Goal: Task Accomplishment & Management: Use online tool/utility

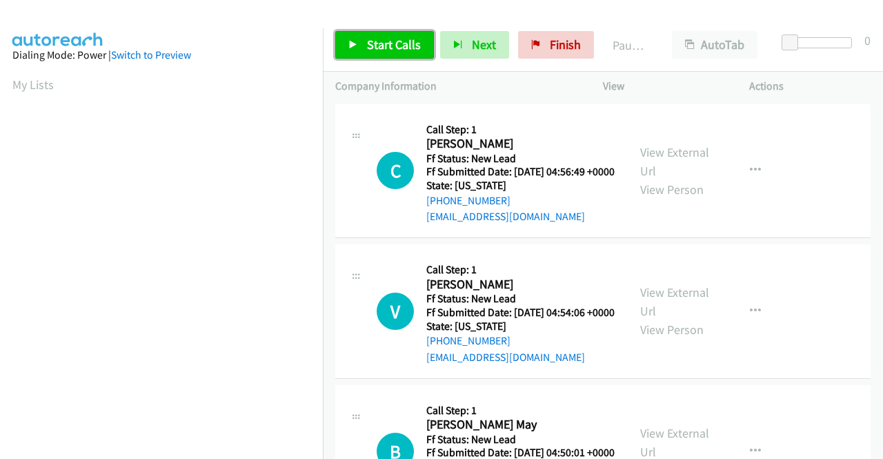
drag, startPoint x: 385, startPoint y: 46, endPoint x: 405, endPoint y: 46, distance: 20.0
click at [385, 46] on span "Start Calls" at bounding box center [394, 45] width 54 height 16
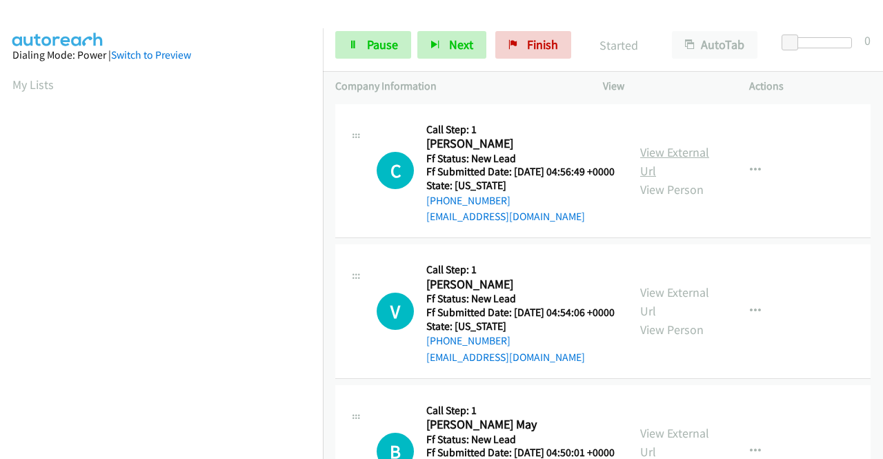
click at [657, 156] on link "View External Url" at bounding box center [674, 161] width 69 height 34
click at [684, 318] on link "View External Url" at bounding box center [674, 301] width 69 height 34
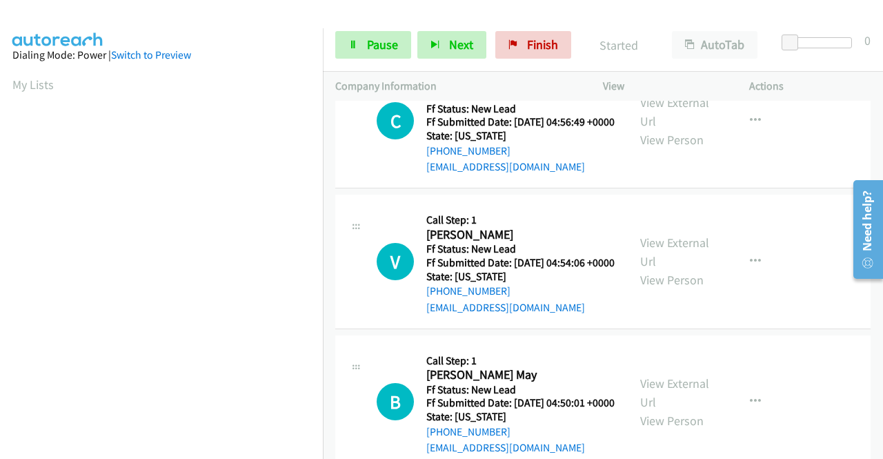
scroll to position [69, 0]
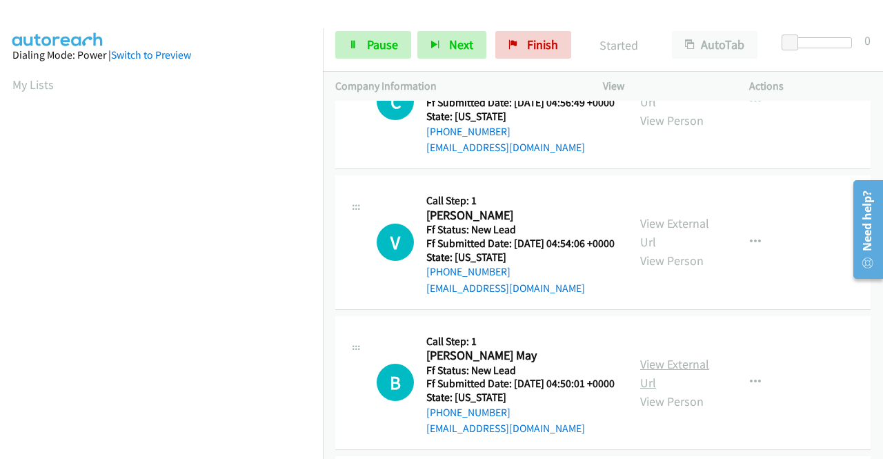
click at [666, 390] on link "View External Url" at bounding box center [674, 373] width 69 height 34
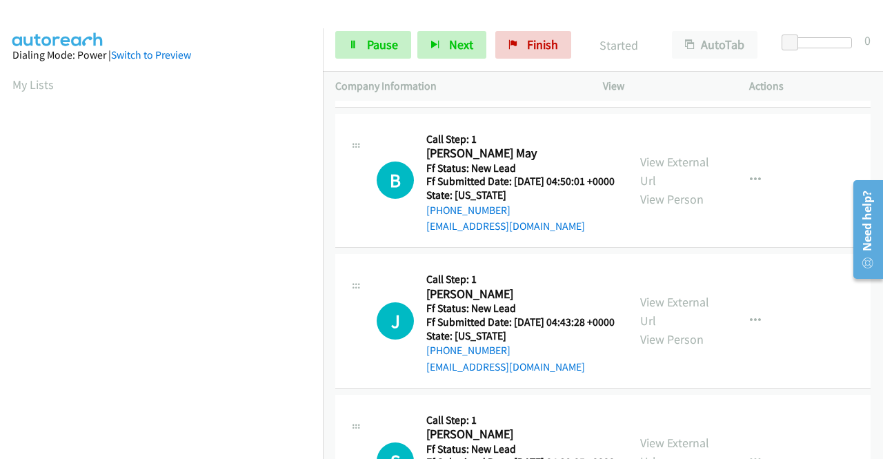
scroll to position [276, 0]
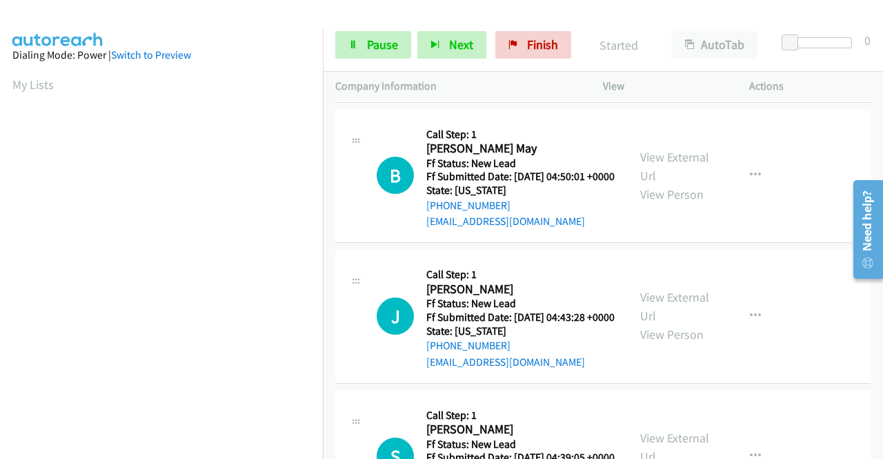
click at [688, 344] on div "View External Url View Person" at bounding box center [676, 316] width 72 height 56
click at [682, 324] on link "View External Url" at bounding box center [674, 306] width 69 height 34
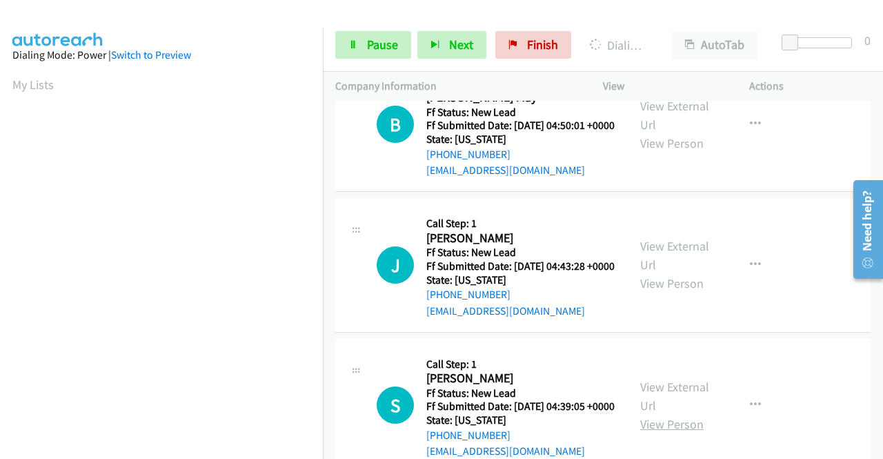
scroll to position [483, 0]
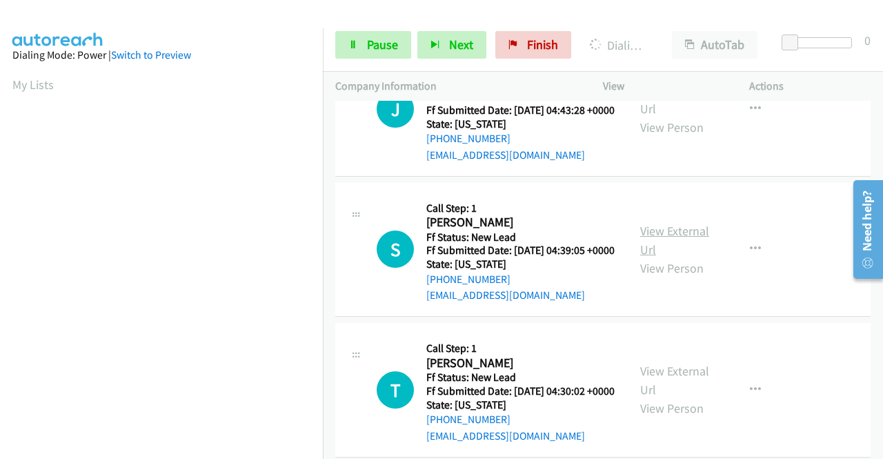
click at [669, 257] on link "View External Url" at bounding box center [674, 240] width 69 height 34
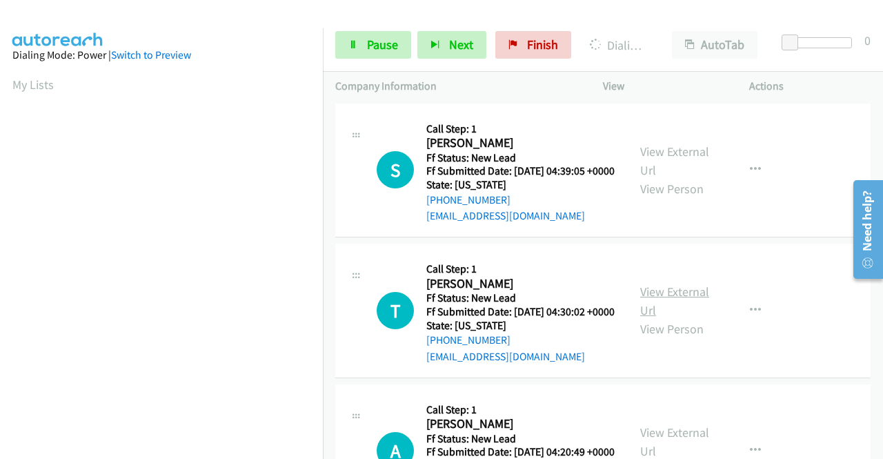
scroll to position [621, 0]
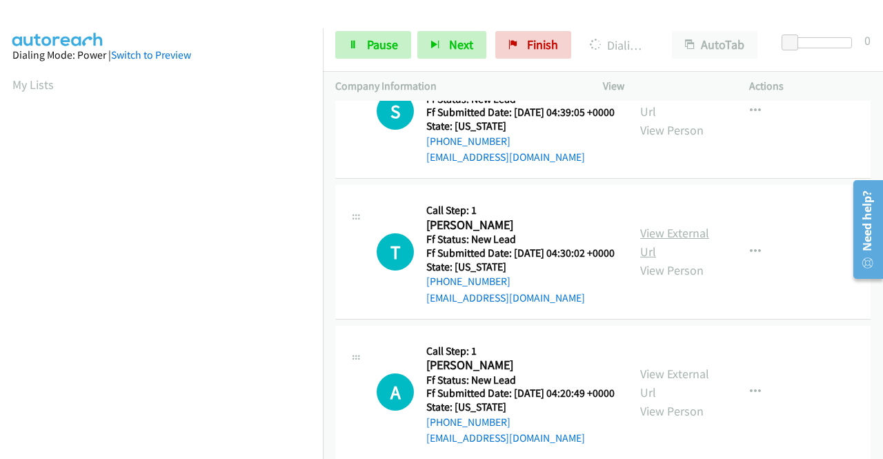
click at [686, 259] on link "View External Url" at bounding box center [674, 242] width 69 height 34
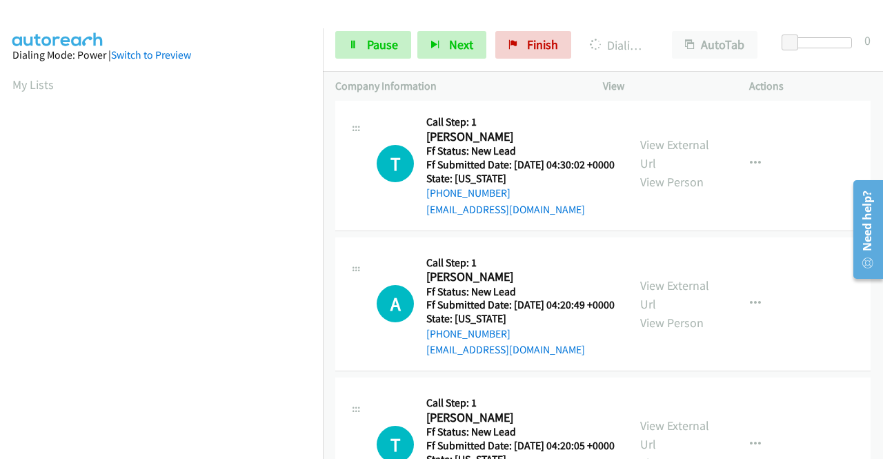
scroll to position [759, 0]
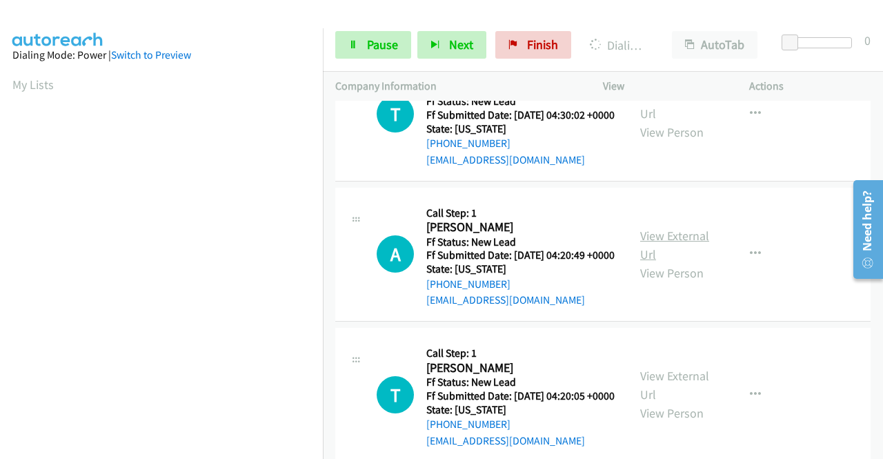
click at [664, 262] on link "View External Url" at bounding box center [674, 245] width 69 height 34
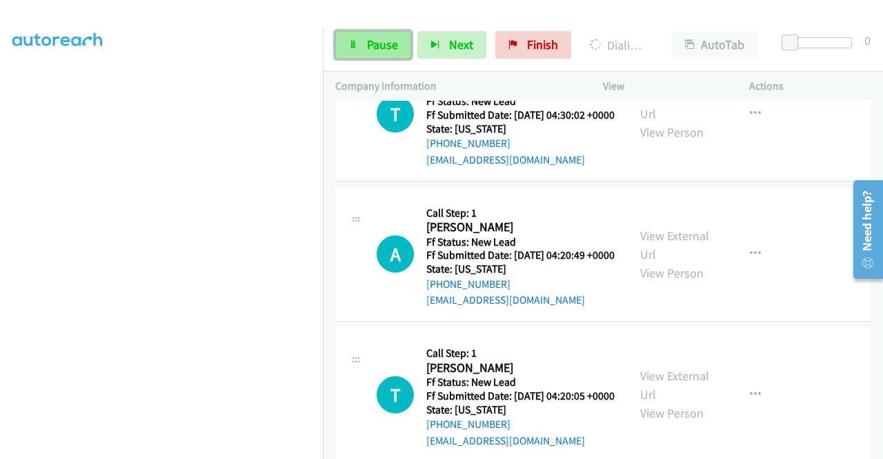
click at [359, 41] on link "Pause" at bounding box center [373, 45] width 76 height 28
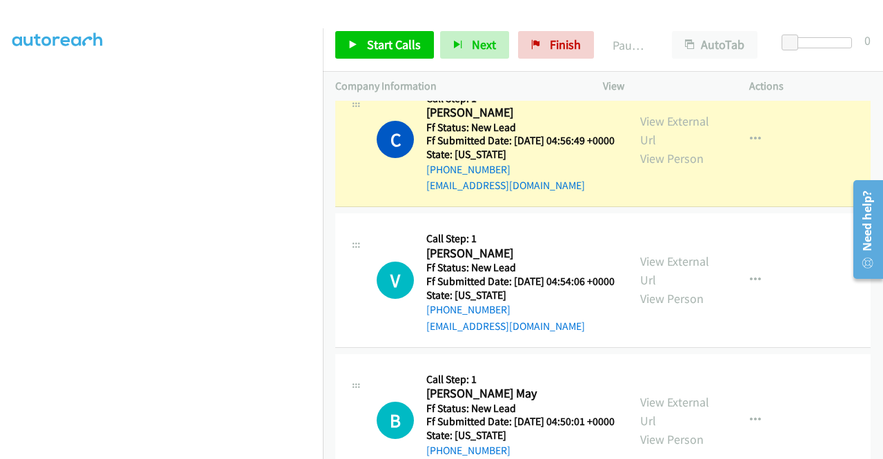
scroll to position [0, 0]
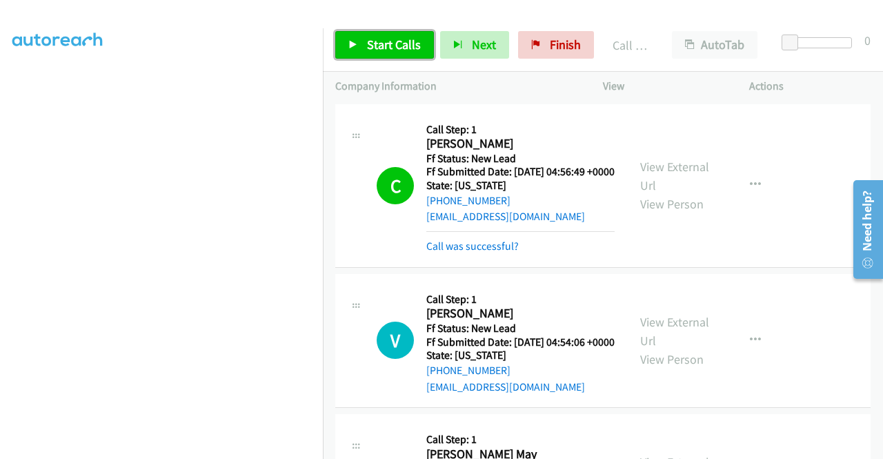
click at [400, 52] on span "Start Calls" at bounding box center [394, 45] width 54 height 16
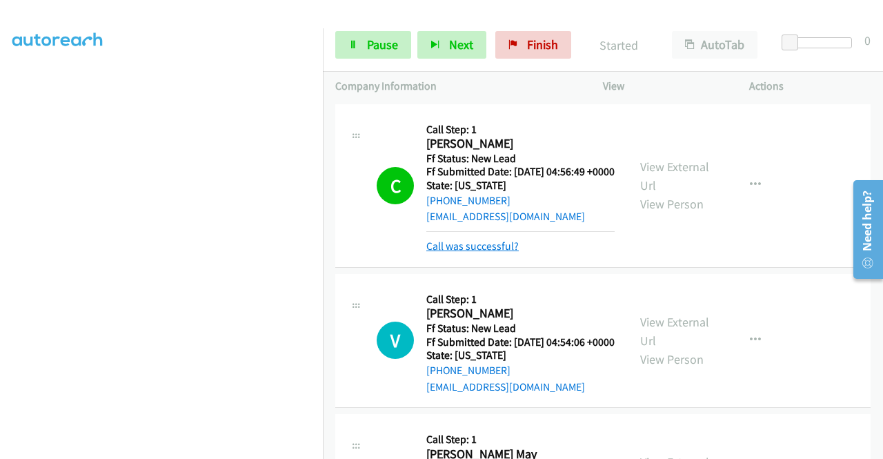
click at [490, 252] on link "Call was successful?" at bounding box center [472, 245] width 92 height 13
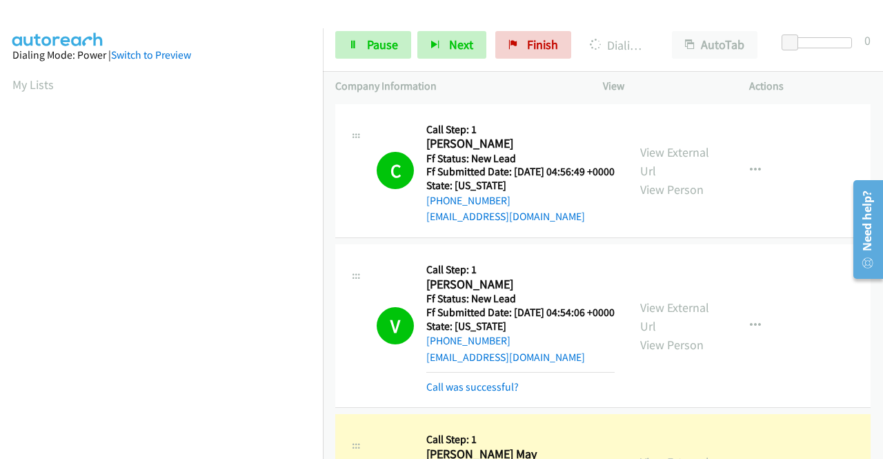
scroll to position [315, 0]
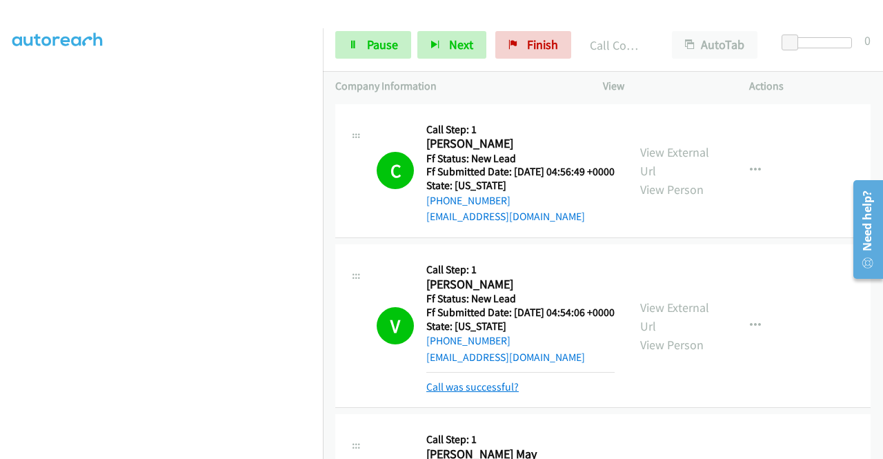
drag, startPoint x: 475, startPoint y: 416, endPoint x: 484, endPoint y: 410, distance: 11.5
click at [475, 393] on link "Call was successful?" at bounding box center [472, 386] width 92 height 13
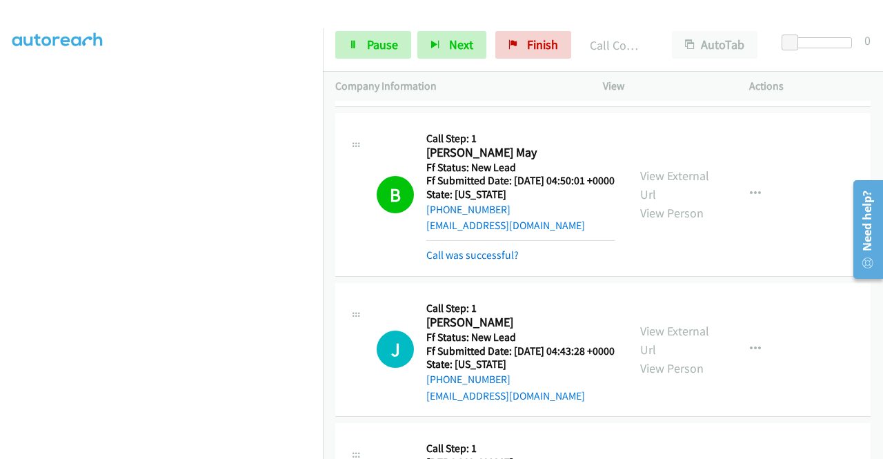
scroll to position [276, 0]
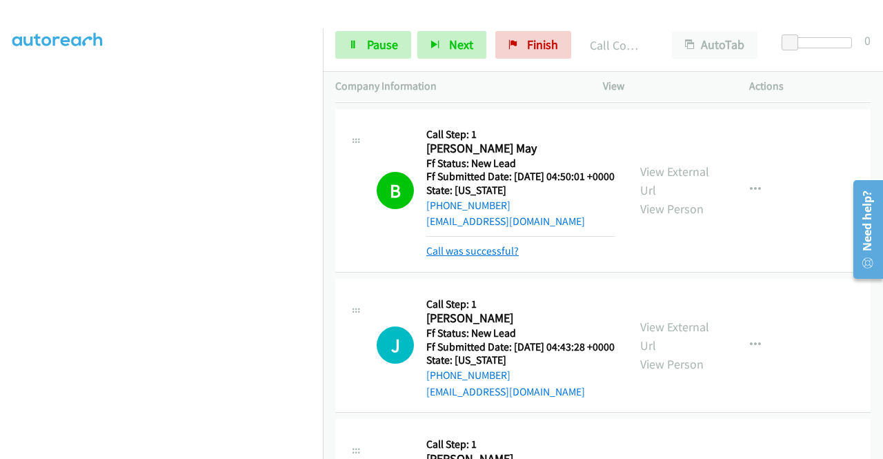
click at [502, 257] on link "Call was successful?" at bounding box center [472, 250] width 92 height 13
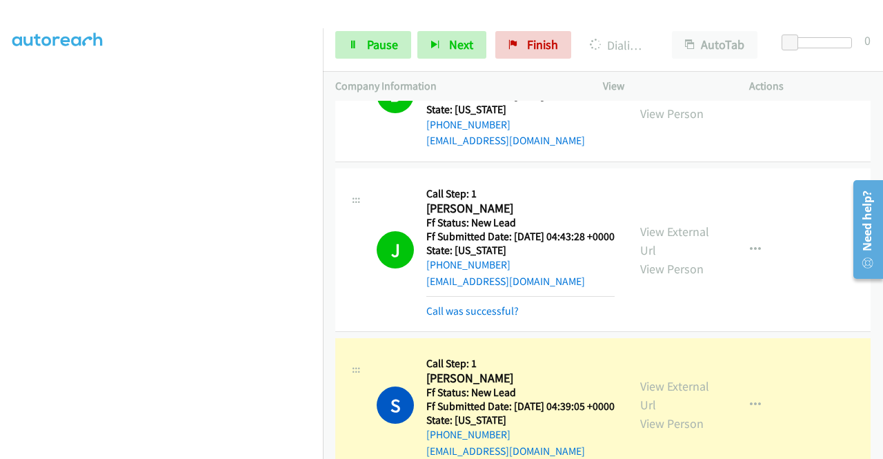
scroll to position [483, 0]
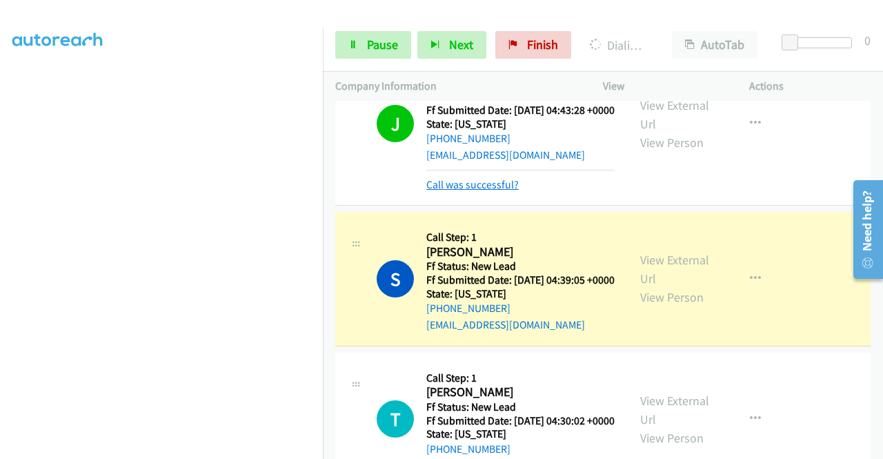
click at [456, 191] on link "Call was successful?" at bounding box center [472, 184] width 92 height 13
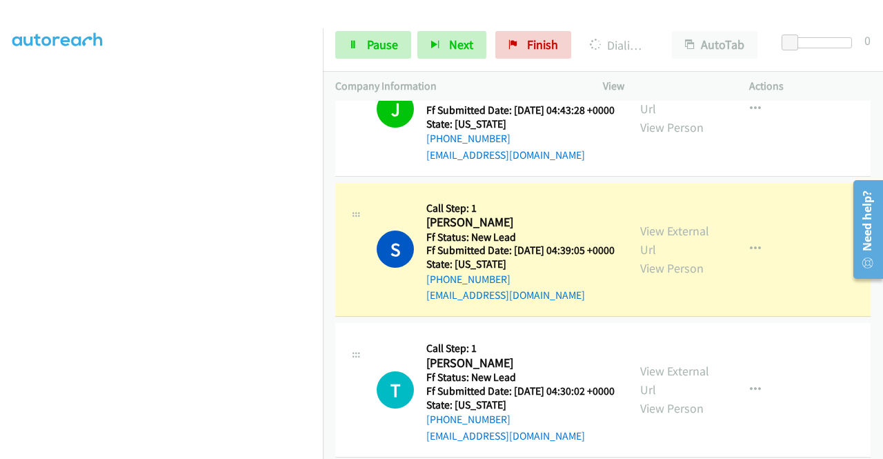
drag, startPoint x: 756, startPoint y: 230, endPoint x: 748, endPoint y: 226, distance: 9.0
click at [756, 180] on td "J Callback Scheduled Call Step: 1 Jhezabeth Lozano America/New_York Ff Status: …" at bounding box center [603, 109] width 560 height 141
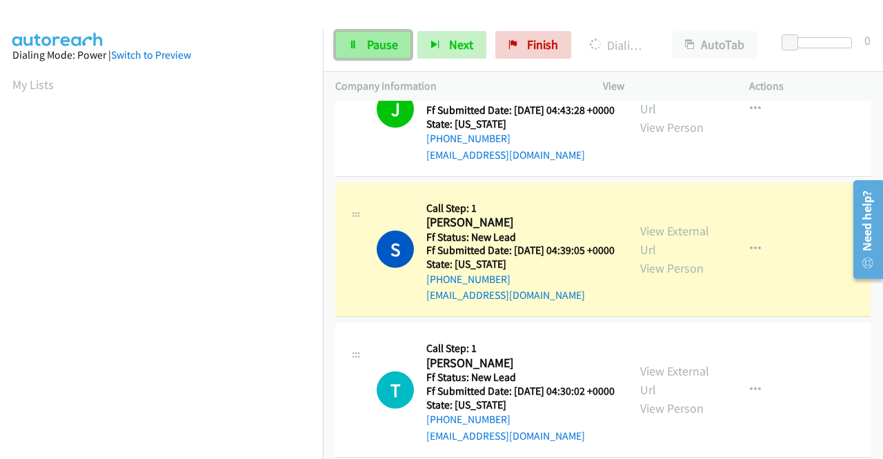
click at [355, 42] on icon at bounding box center [353, 46] width 10 height 10
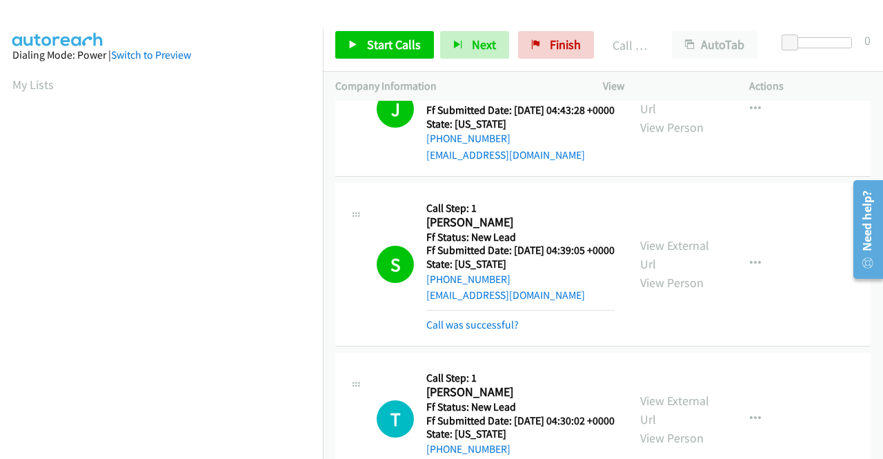
scroll to position [315, 0]
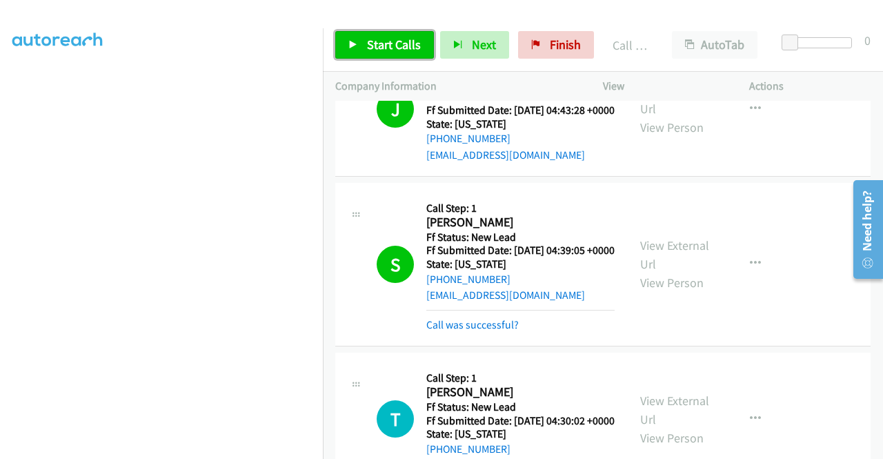
drag, startPoint x: 361, startPoint y: 39, endPoint x: 241, endPoint y: 2, distance: 126.3
click at [361, 39] on link "Start Calls" at bounding box center [384, 45] width 99 height 28
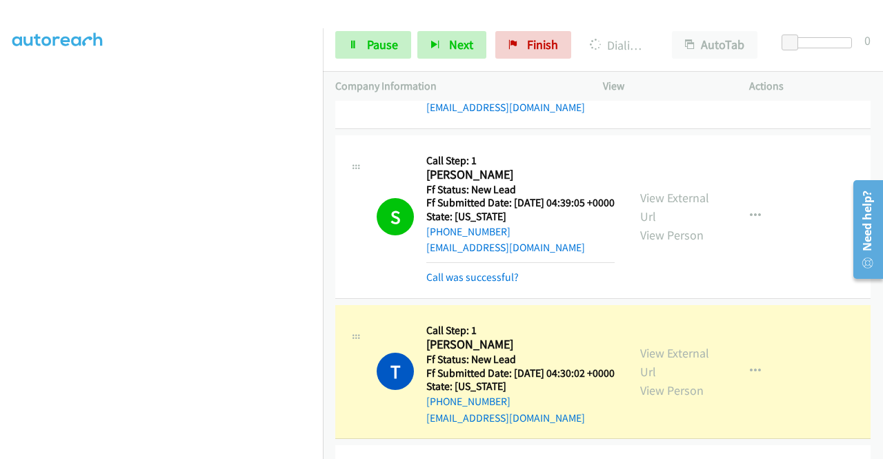
scroll to position [552, 0]
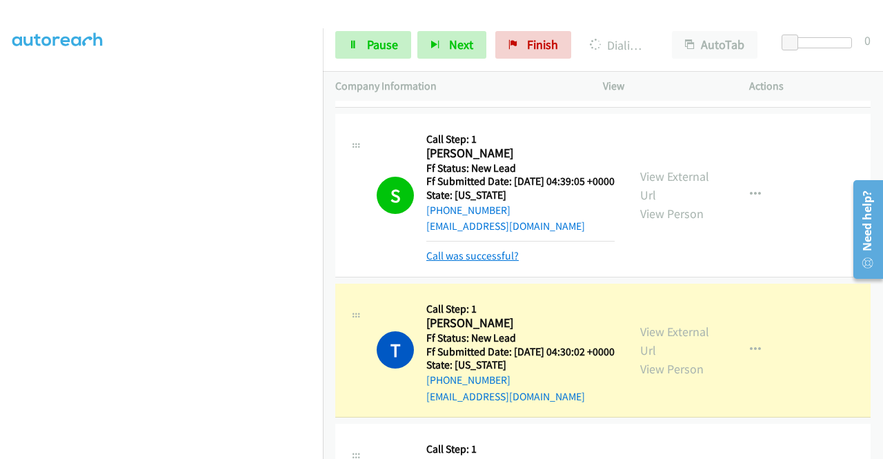
click at [497, 262] on link "Call was successful?" at bounding box center [472, 255] width 92 height 13
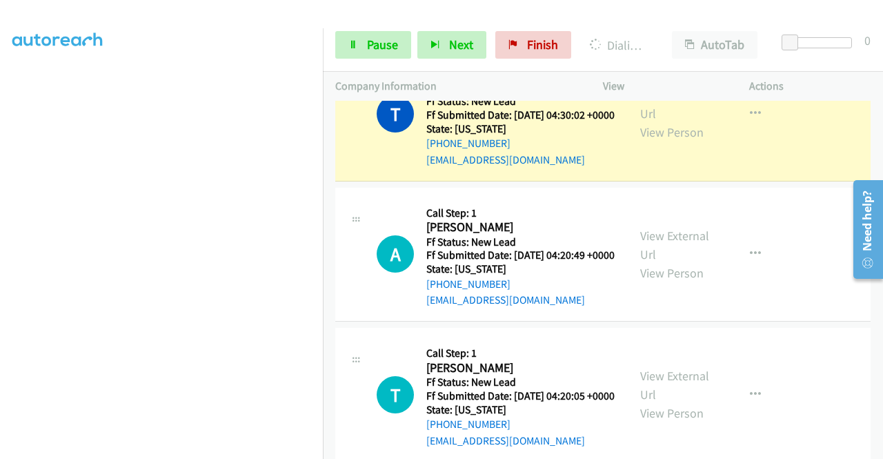
scroll to position [828, 0]
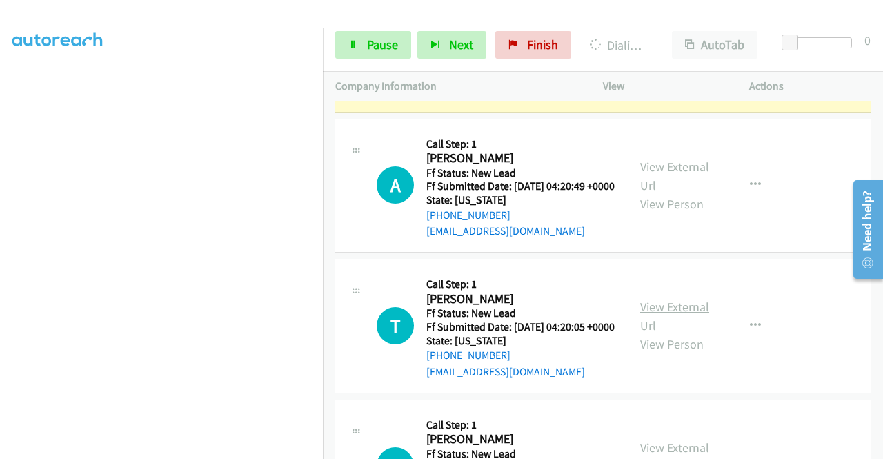
click at [665, 333] on link "View External Url" at bounding box center [674, 316] width 69 height 34
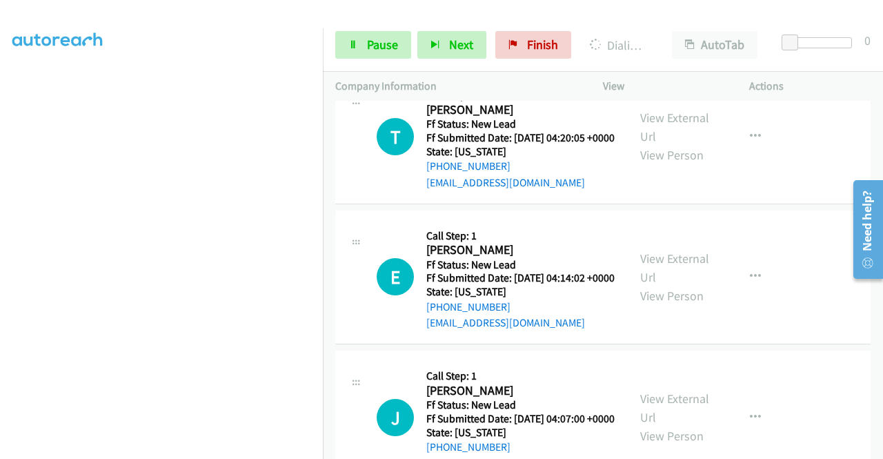
scroll to position [1035, 0]
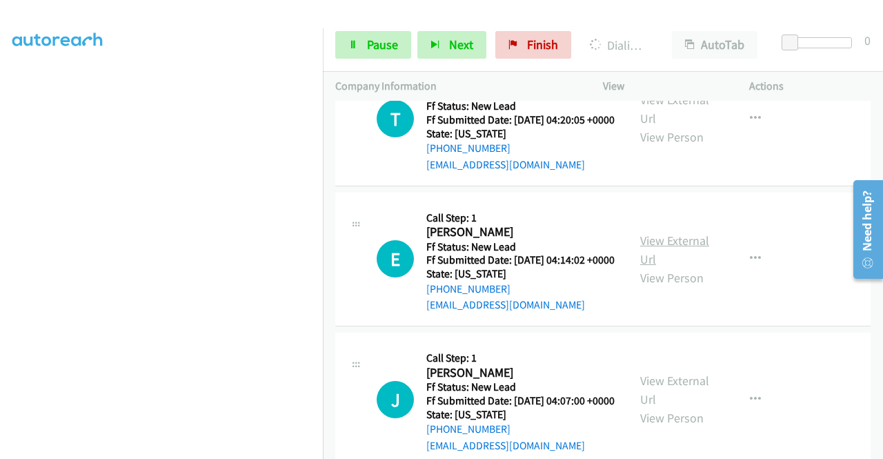
click at [682, 267] on link "View External Url" at bounding box center [674, 249] width 69 height 34
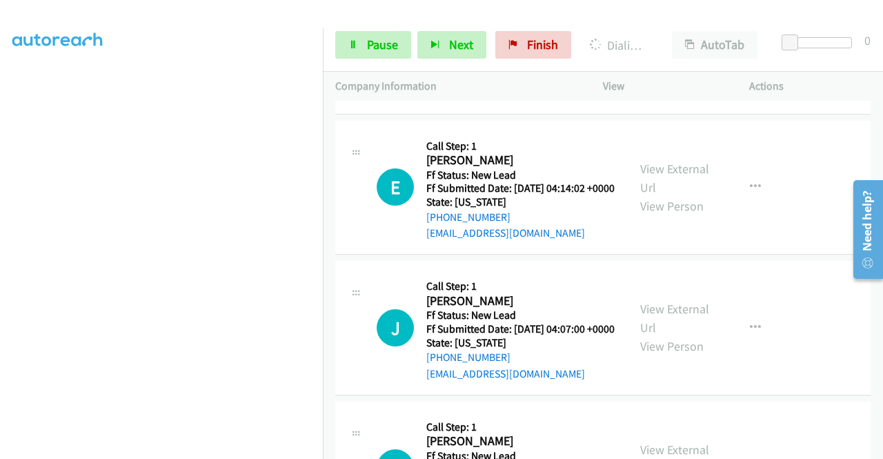
scroll to position [1173, 0]
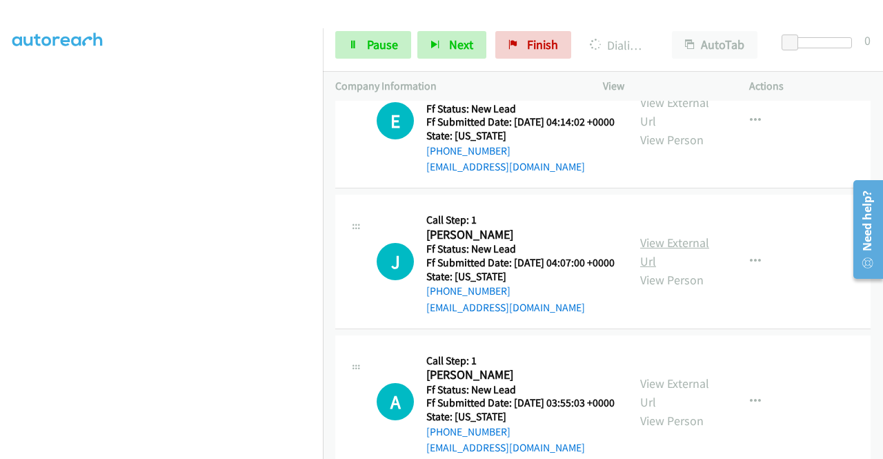
click at [694, 269] on link "View External Url" at bounding box center [674, 252] width 69 height 34
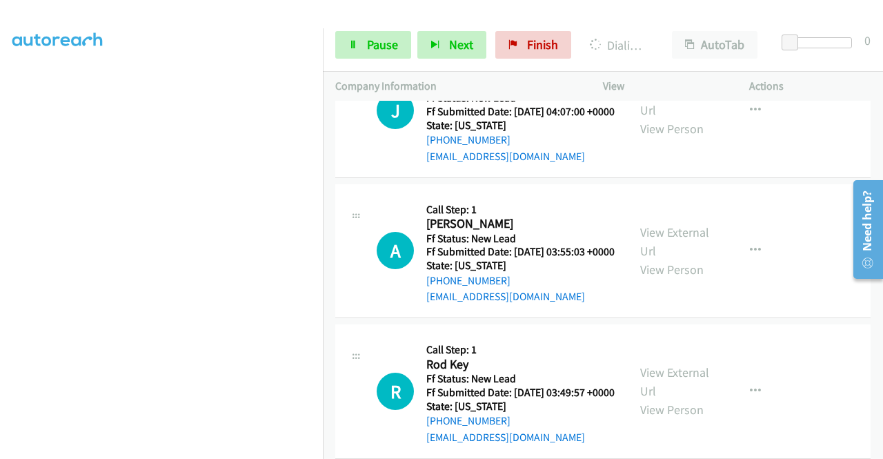
scroll to position [1380, 0]
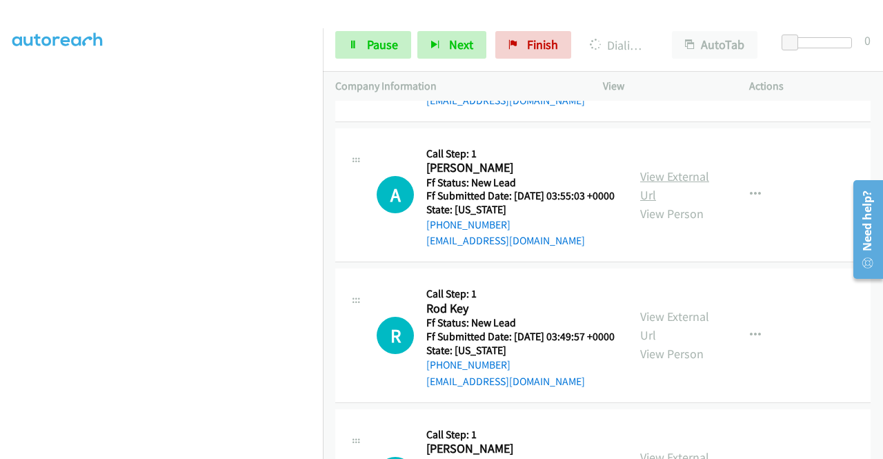
click at [679, 203] on link "View External Url" at bounding box center [674, 185] width 69 height 34
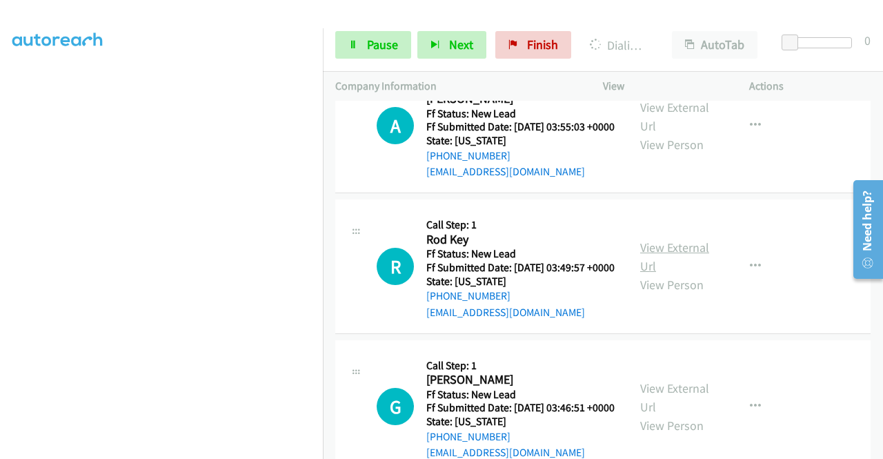
click at [679, 274] on link "View External Url" at bounding box center [674, 256] width 69 height 34
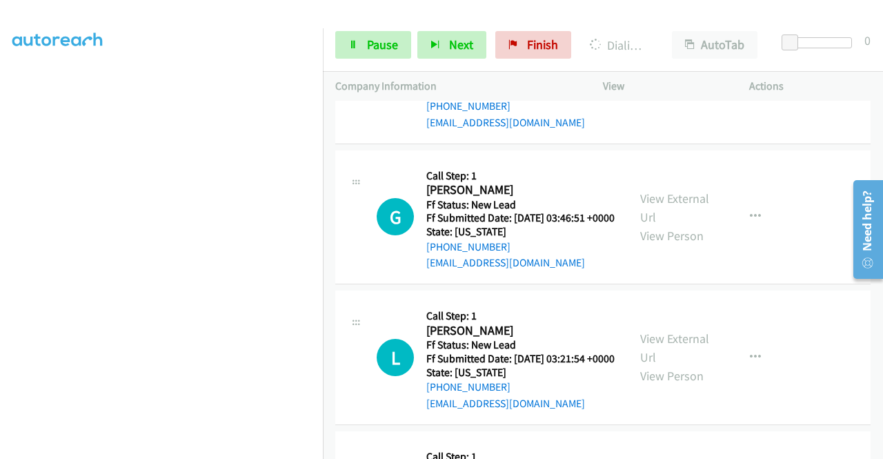
scroll to position [1656, 0]
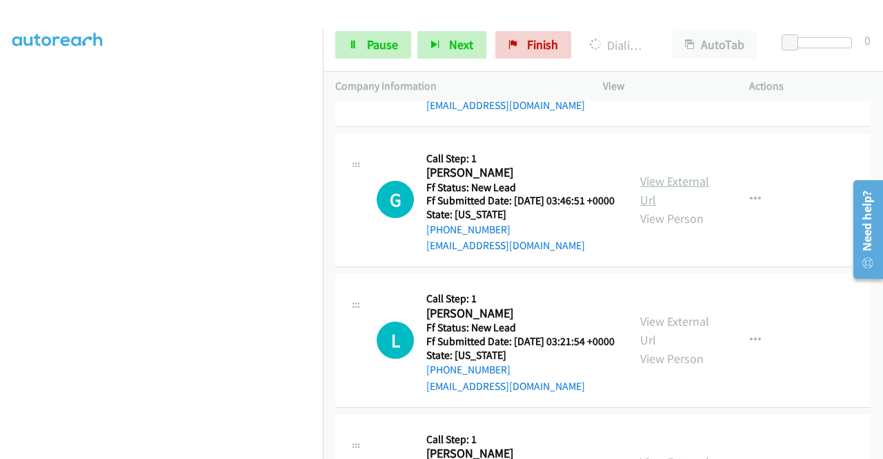
click at [670, 208] on link "View External Url" at bounding box center [674, 190] width 69 height 34
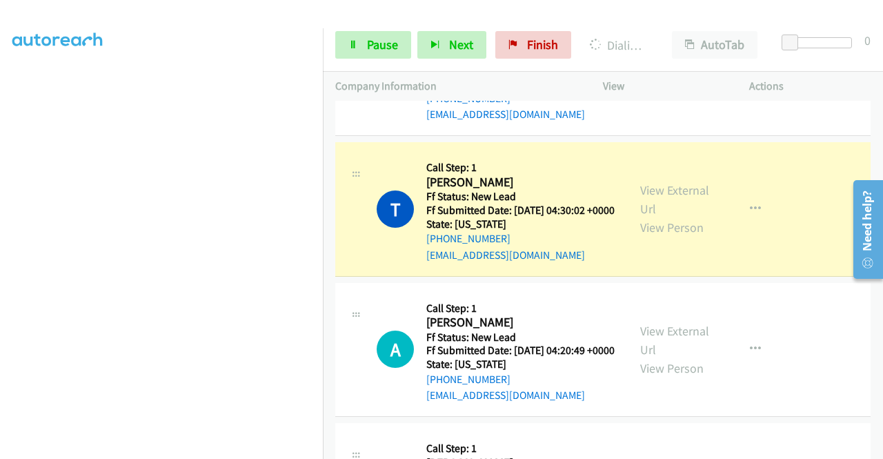
scroll to position [690, 0]
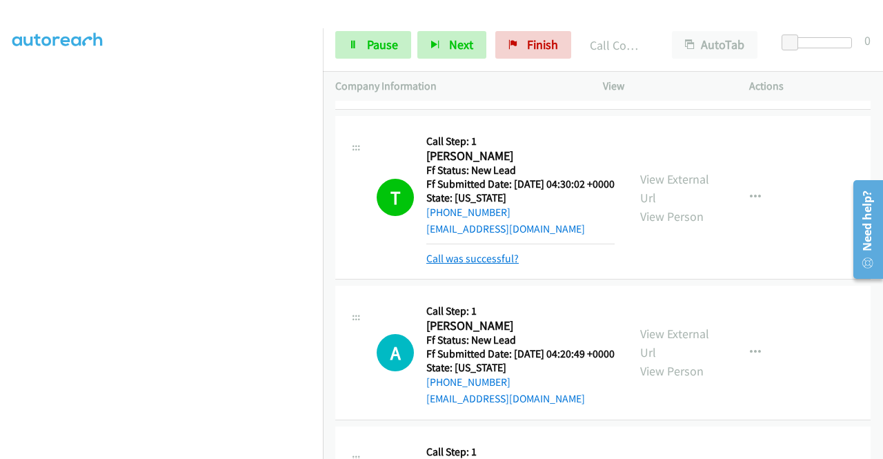
click at [491, 265] on link "Call was successful?" at bounding box center [472, 258] width 92 height 13
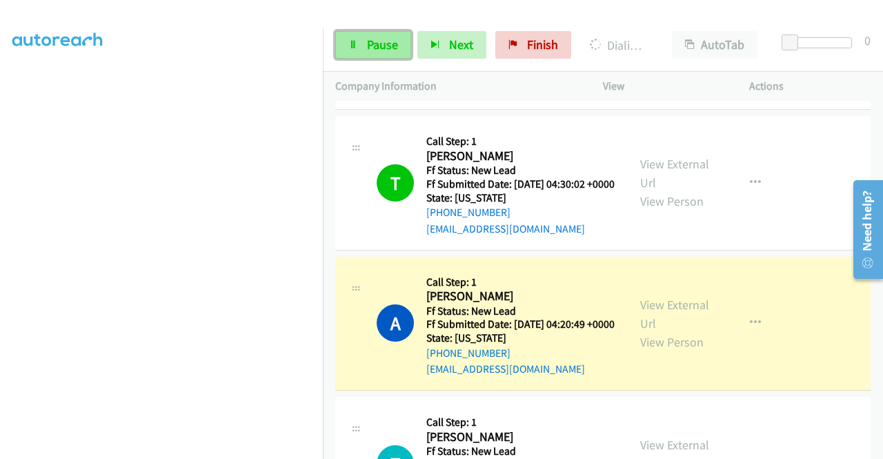
click at [344, 52] on link "Pause" at bounding box center [373, 45] width 76 height 28
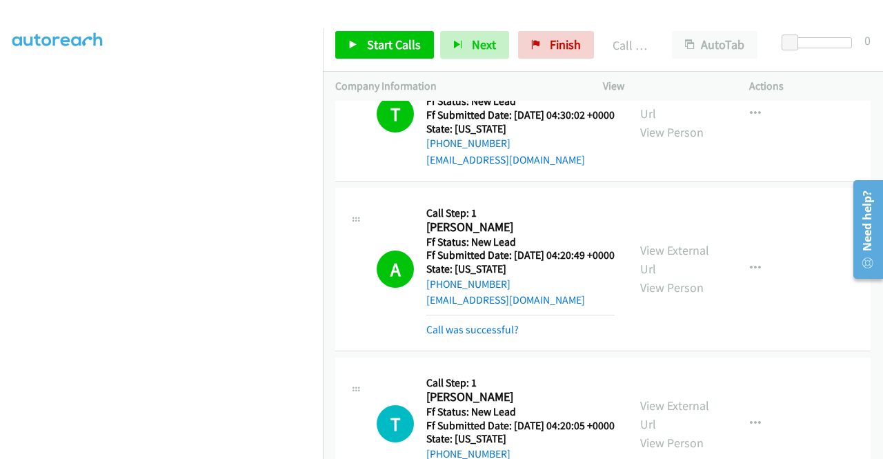
scroll to position [315, 0]
drag, startPoint x: 505, startPoint y: 306, endPoint x: 428, endPoint y: 304, distance: 77.3
click at [428, 235] on h2 "Andrzej Dymek" at bounding box center [518, 227] width 184 height 16
copy h2 "Andrzej Dymek"
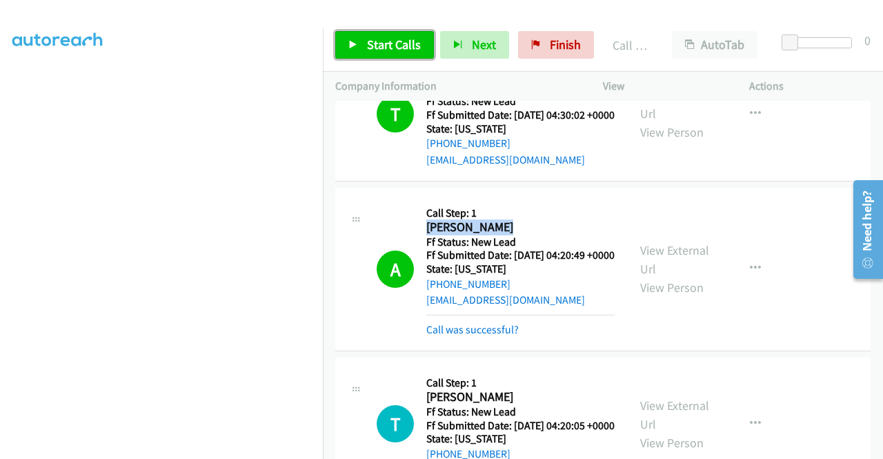
click at [411, 40] on span "Start Calls" at bounding box center [394, 45] width 54 height 16
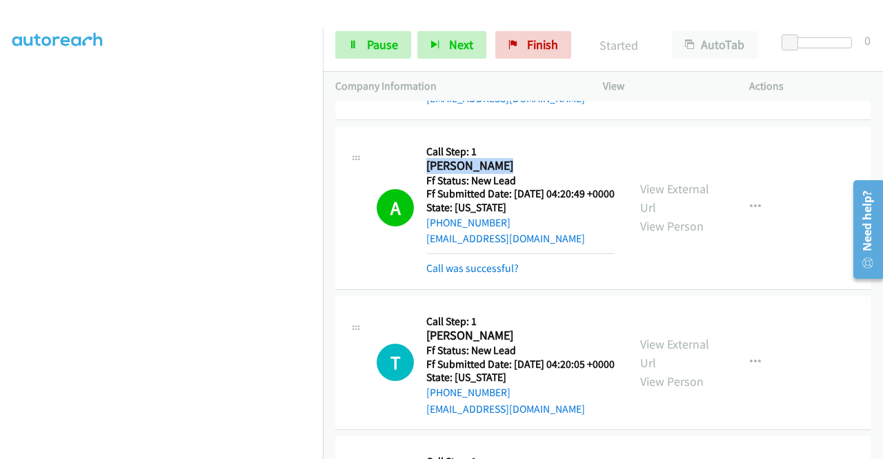
scroll to position [897, 0]
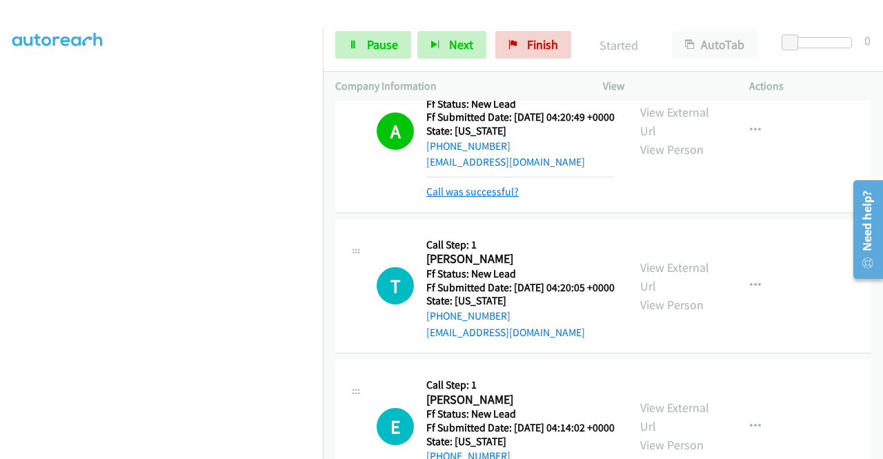
click at [459, 198] on link "Call was successful?" at bounding box center [472, 191] width 92 height 13
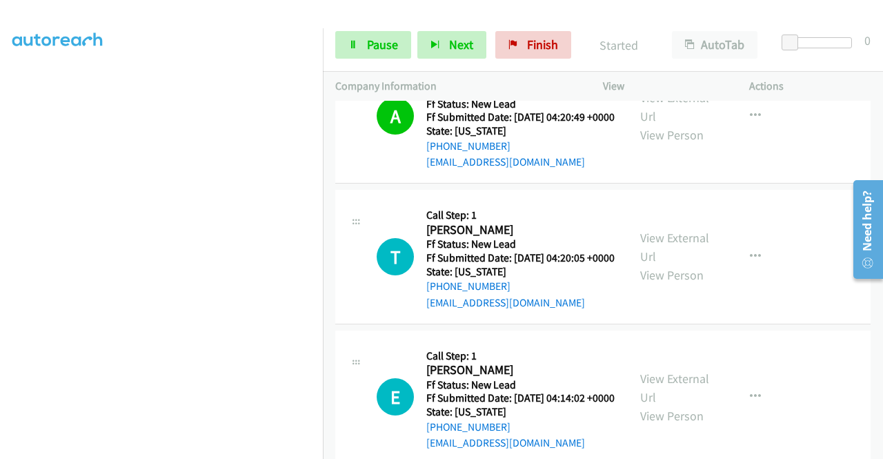
scroll to position [285, 0]
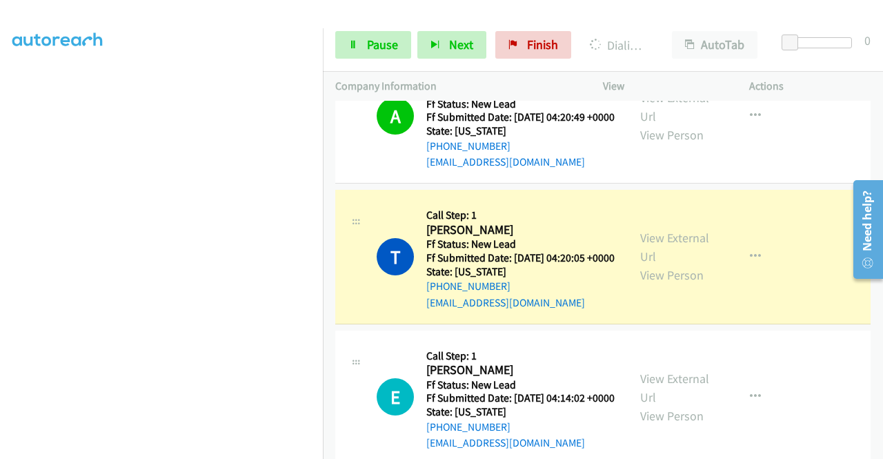
click at [782, 279] on td "T Callback Scheduled Call Step: 1 Thalia Garca America/New_York Ff Status: New …" at bounding box center [603, 257] width 560 height 141
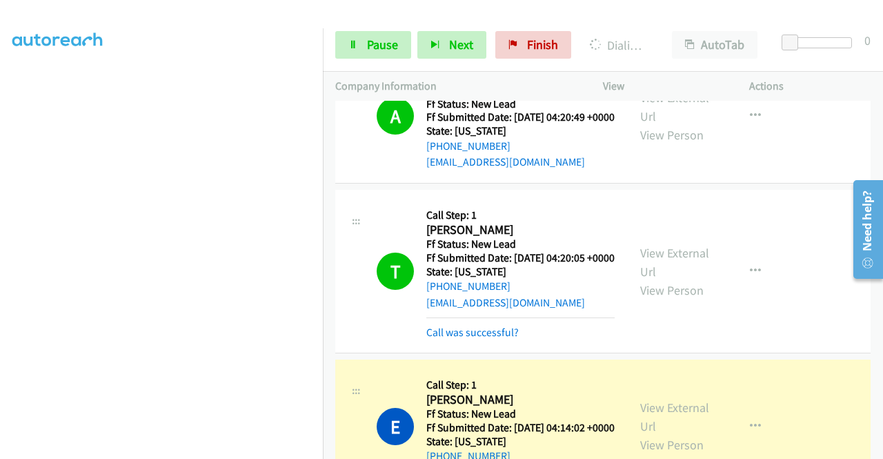
scroll to position [0, 0]
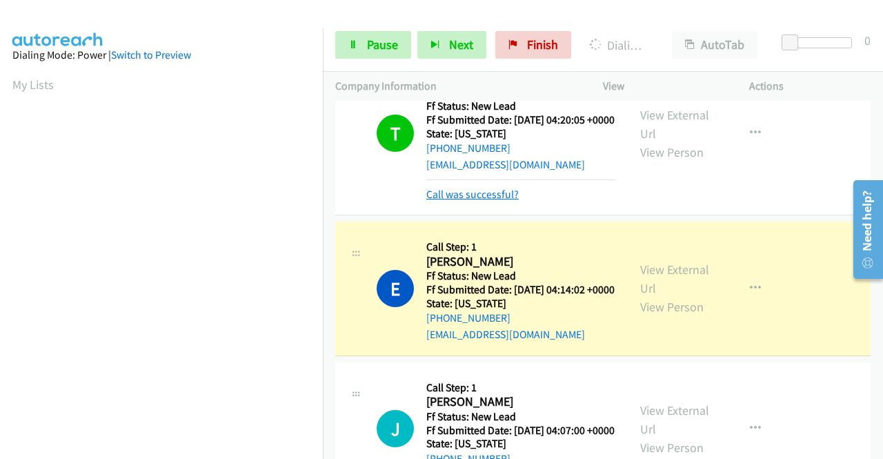
click at [497, 201] on link "Call was successful?" at bounding box center [472, 194] width 92 height 13
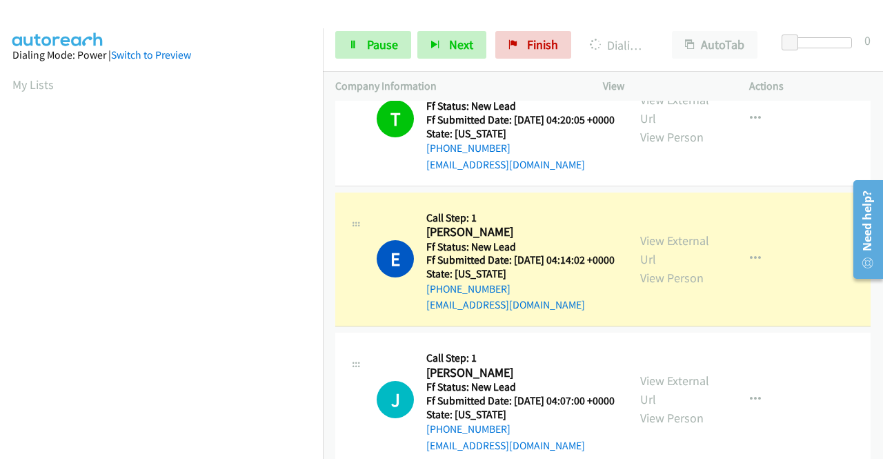
scroll to position [315, 0]
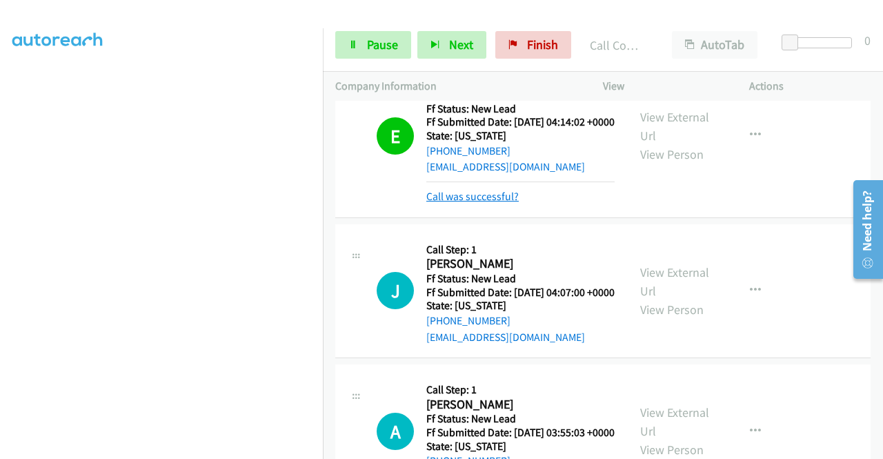
click at [458, 203] on link "Call was successful?" at bounding box center [472, 196] width 92 height 13
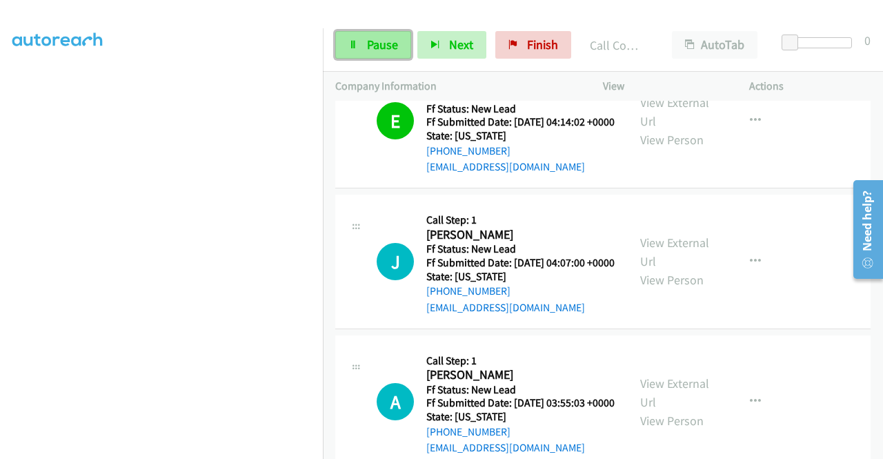
click at [383, 43] on span "Pause" at bounding box center [382, 45] width 31 height 16
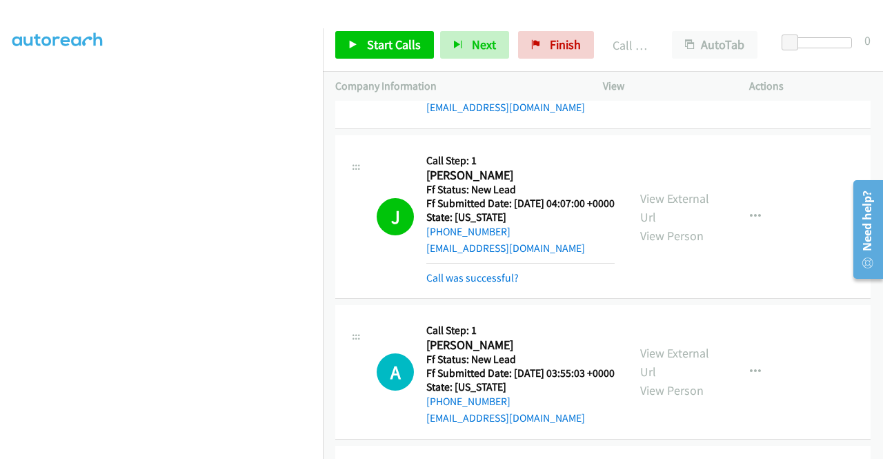
scroll to position [1311, 0]
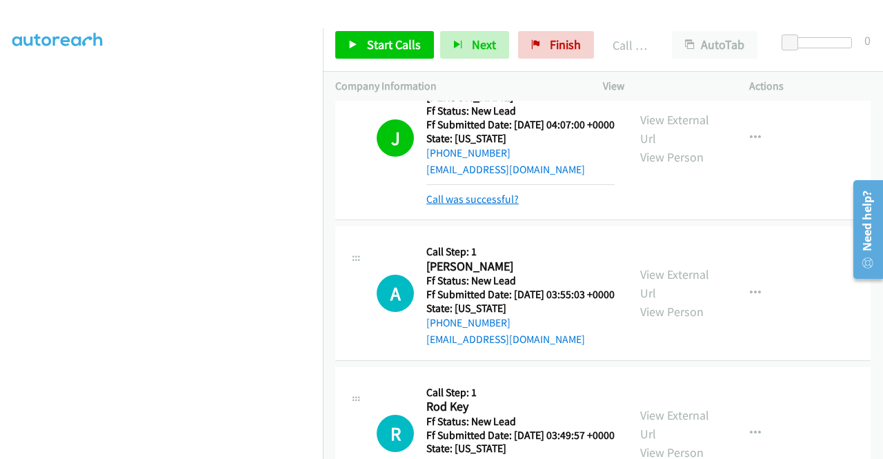
click at [493, 206] on link "Call was successful?" at bounding box center [472, 198] width 92 height 13
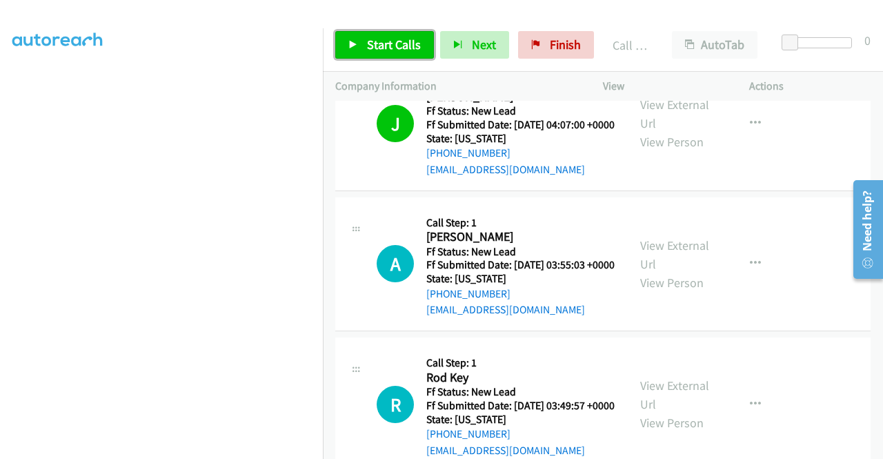
click at [384, 53] on link "Start Calls" at bounding box center [384, 45] width 99 height 28
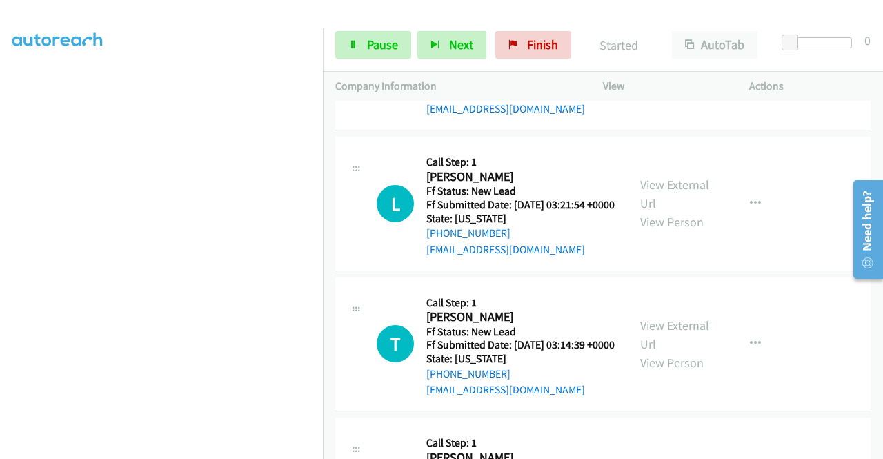
scroll to position [1794, 0]
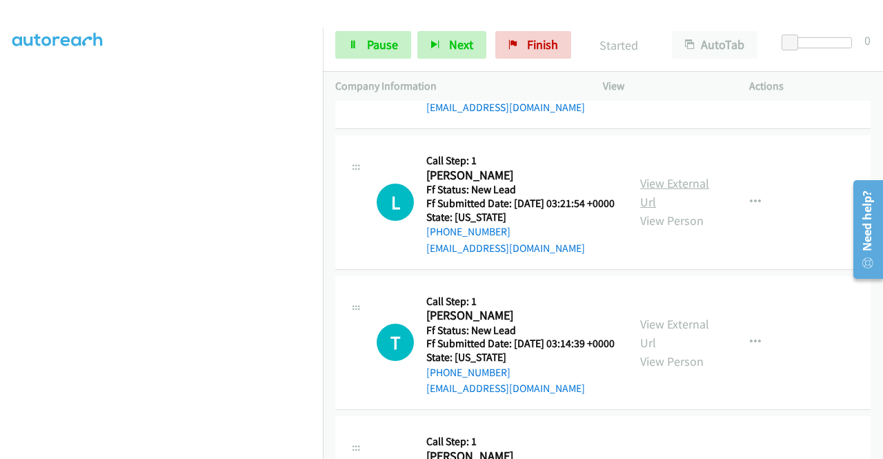
click at [673, 210] on link "View External Url" at bounding box center [674, 192] width 69 height 34
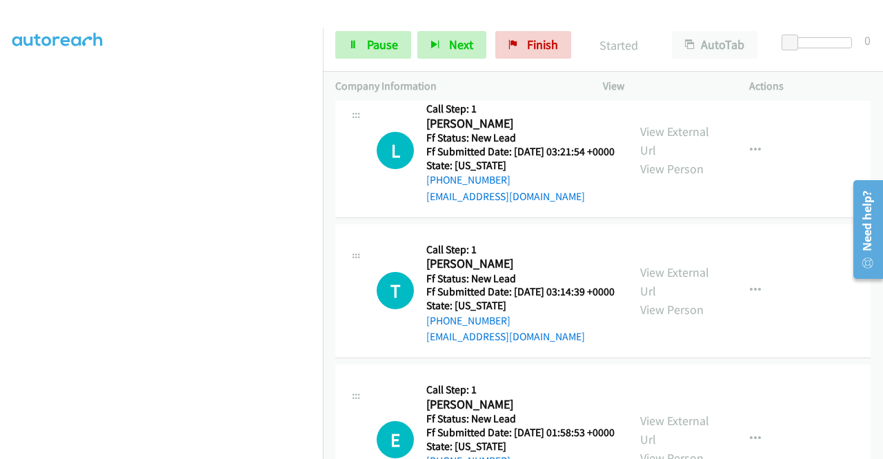
scroll to position [1932, 0]
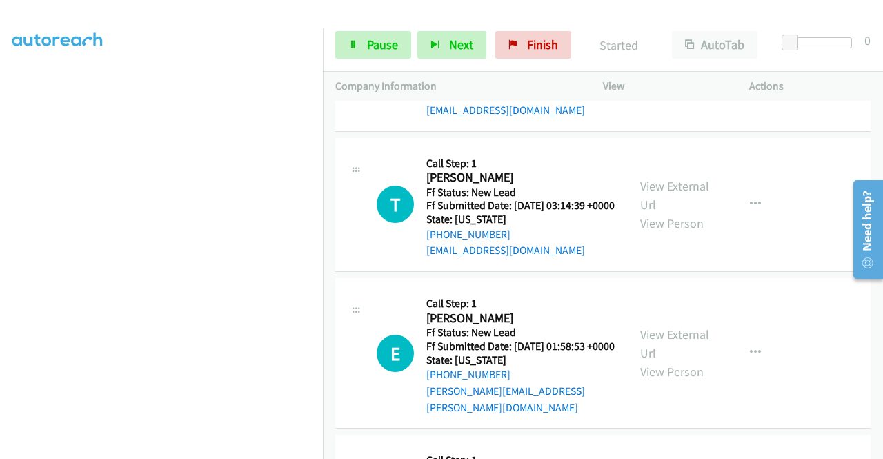
click at [693, 232] on div "View External Url View Person" at bounding box center [676, 205] width 72 height 56
click at [693, 212] on link "View External Url" at bounding box center [674, 195] width 69 height 34
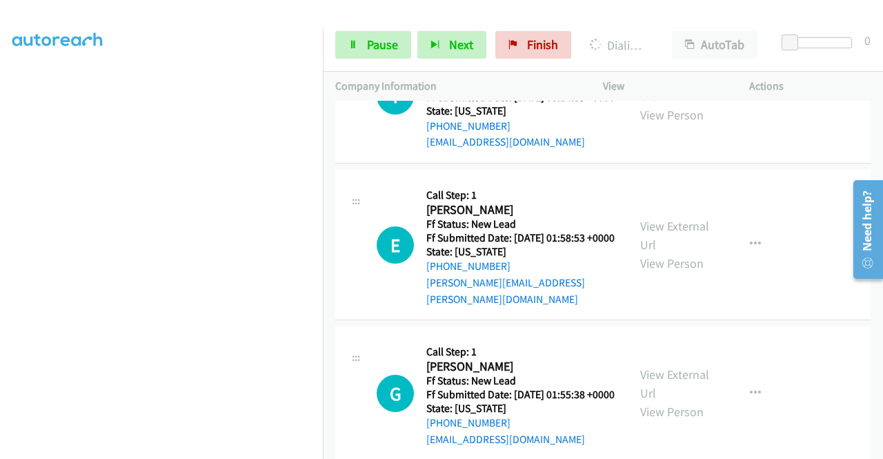
scroll to position [2138, 0]
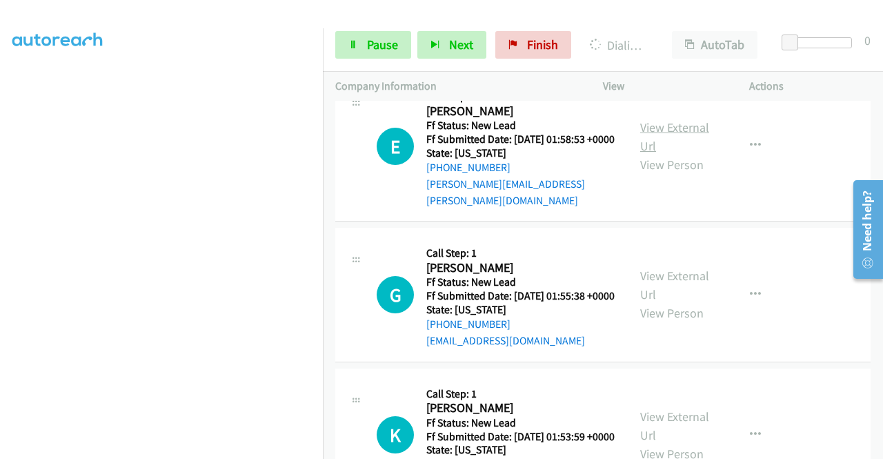
click at [671, 154] on link "View External Url" at bounding box center [674, 136] width 69 height 34
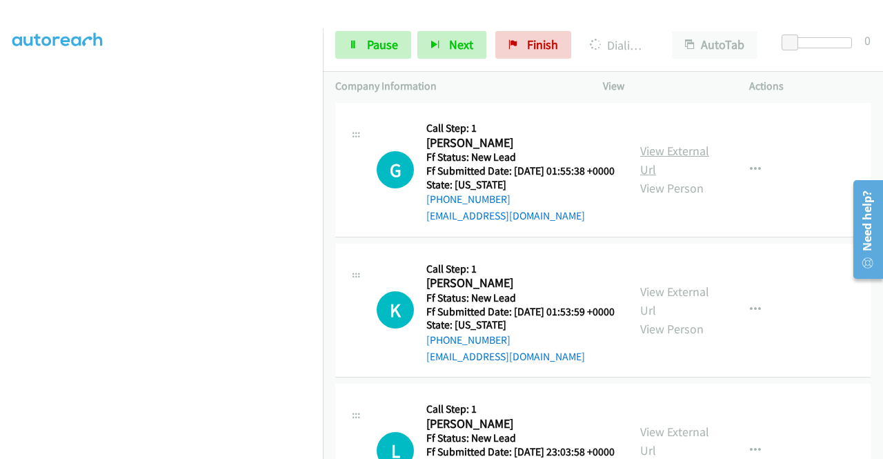
scroll to position [2276, 0]
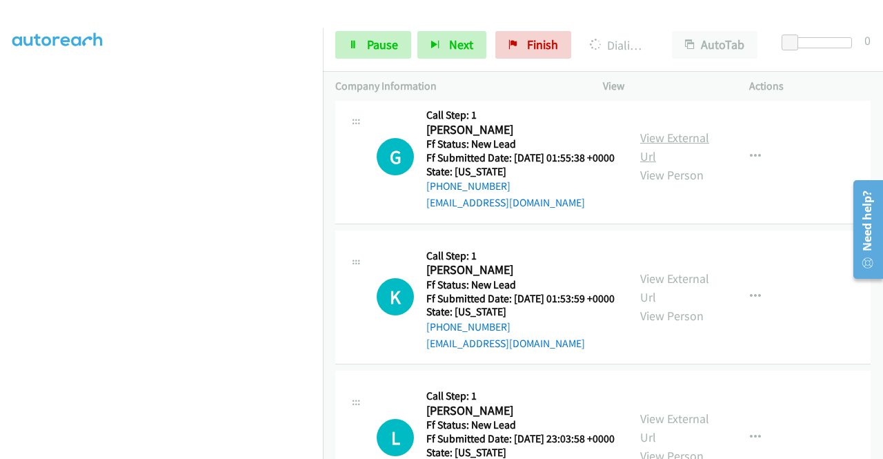
click at [683, 164] on link "View External Url" at bounding box center [674, 147] width 69 height 34
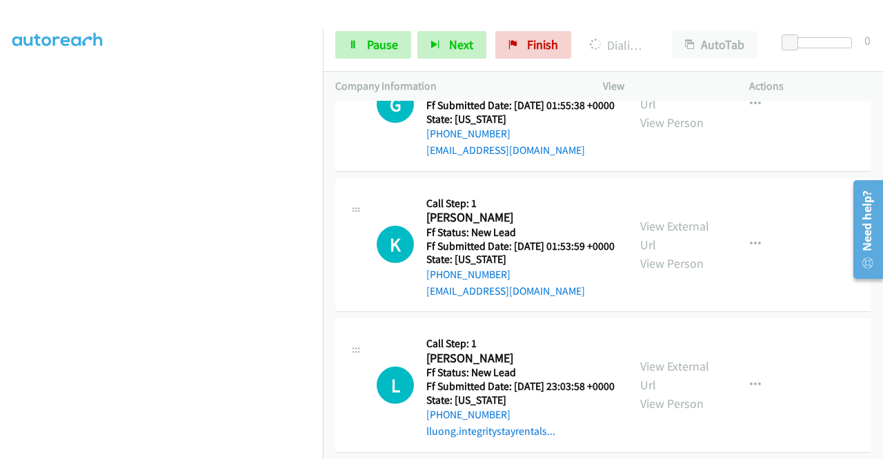
scroll to position [2414, 0]
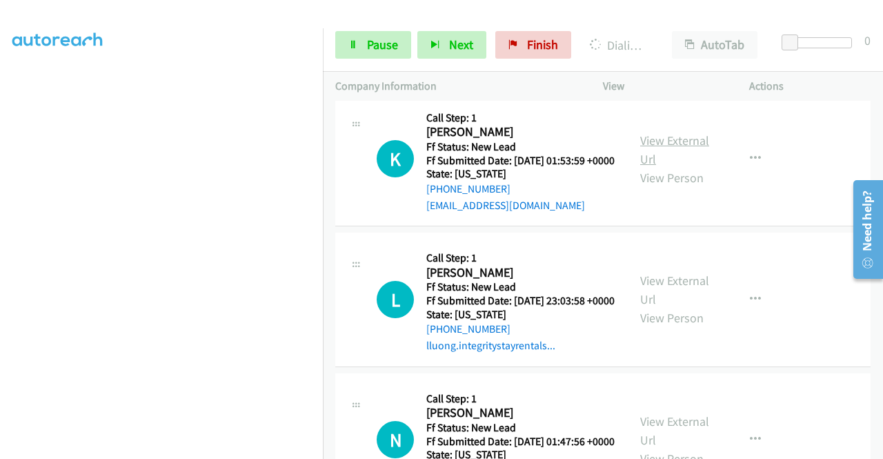
click at [675, 167] on link "View External Url" at bounding box center [674, 149] width 69 height 34
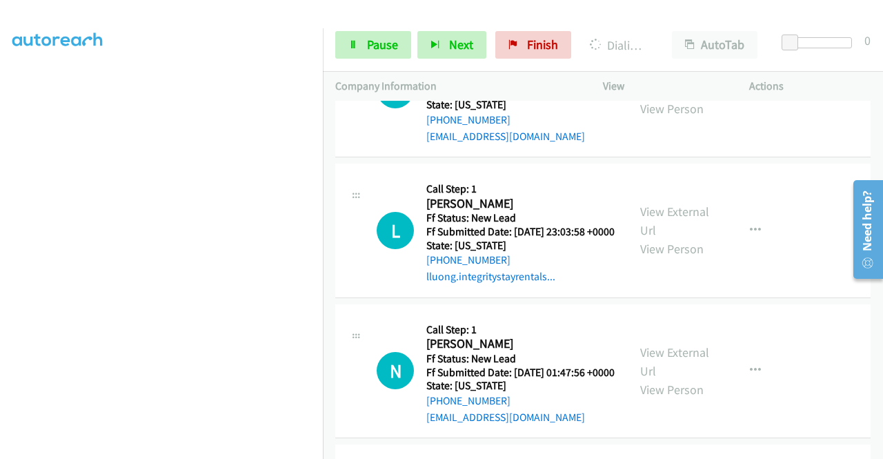
scroll to position [2552, 0]
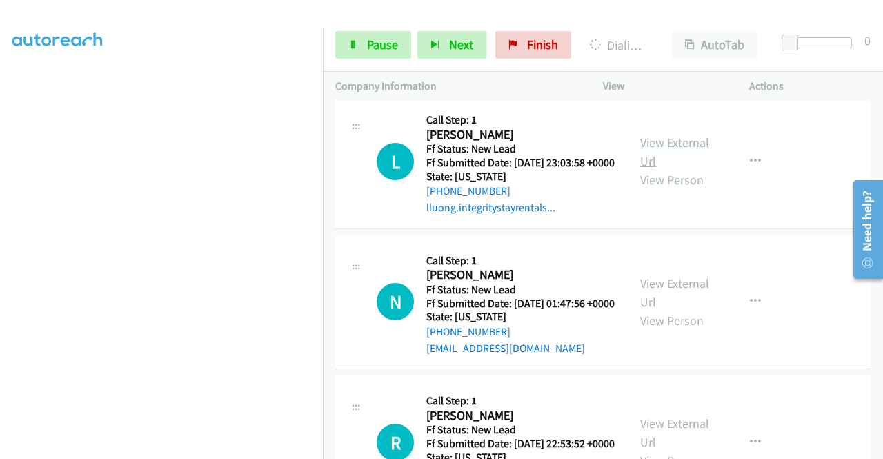
click at [653, 169] on link "View External Url" at bounding box center [674, 152] width 69 height 34
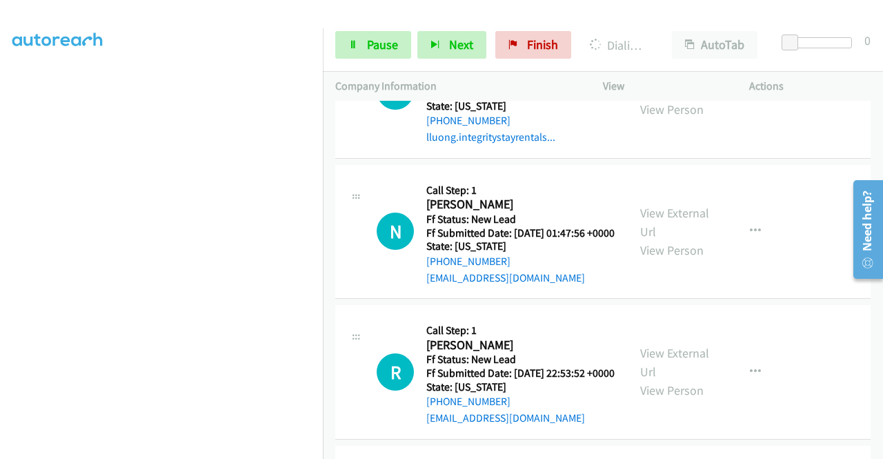
scroll to position [2690, 0]
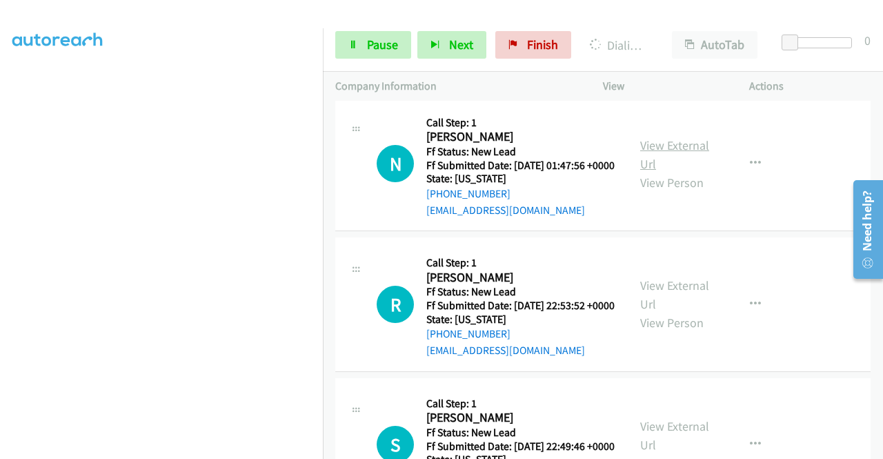
click at [679, 172] on link "View External Url" at bounding box center [674, 154] width 69 height 34
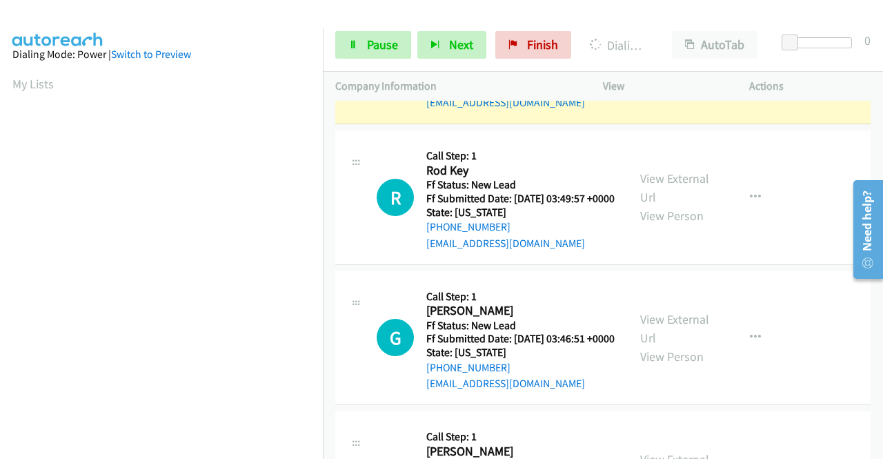
scroll to position [0, 0]
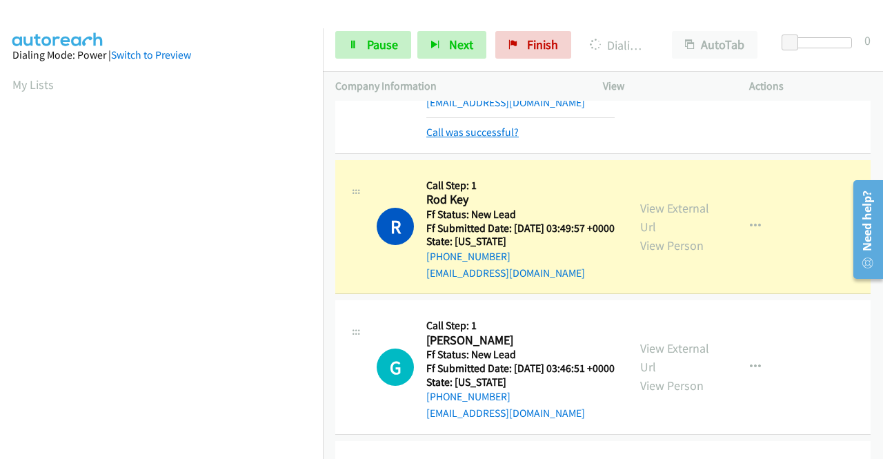
click at [437, 139] on link "Call was successful?" at bounding box center [472, 132] width 92 height 13
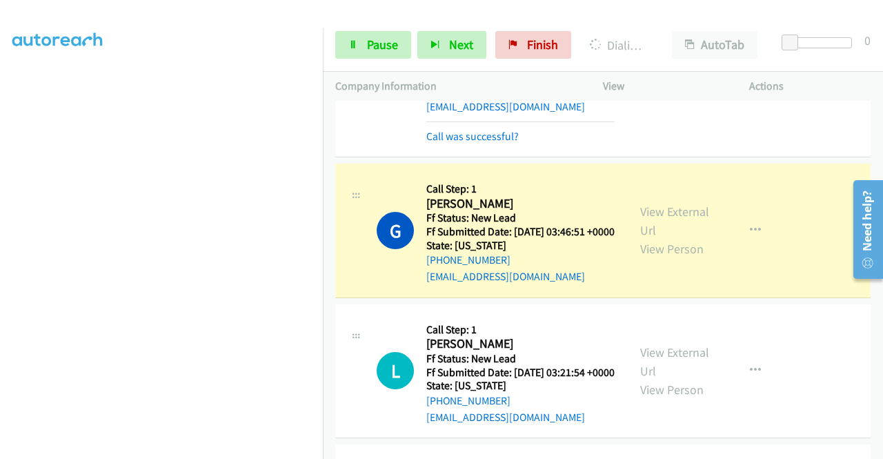
scroll to position [1656, 0]
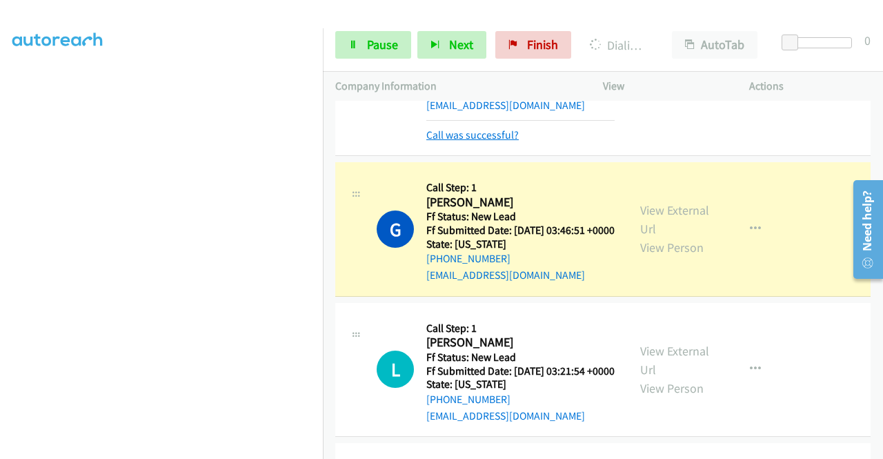
click at [472, 141] on link "Call was successful?" at bounding box center [472, 134] width 92 height 13
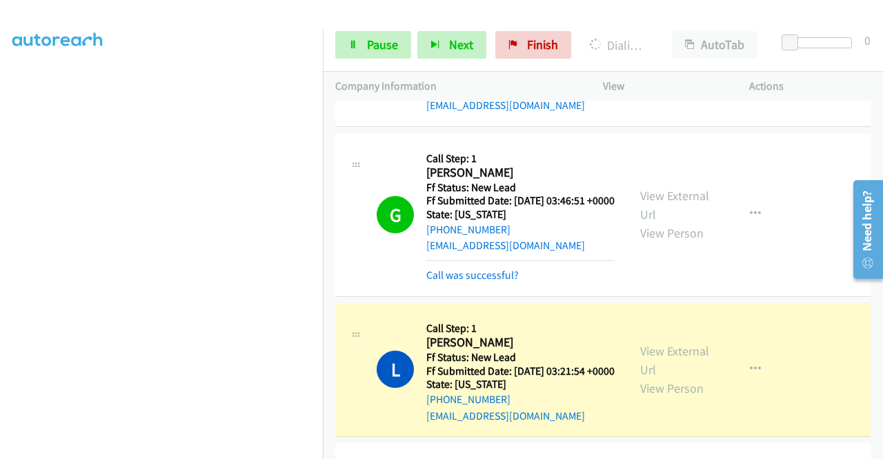
scroll to position [1863, 0]
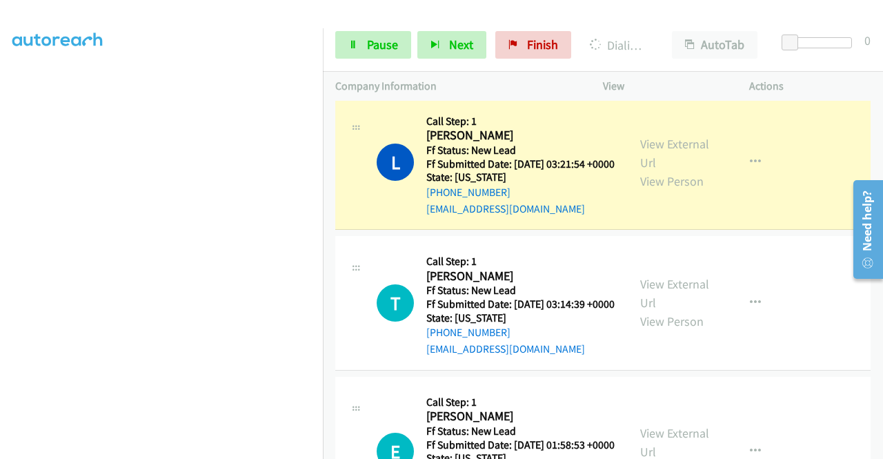
click at [501, 75] on link "Call was successful?" at bounding box center [472, 67] width 92 height 13
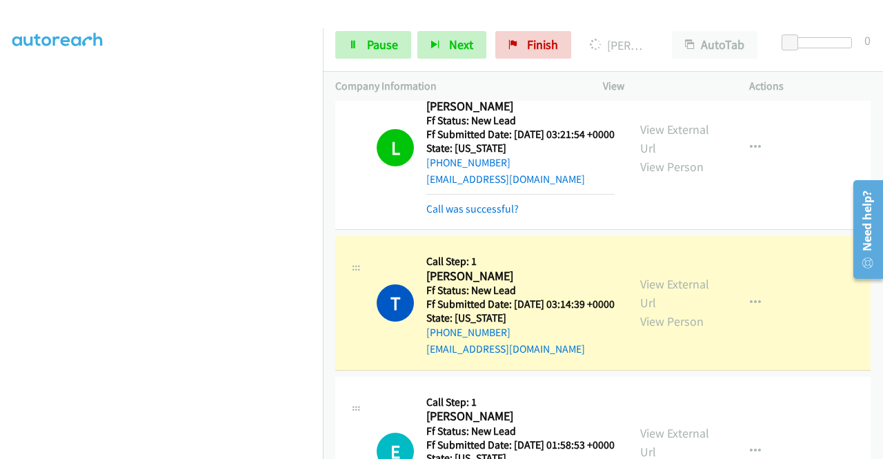
scroll to position [315, 0]
click at [448, 215] on link "Call was successful?" at bounding box center [472, 208] width 92 height 13
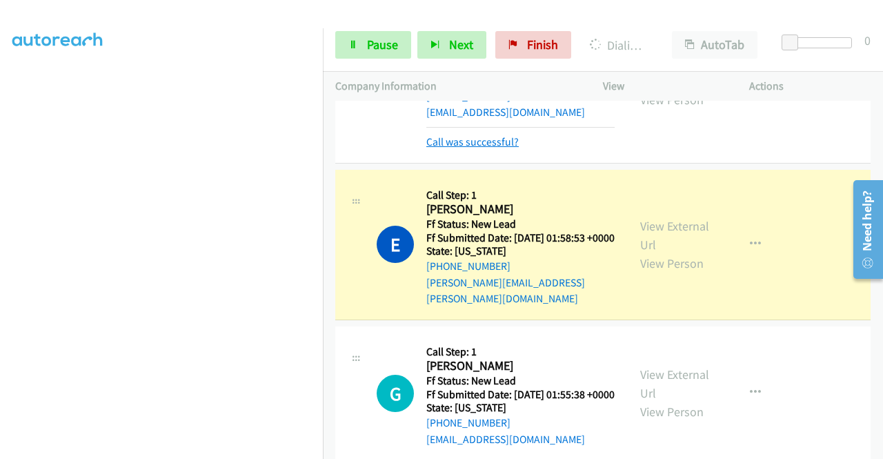
click at [432, 148] on link "Call was successful?" at bounding box center [472, 141] width 92 height 13
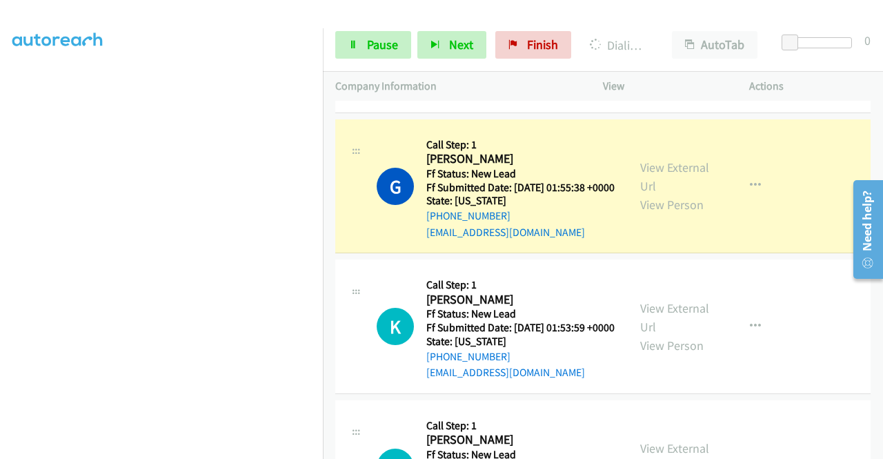
scroll to position [0, 0]
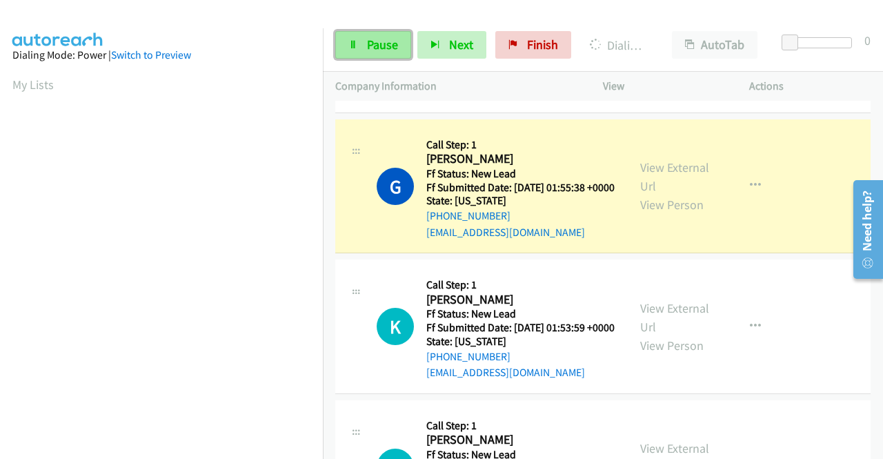
click at [392, 34] on link "Pause" at bounding box center [373, 45] width 76 height 28
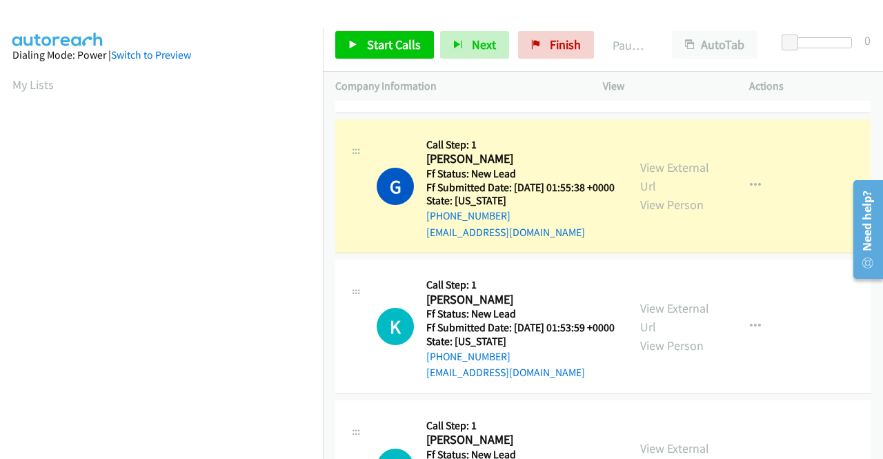
click at [494, 98] on link "Call was successful?" at bounding box center [472, 91] width 92 height 13
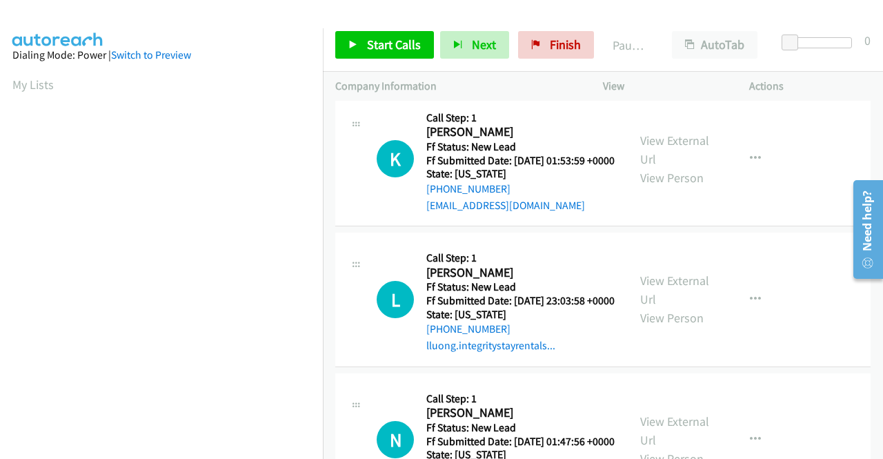
scroll to position [315, 0]
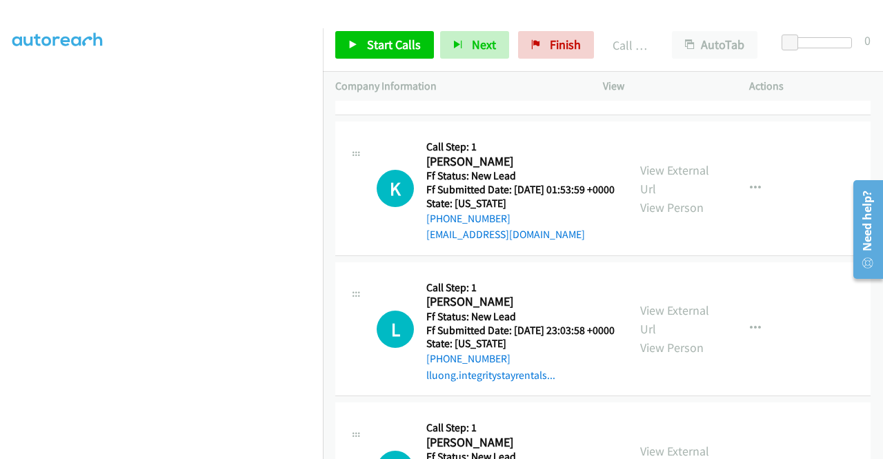
click at [501, 101] on link "Call was successful?" at bounding box center [472, 94] width 92 height 13
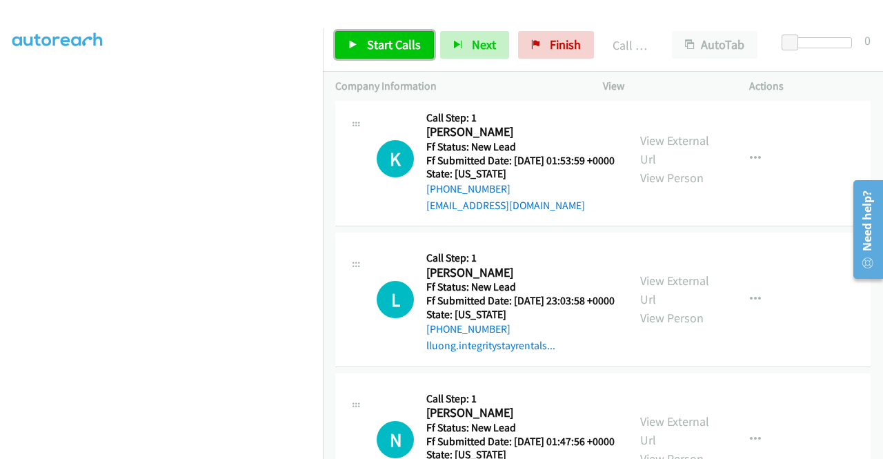
click at [393, 54] on link "Start Calls" at bounding box center [384, 45] width 99 height 28
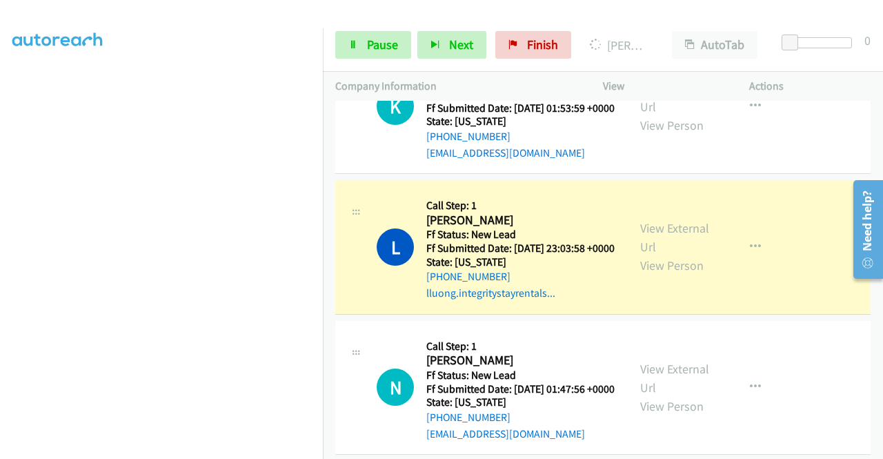
scroll to position [2552, 0]
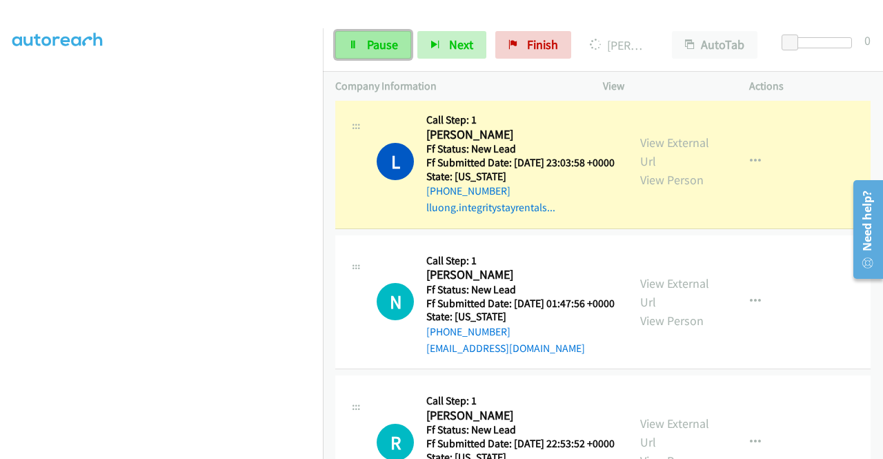
click at [365, 48] on link "Pause" at bounding box center [373, 45] width 76 height 28
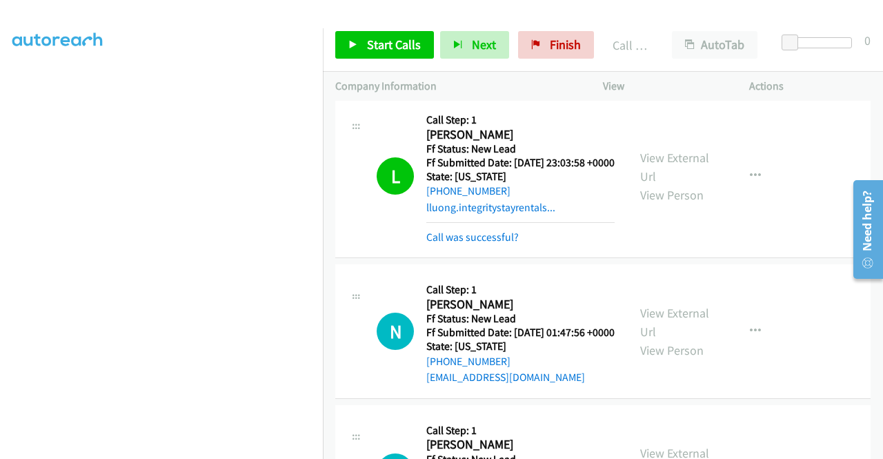
scroll to position [2690, 0]
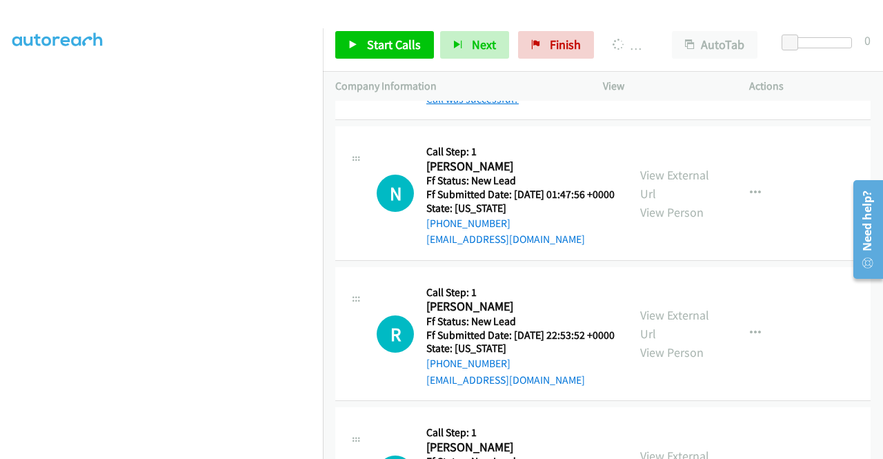
click at [482, 106] on link "Call was successful?" at bounding box center [472, 98] width 92 height 13
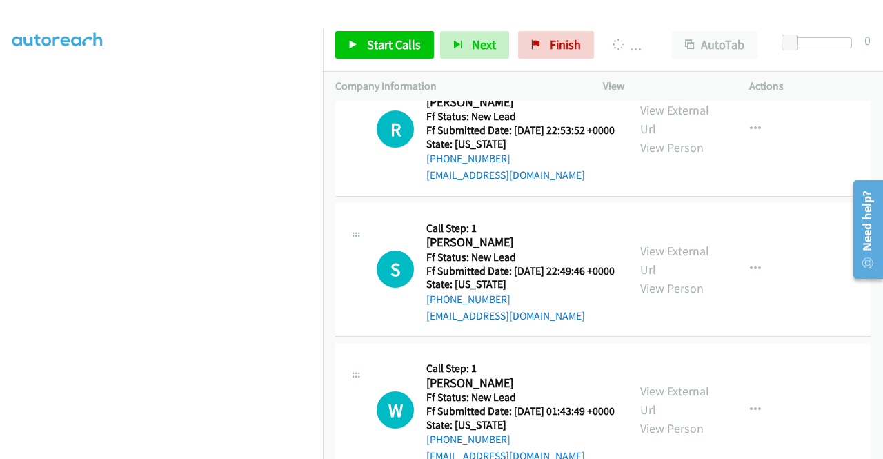
scroll to position [2897, 0]
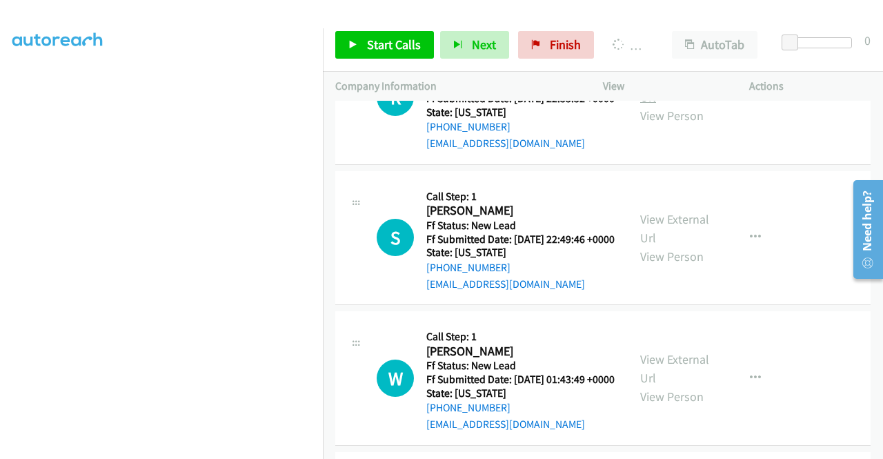
click at [697, 105] on link "View External Url" at bounding box center [674, 87] width 69 height 34
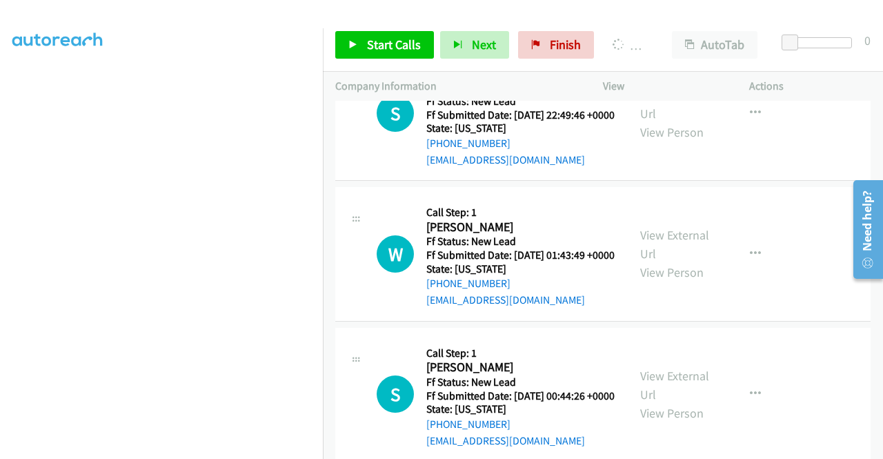
scroll to position [3035, 0]
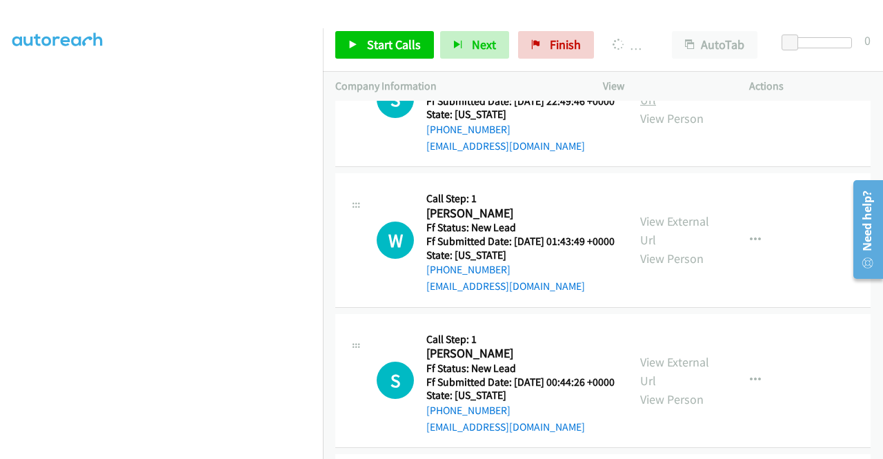
click at [677, 108] on link "View External Url" at bounding box center [674, 90] width 69 height 34
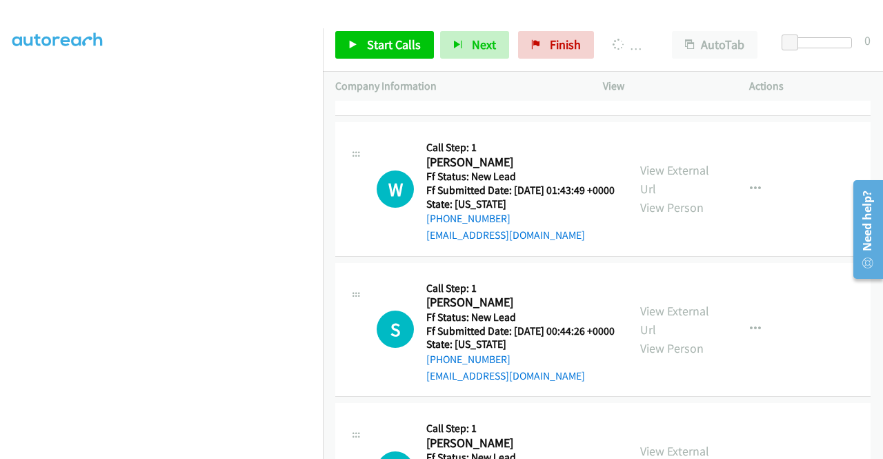
scroll to position [3173, 0]
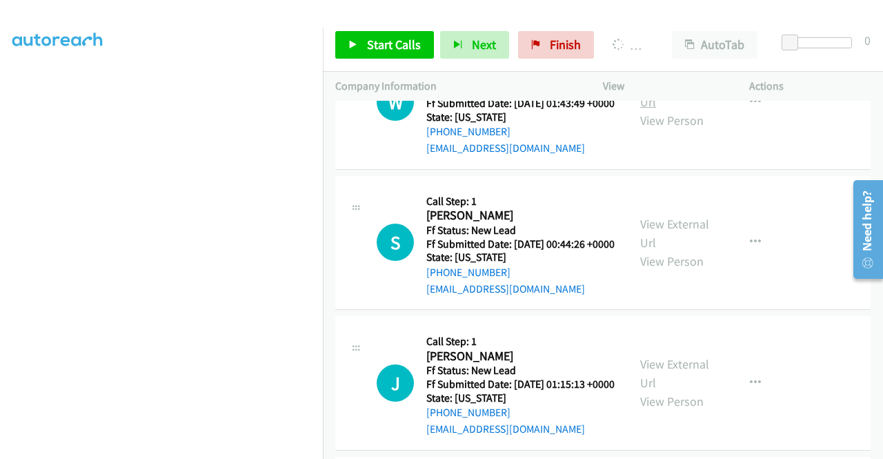
click at [688, 110] on link "View External Url" at bounding box center [674, 92] width 69 height 34
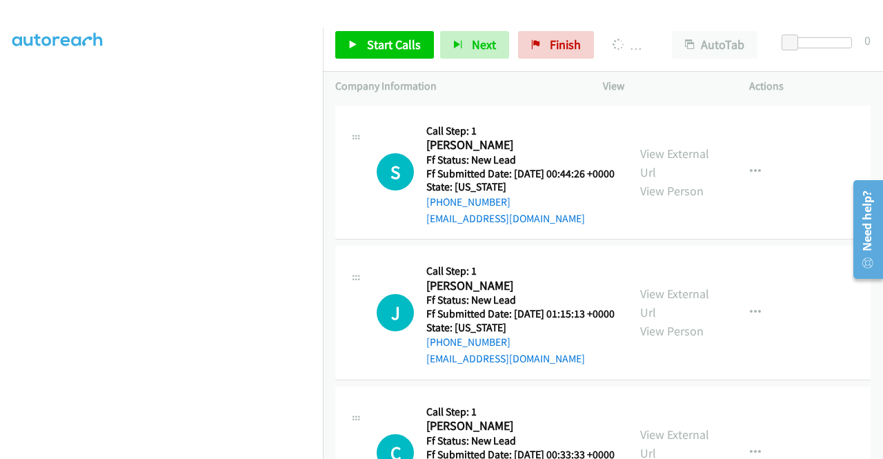
scroll to position [3311, 0]
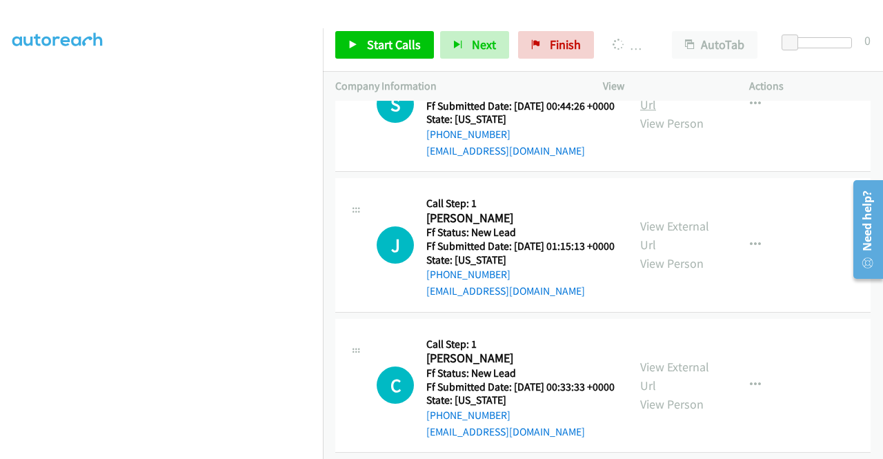
click at [686, 112] on link "View External Url" at bounding box center [674, 95] width 69 height 34
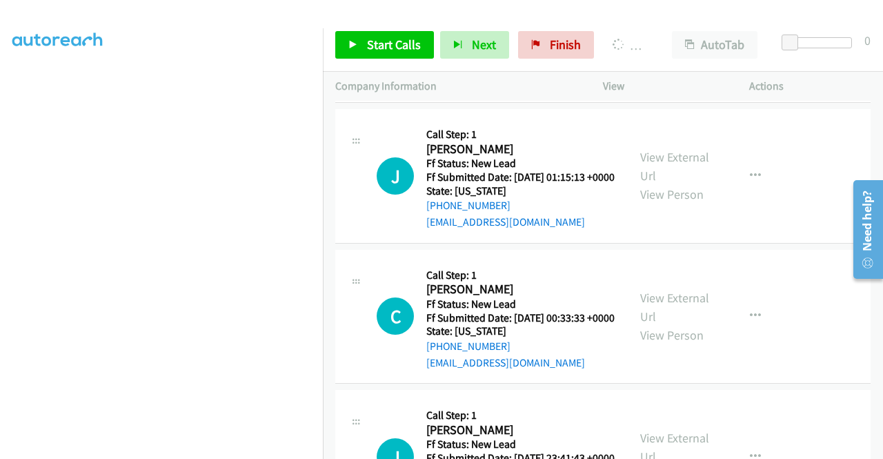
scroll to position [3449, 0]
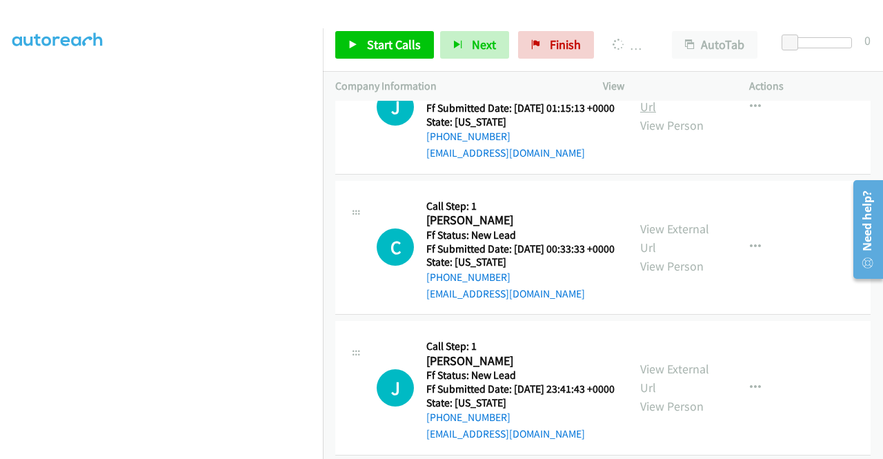
click at [683, 115] on link "View External Url" at bounding box center [674, 97] width 69 height 34
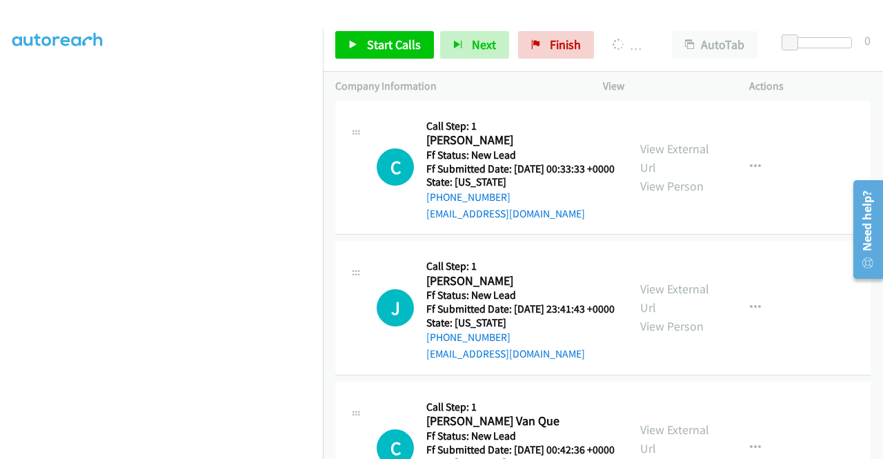
scroll to position [3587, 0]
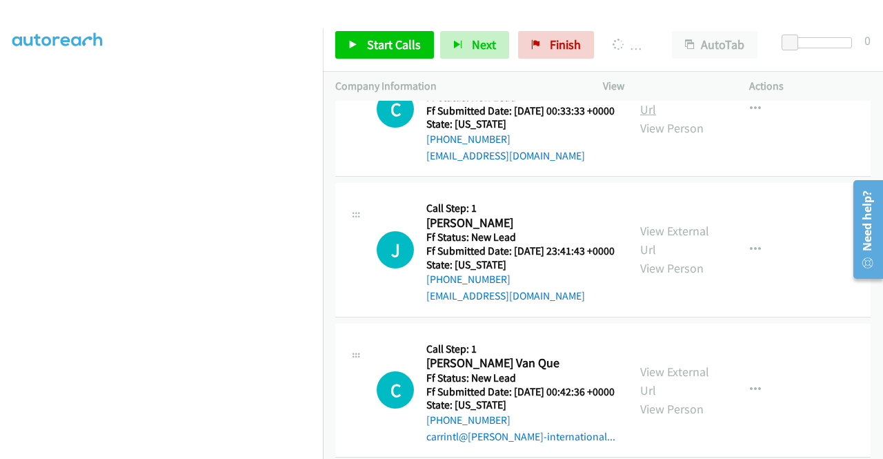
click at [677, 117] on link "View External Url" at bounding box center [674, 100] width 69 height 34
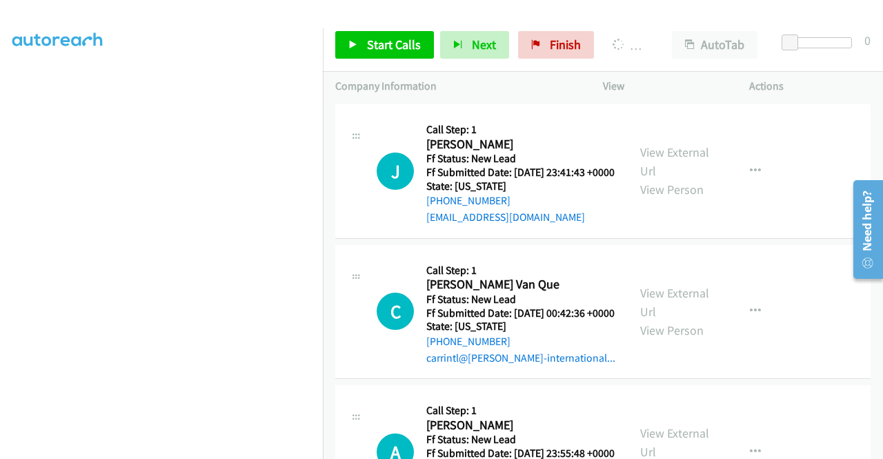
scroll to position [3725, 0]
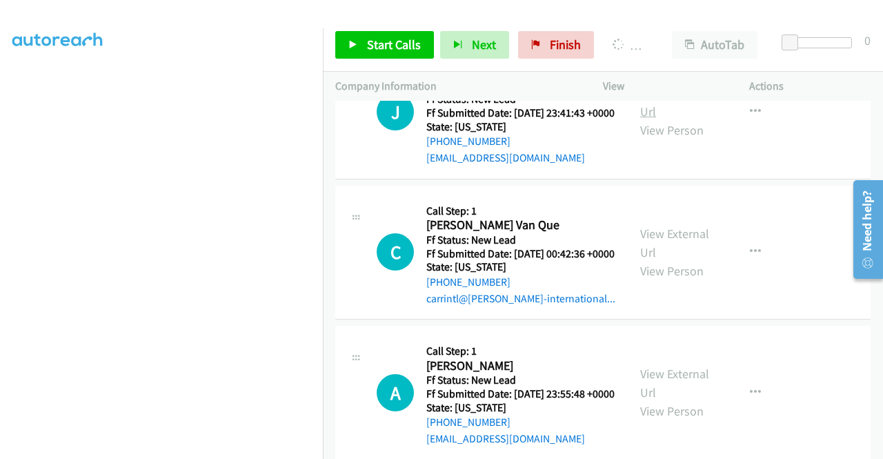
click at [670, 119] on link "View External Url" at bounding box center [674, 102] width 69 height 34
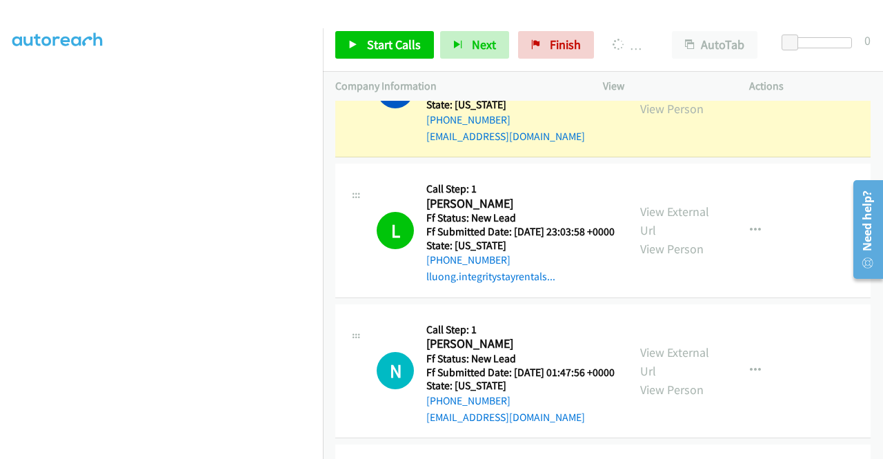
scroll to position [0, 0]
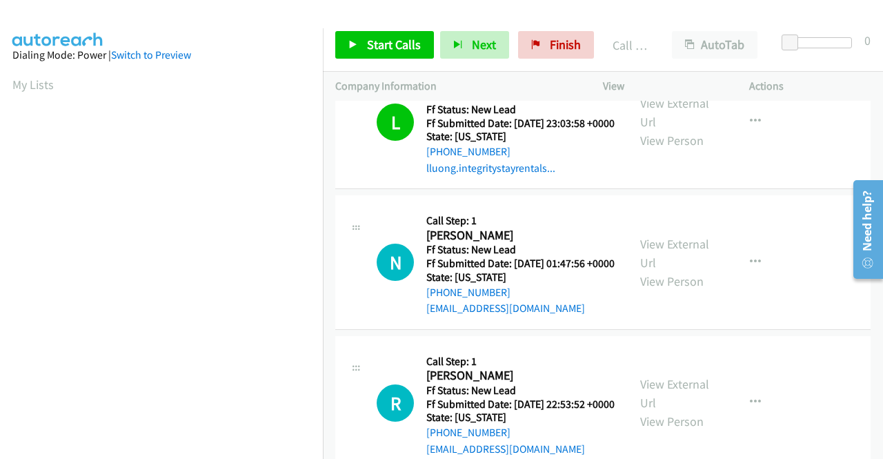
click at [472, 34] on link "Call was successful?" at bounding box center [472, 27] width 92 height 13
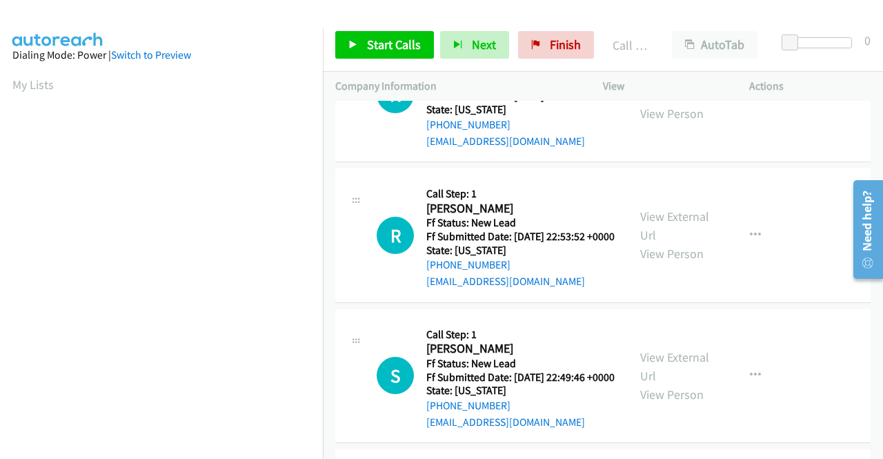
scroll to position [2828, 0]
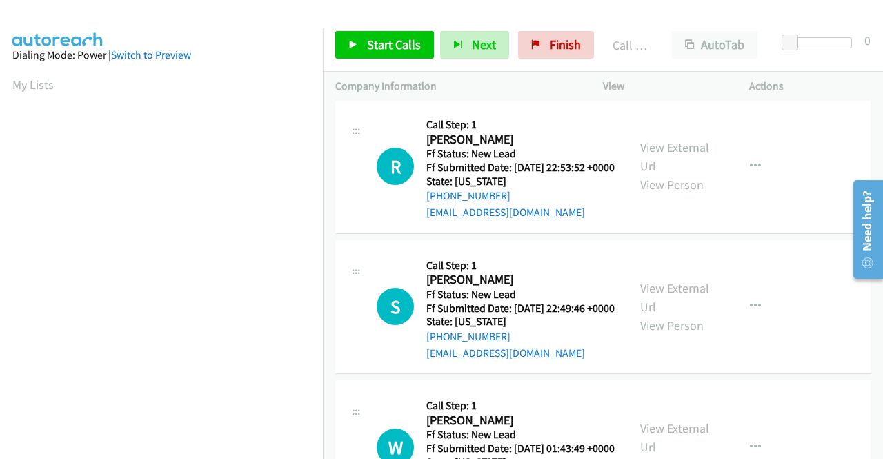
click at [381, 41] on span "Start Calls" at bounding box center [394, 45] width 54 height 16
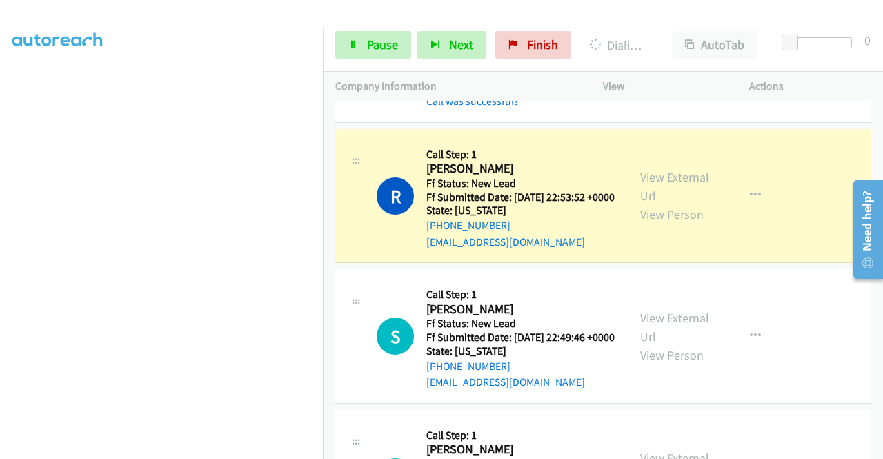
scroll to position [0, 0]
click at [444, 108] on link "Call was successful?" at bounding box center [472, 101] width 92 height 13
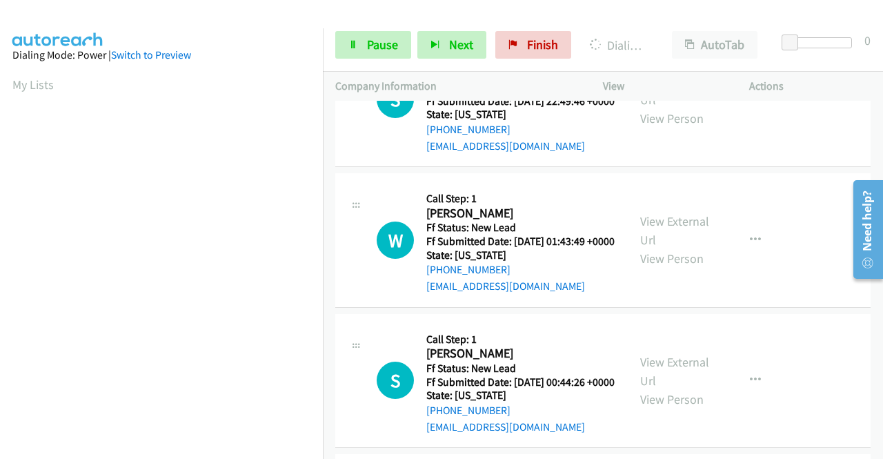
scroll to position [315, 0]
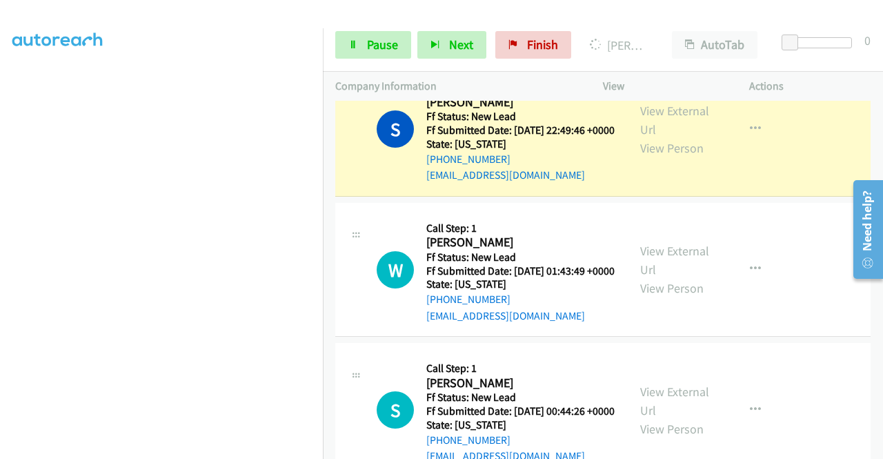
click at [454, 41] on link "Call was successful?" at bounding box center [472, 34] width 92 height 13
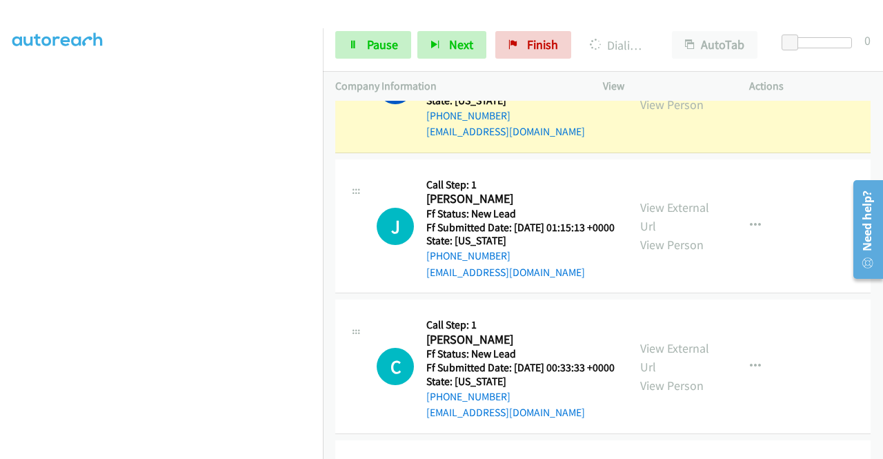
scroll to position [3380, 0]
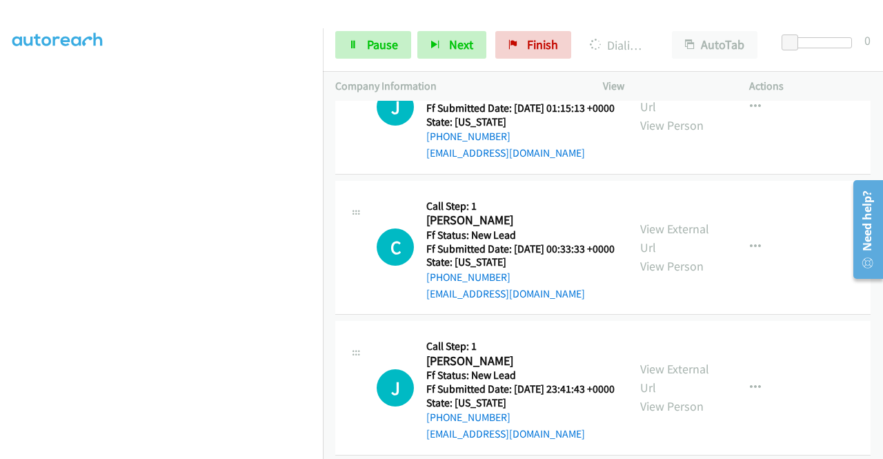
scroll to position [315, 0]
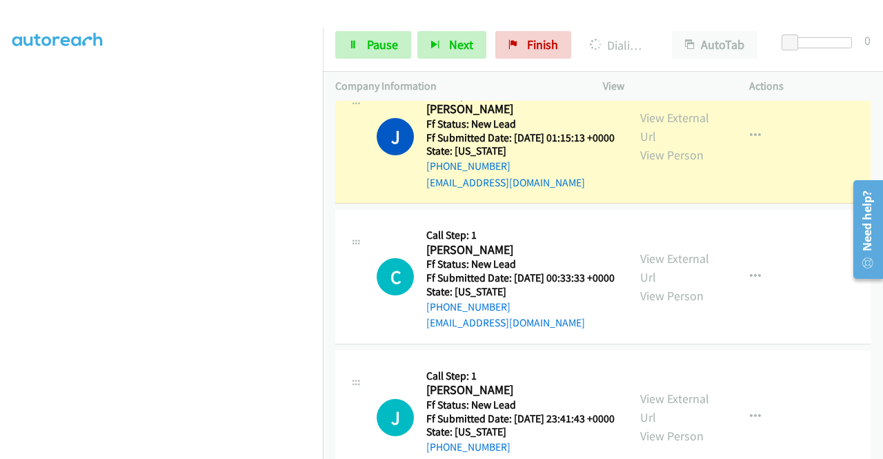
click at [467, 48] on link "Call was successful?" at bounding box center [472, 41] width 92 height 13
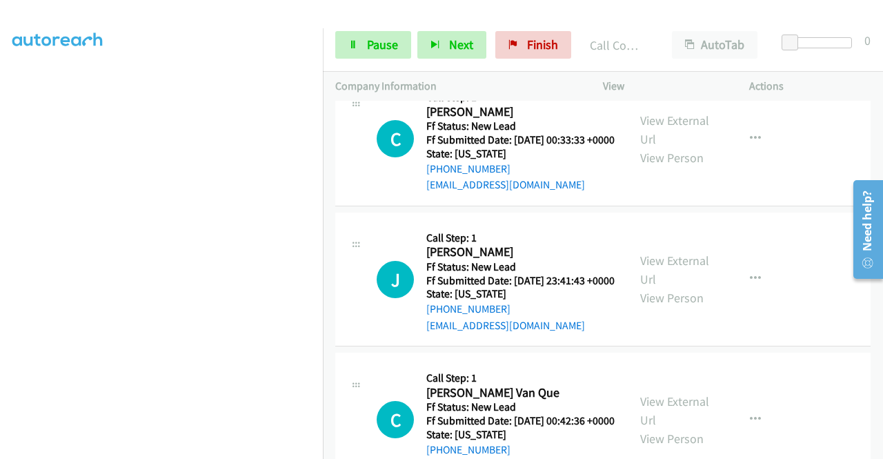
scroll to position [3725, 0]
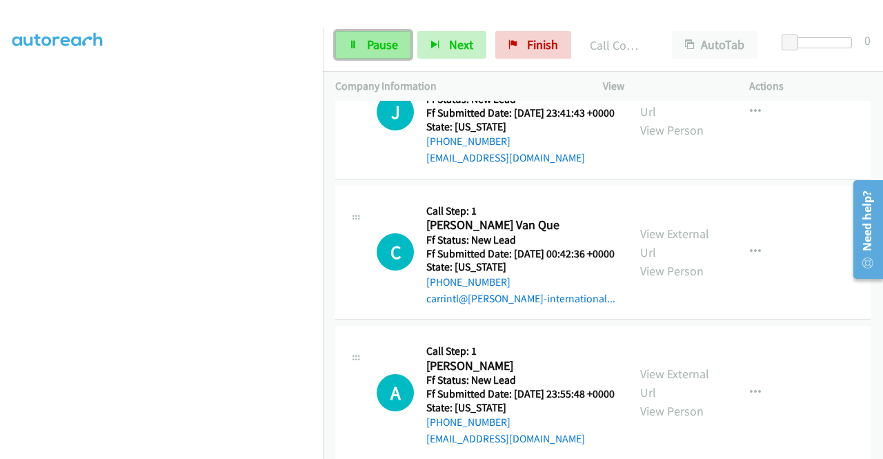
click at [360, 48] on link "Pause" at bounding box center [373, 45] width 76 height 28
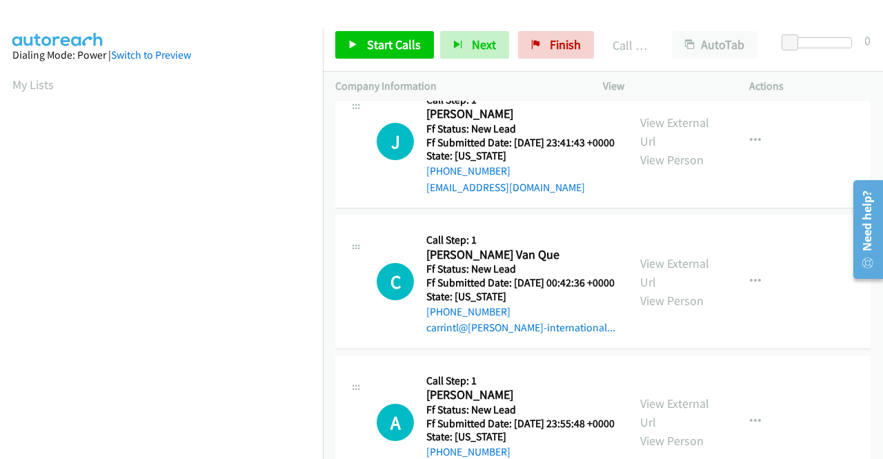
scroll to position [315, 0]
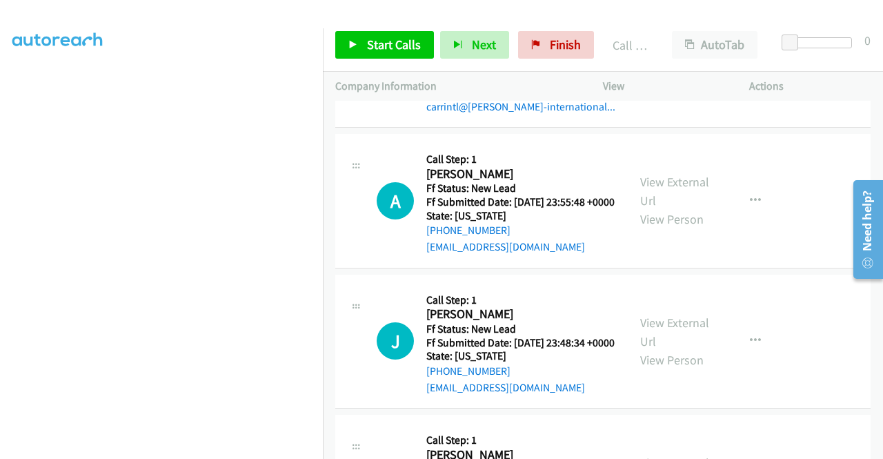
click at [657, 68] on link "View External Url" at bounding box center [674, 51] width 69 height 34
click at [413, 44] on span "Start Calls" at bounding box center [394, 45] width 54 height 16
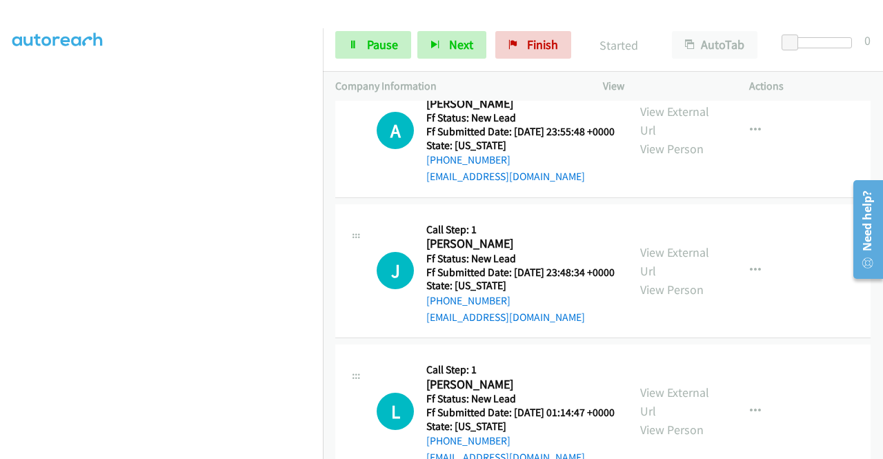
scroll to position [4055, 0]
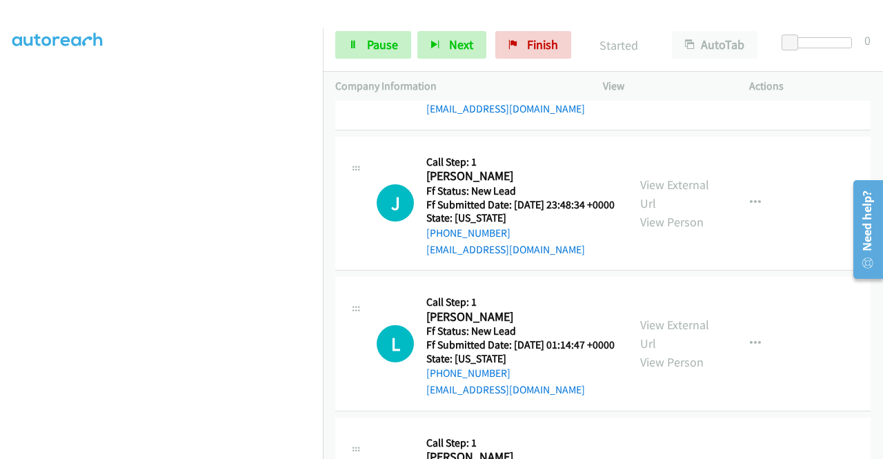
click at [682, 70] on link "View External Url" at bounding box center [674, 53] width 69 height 34
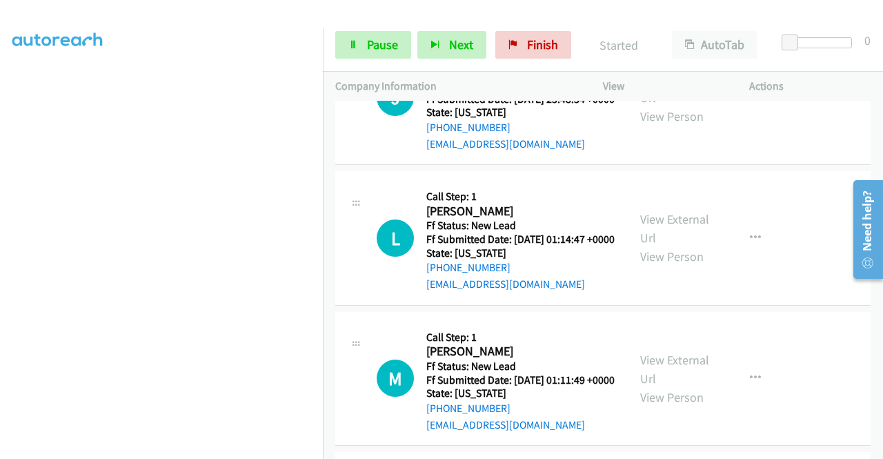
scroll to position [4193, 0]
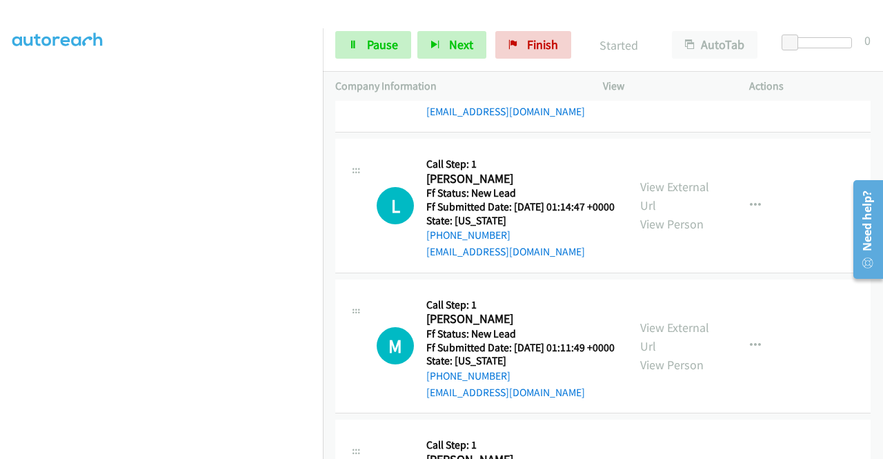
click at [673, 73] on link "View External Url" at bounding box center [674, 56] width 69 height 34
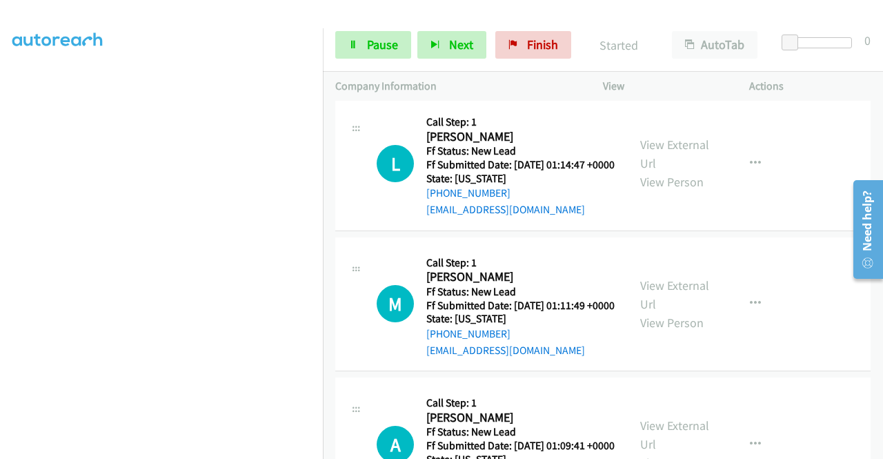
scroll to position [4331, 0]
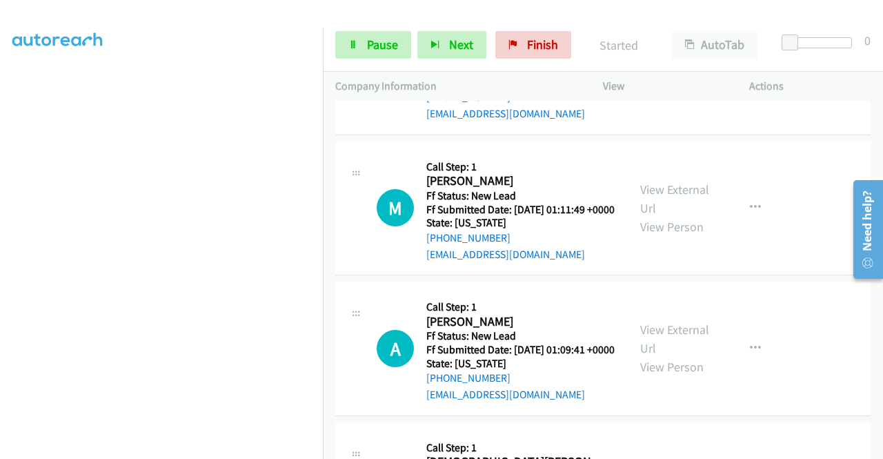
click at [693, 75] on link "View External Url" at bounding box center [674, 58] width 69 height 34
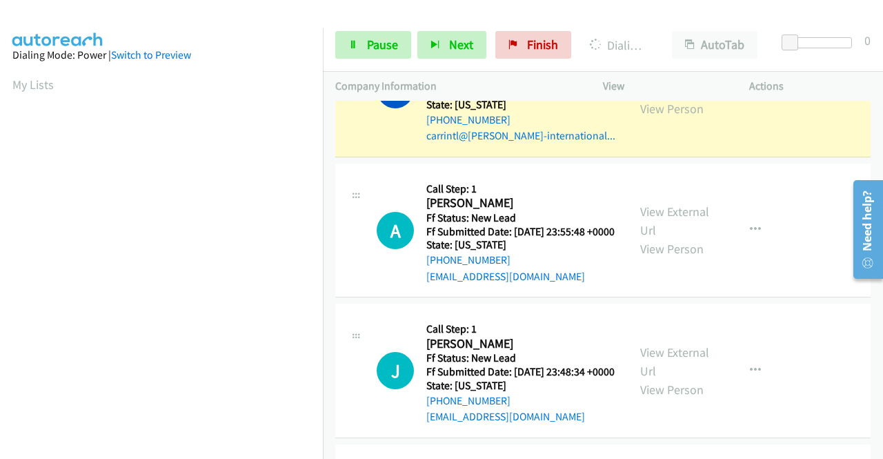
scroll to position [315, 0]
drag, startPoint x: 451, startPoint y: 340, endPoint x: 320, endPoint y: 373, distance: 135.2
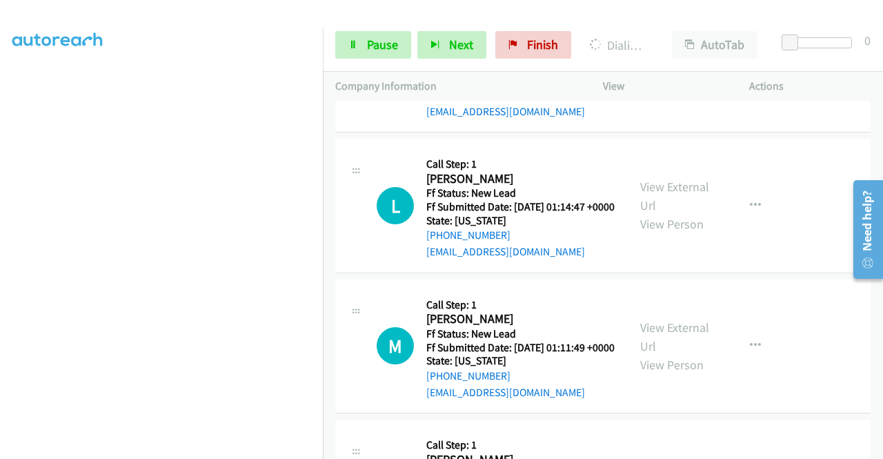
scroll to position [0, 0]
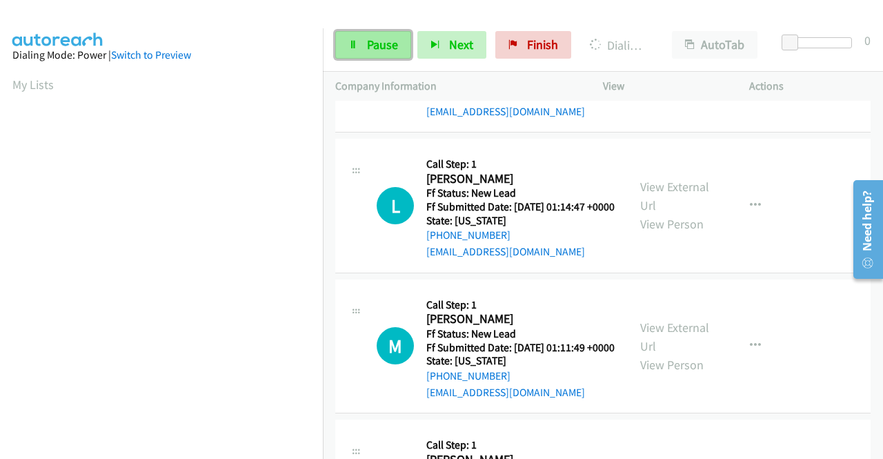
click at [382, 41] on span "Pause" at bounding box center [382, 45] width 31 height 16
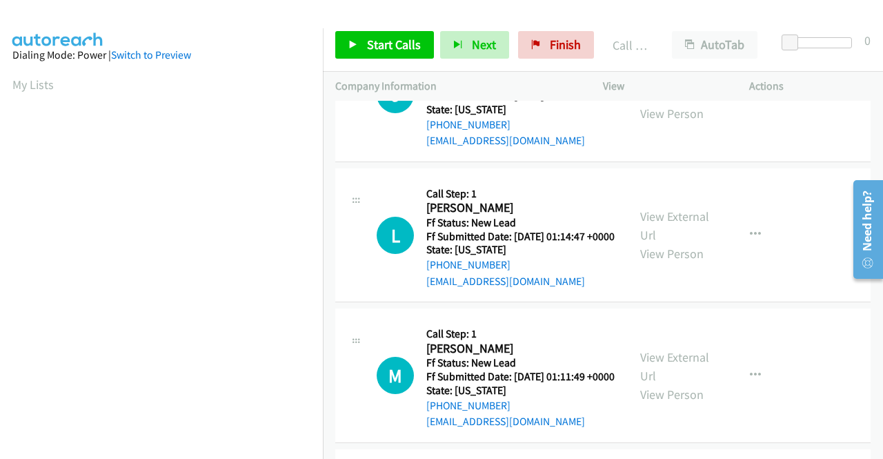
scroll to position [315, 0]
click at [495, 7] on link "Call was successful?" at bounding box center [472, 0] width 92 height 13
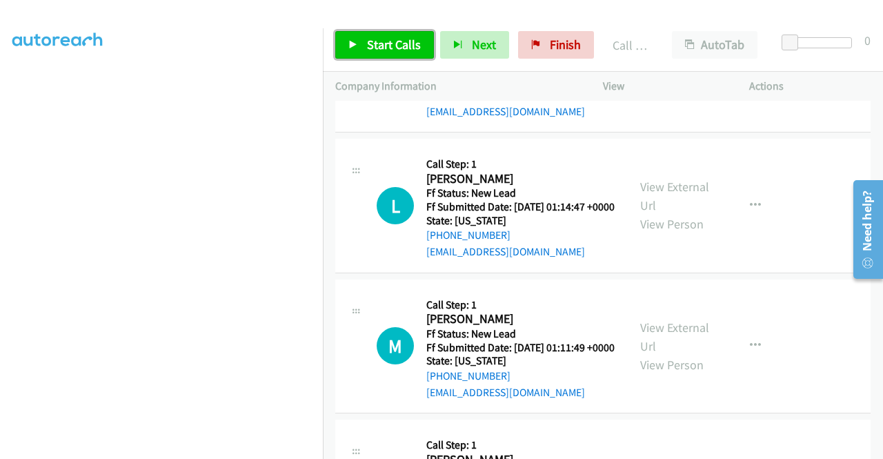
click at [382, 50] on span "Start Calls" at bounding box center [394, 45] width 54 height 16
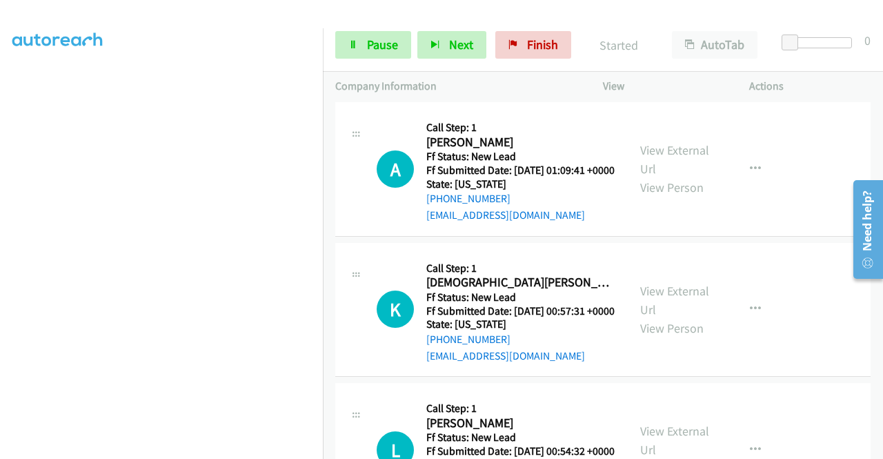
scroll to position [4538, 0]
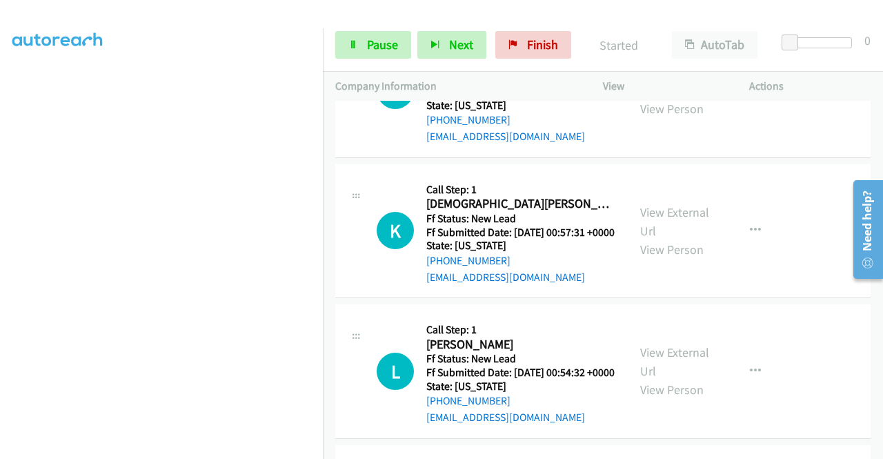
scroll to position [4676, 0]
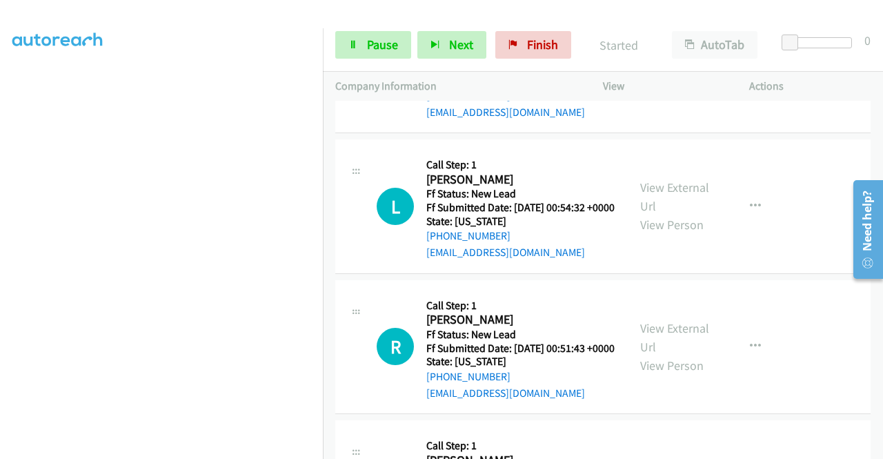
scroll to position [4883, 0]
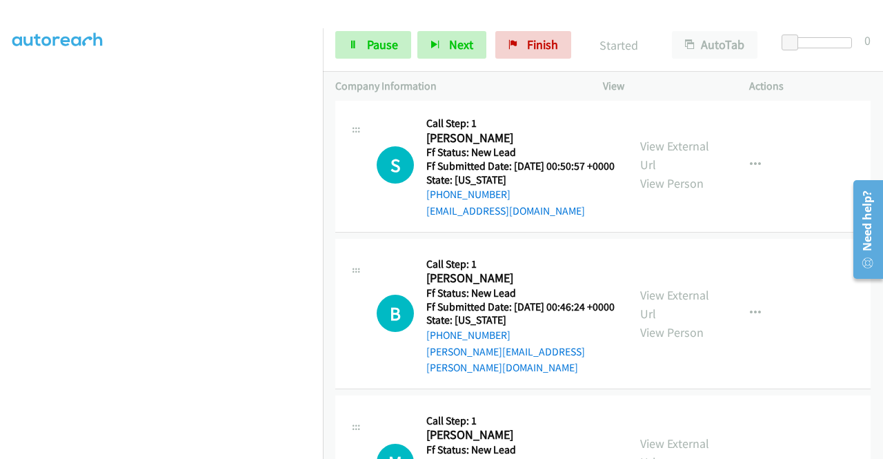
scroll to position [5090, 0]
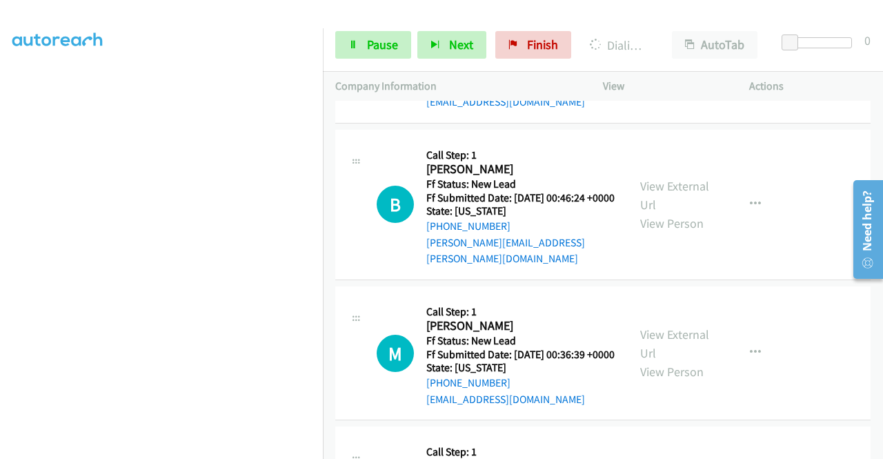
scroll to position [5228, 0]
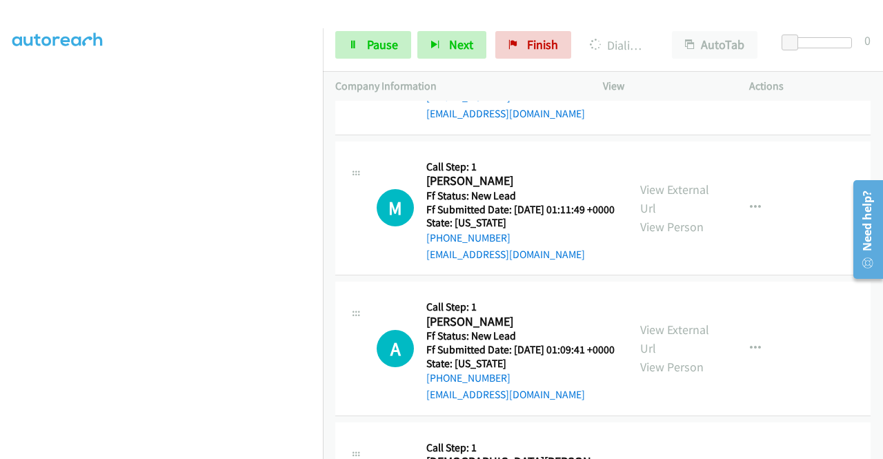
scroll to position [0, 0]
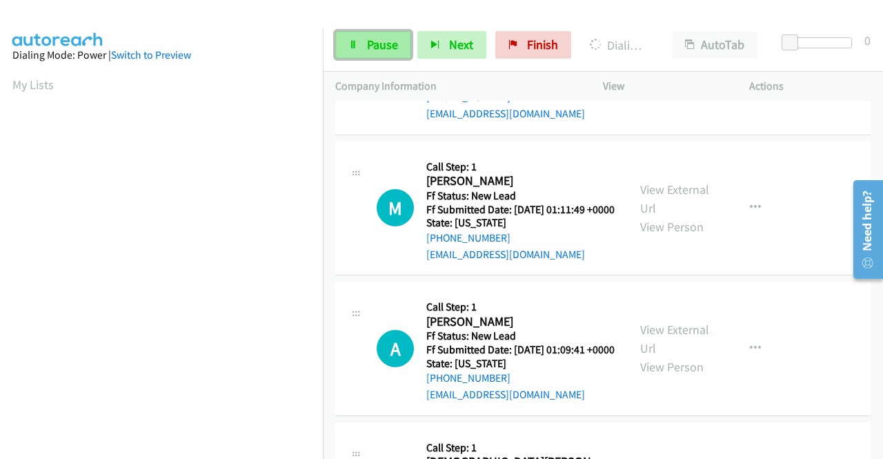
click at [404, 39] on link "Pause" at bounding box center [373, 45] width 76 height 28
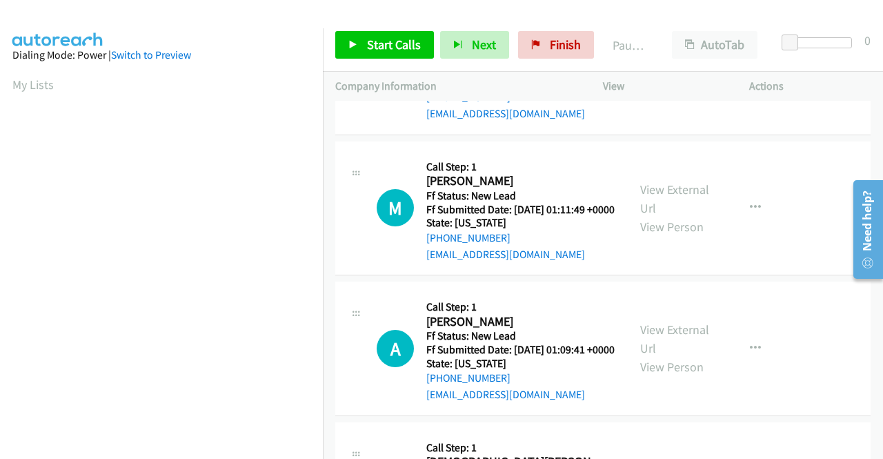
drag, startPoint x: 787, startPoint y: 223, endPoint x: 476, endPoint y: 248, distance: 312.2
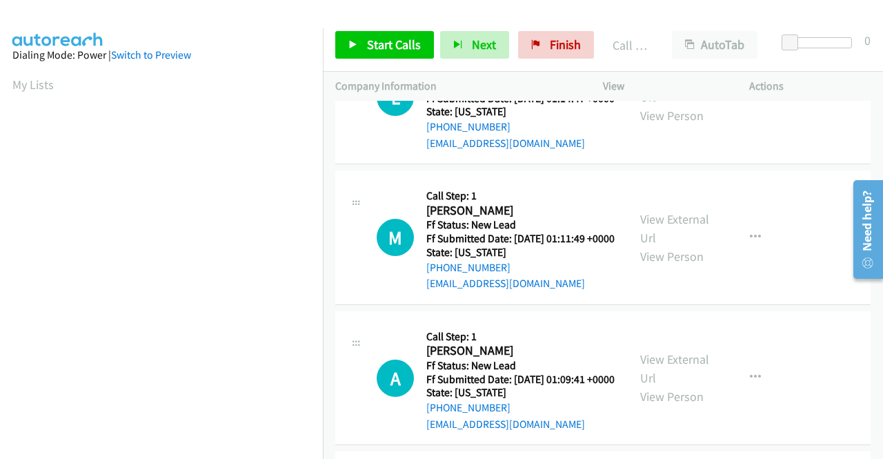
scroll to position [315, 0]
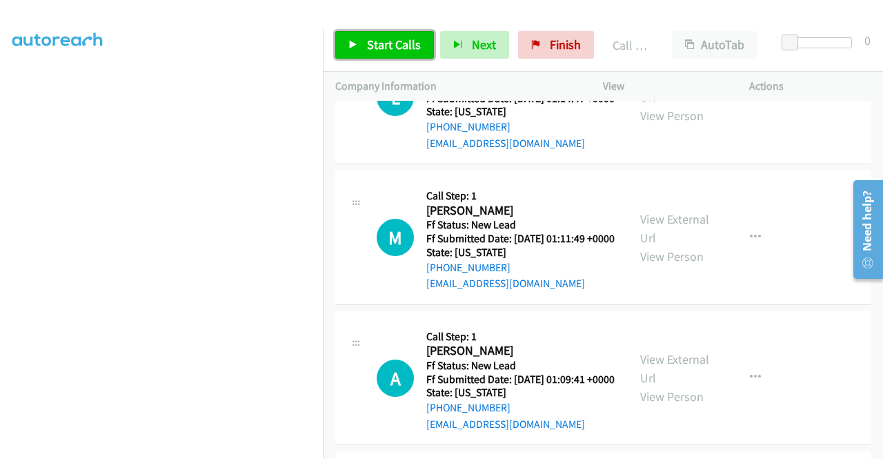
click at [367, 56] on link "Start Calls" at bounding box center [384, 45] width 99 height 28
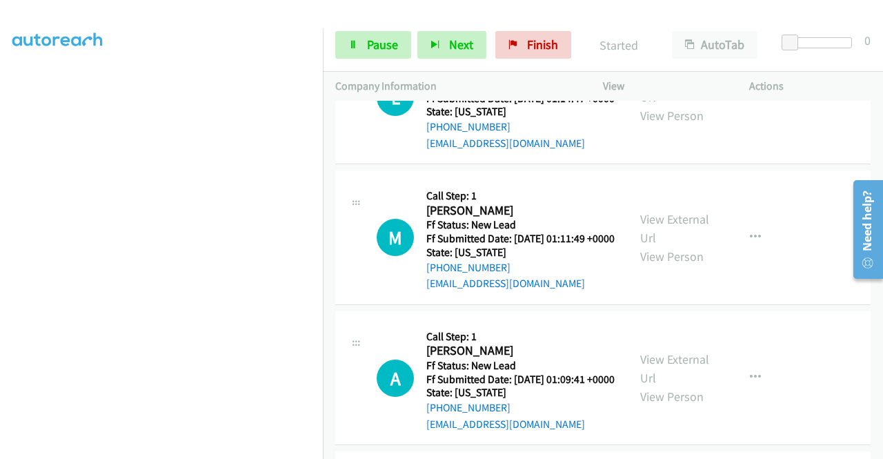
click at [479, 11] on div "Call was successful?" at bounding box center [520, 2] width 188 height 17
click at [470, 9] on link "Call was successful?" at bounding box center [472, 2] width 92 height 13
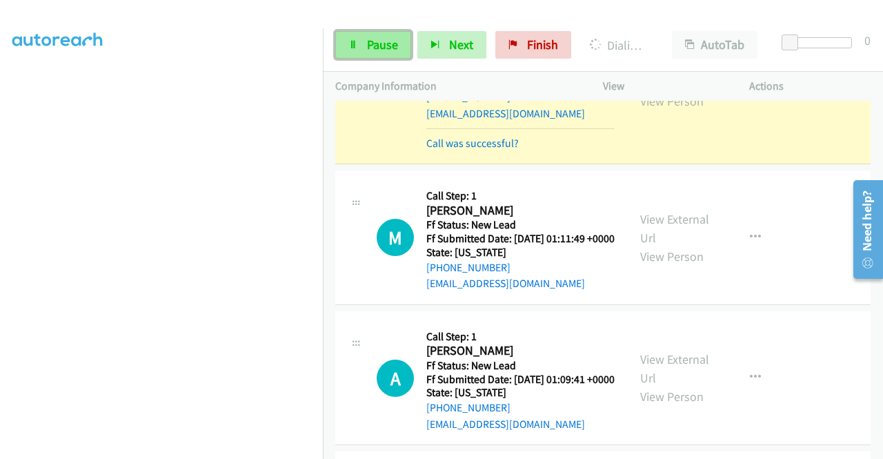
click at [370, 50] on span "Pause" at bounding box center [382, 45] width 31 height 16
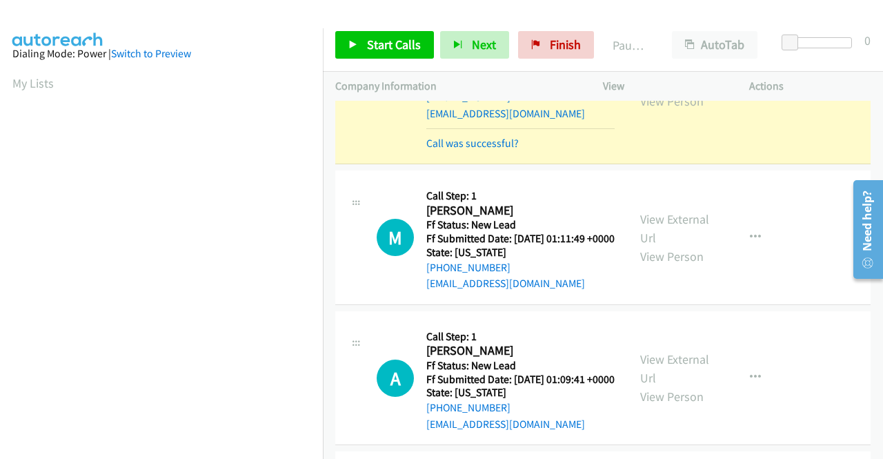
scroll to position [0, 0]
click at [645, 13] on div at bounding box center [435, 26] width 871 height 53
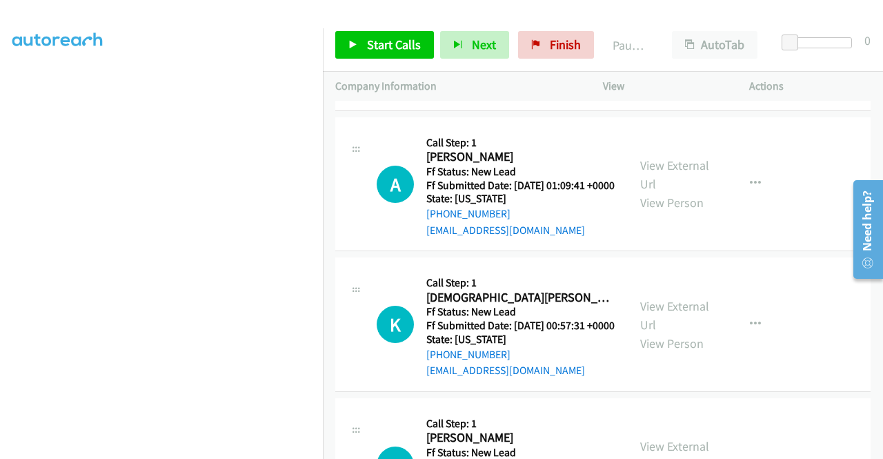
scroll to position [4538, 0]
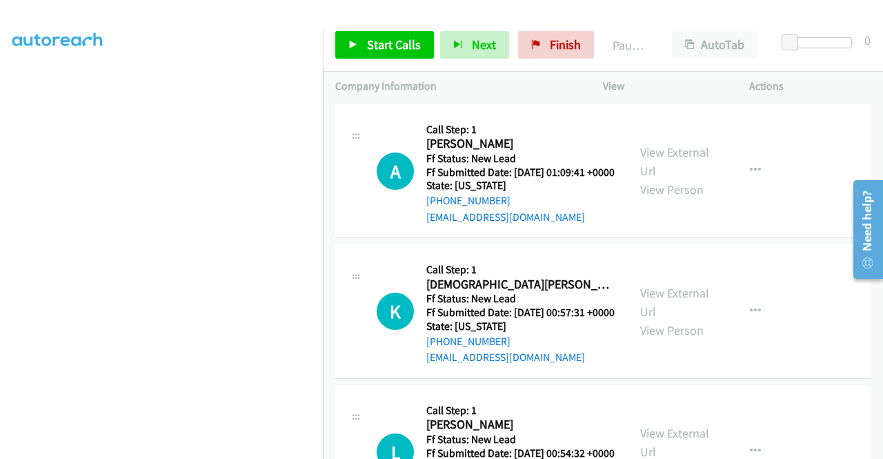
drag, startPoint x: 508, startPoint y: 286, endPoint x: 437, endPoint y: 290, distance: 71.2
copy link "910-444-8810"
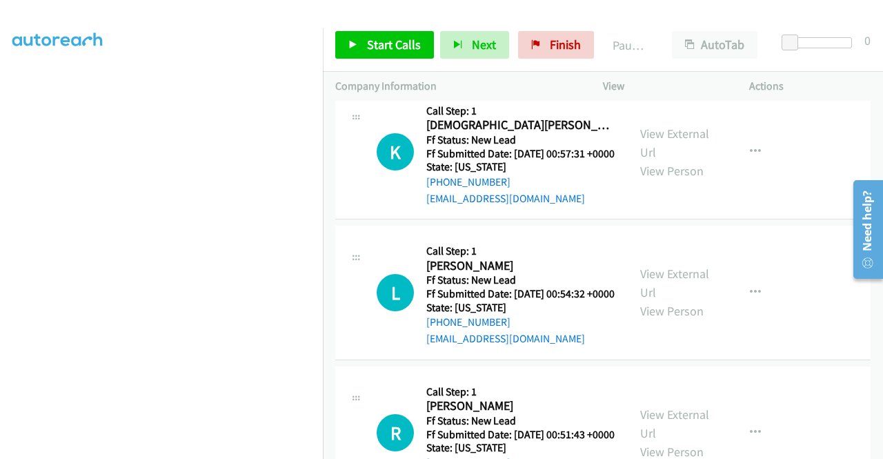
scroll to position [4676, 0]
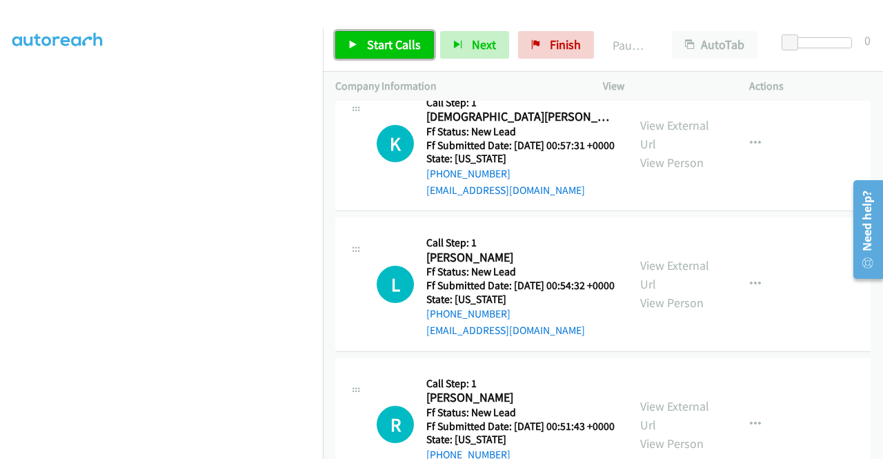
click at [378, 49] on span "Start Calls" at bounding box center [394, 45] width 54 height 16
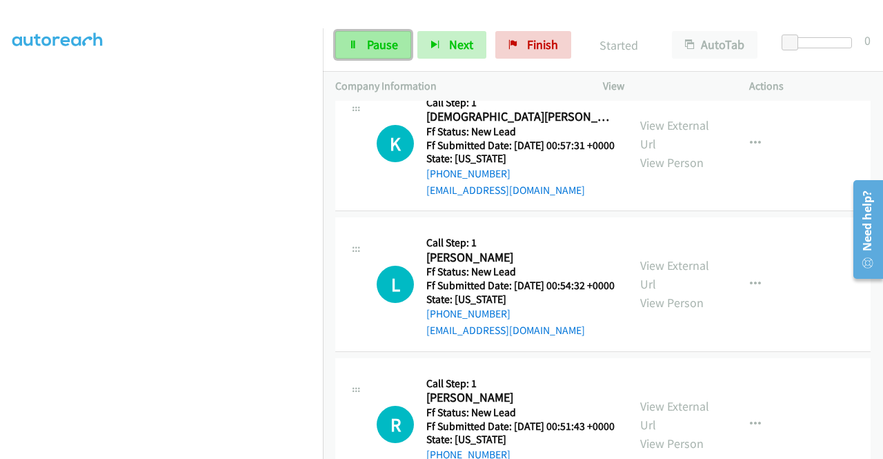
click at [368, 50] on span "Pause" at bounding box center [382, 45] width 31 height 16
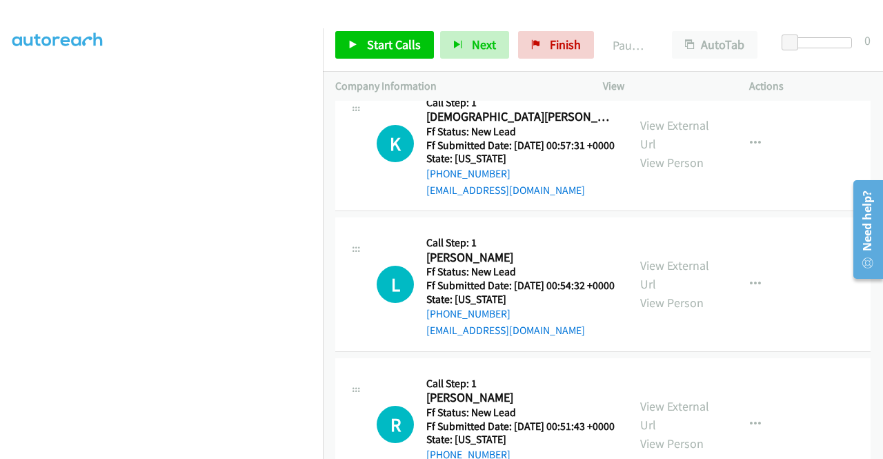
drag, startPoint x: 497, startPoint y: 16, endPoint x: 497, endPoint y: 28, distance: 11.7
click at [497, 16] on div at bounding box center [435, 26] width 871 height 53
click at [539, 46] on link "Finish" at bounding box center [556, 45] width 76 height 28
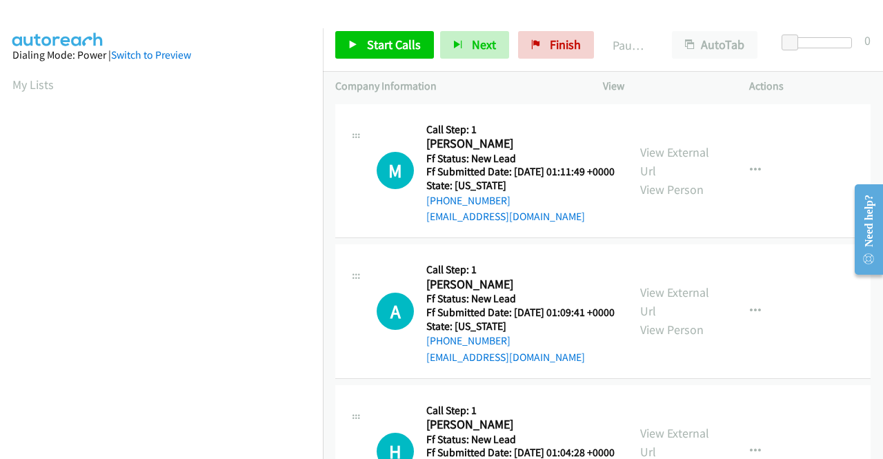
click at [757, 239] on div "M Callback Scheduled Call Step: 1 Mahajoy Laufer America/New_York Ff Status: Ne…" at bounding box center [602, 171] width 535 height 135
click at [369, 46] on span "Start Calls" at bounding box center [394, 45] width 54 height 16
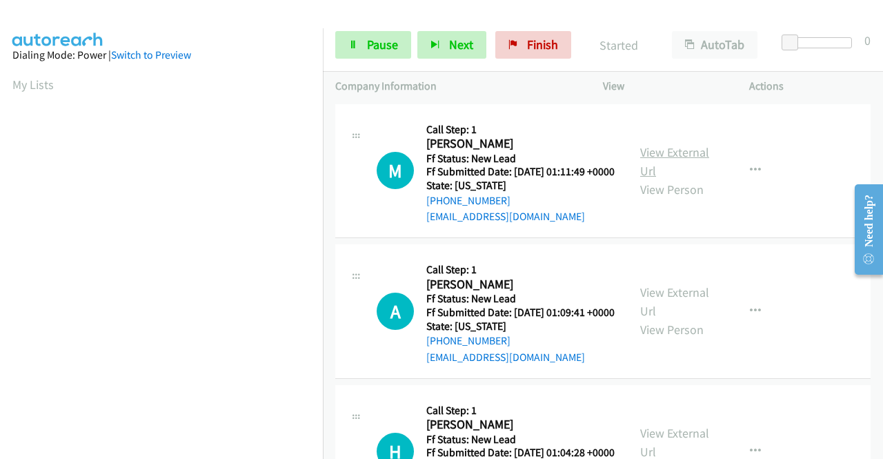
click at [692, 155] on link "View External Url" at bounding box center [674, 161] width 69 height 34
click at [695, 317] on link "View External Url" at bounding box center [674, 301] width 69 height 34
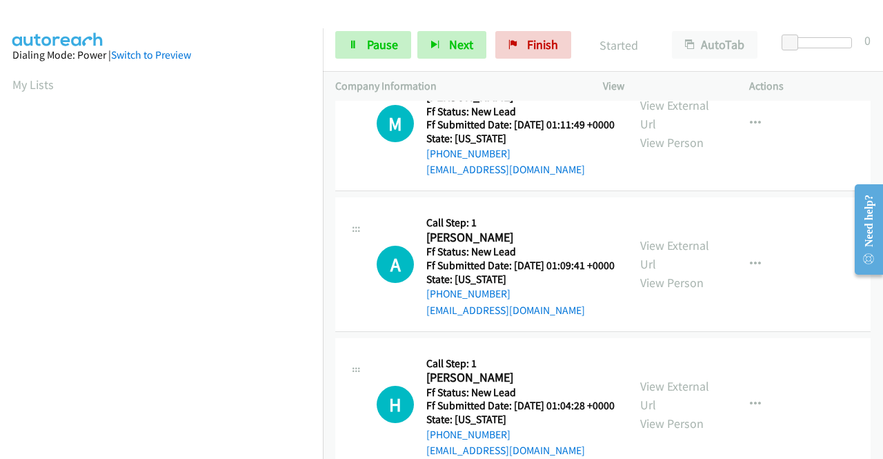
scroll to position [69, 0]
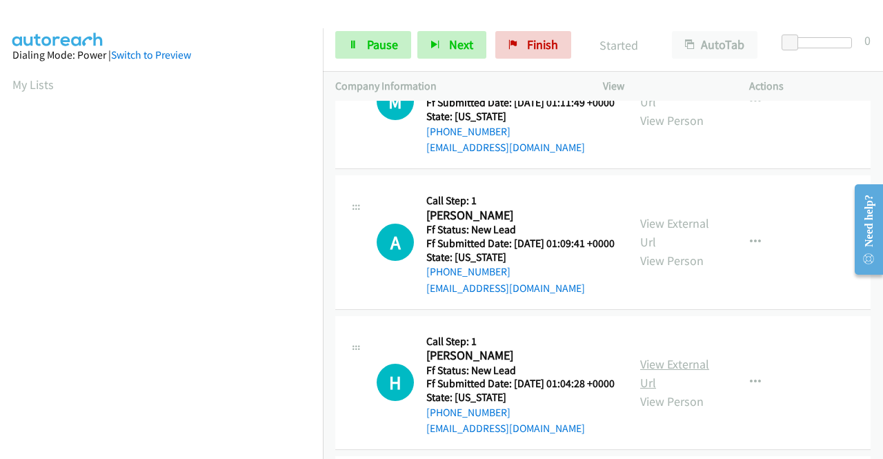
click at [682, 390] on link "View External Url" at bounding box center [674, 373] width 69 height 34
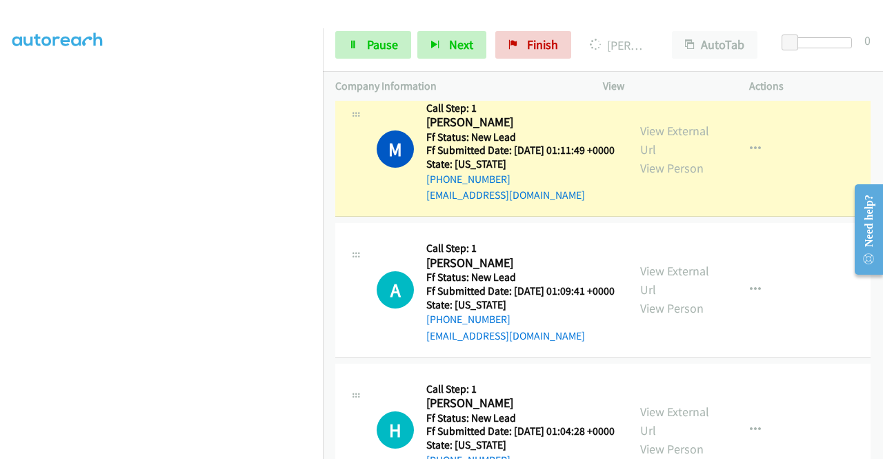
scroll to position [0, 0]
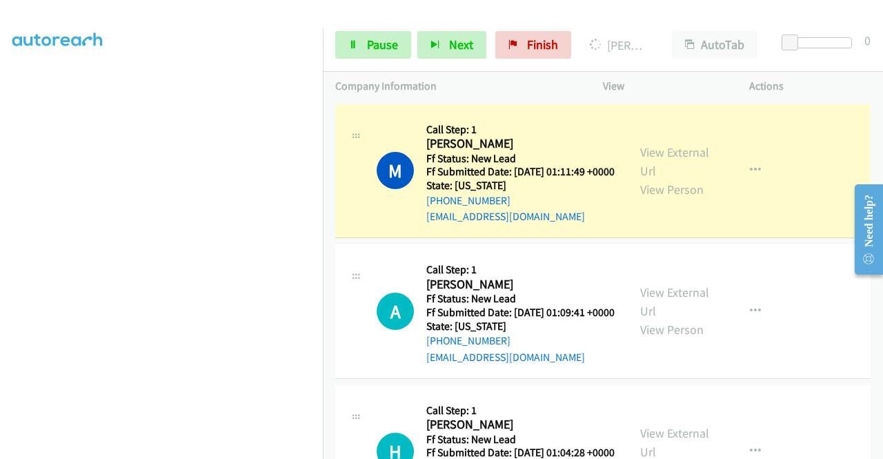
click at [742, 239] on div "M Callback Scheduled Call Step: 1 Mahajoy Laufer America/New_York Ff Status: Ne…" at bounding box center [602, 171] width 535 height 135
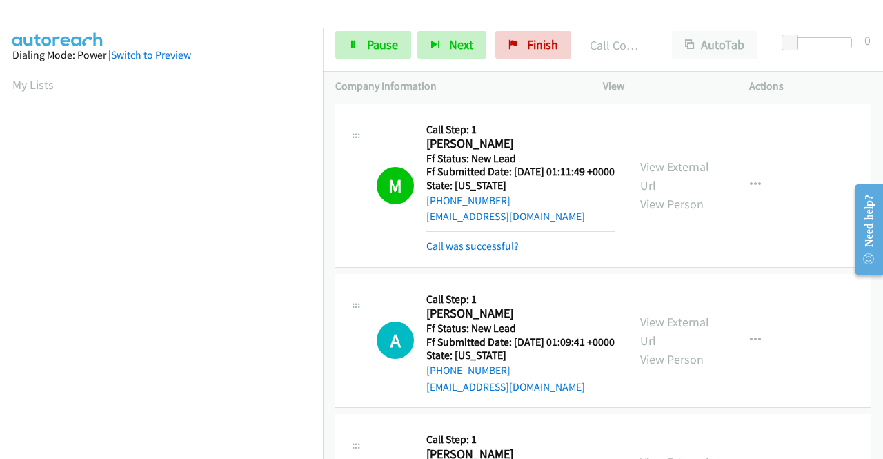
click at [451, 252] on link "Call was successful?" at bounding box center [472, 245] width 92 height 13
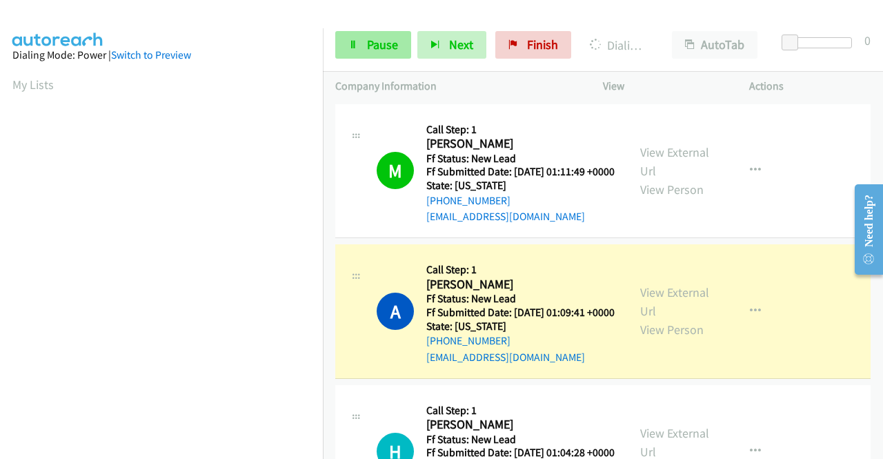
scroll to position [315, 0]
click at [367, 43] on span "Pause" at bounding box center [382, 45] width 31 height 16
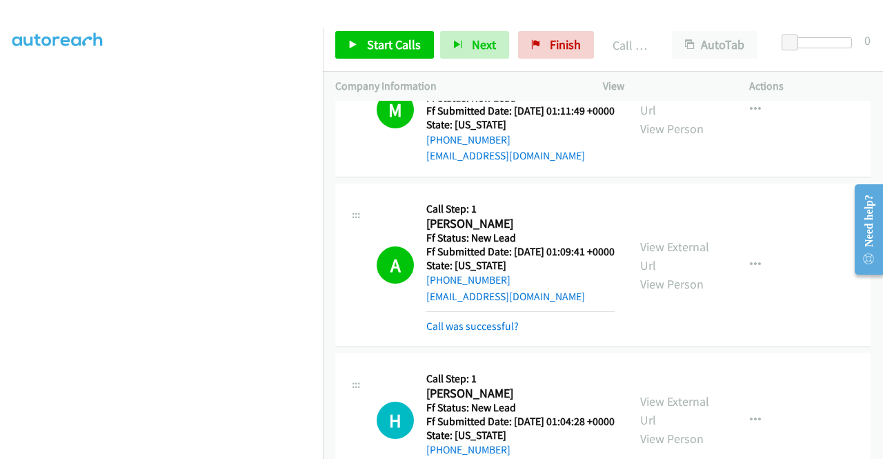
scroll to position [138, 0]
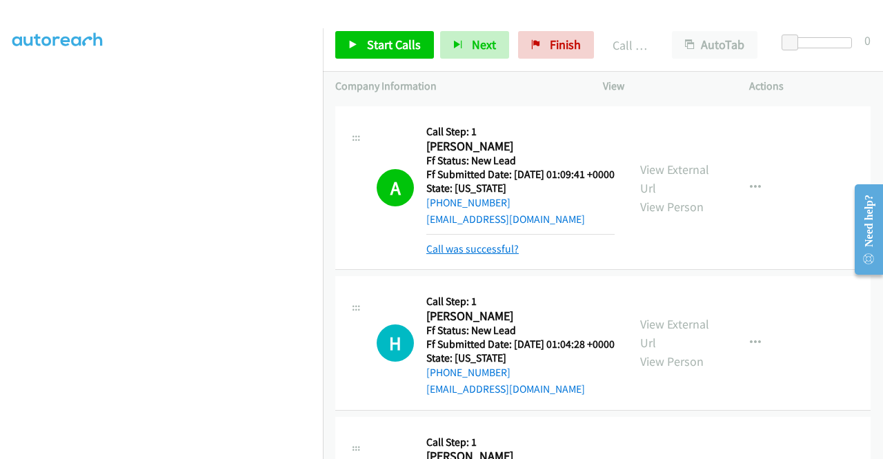
click at [504, 255] on link "Call was successful?" at bounding box center [472, 248] width 92 height 13
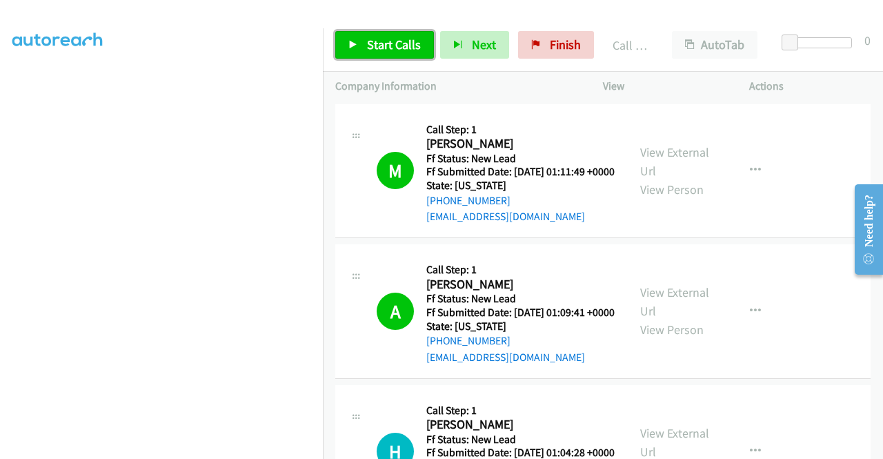
click at [406, 50] on span "Start Calls" at bounding box center [394, 45] width 54 height 16
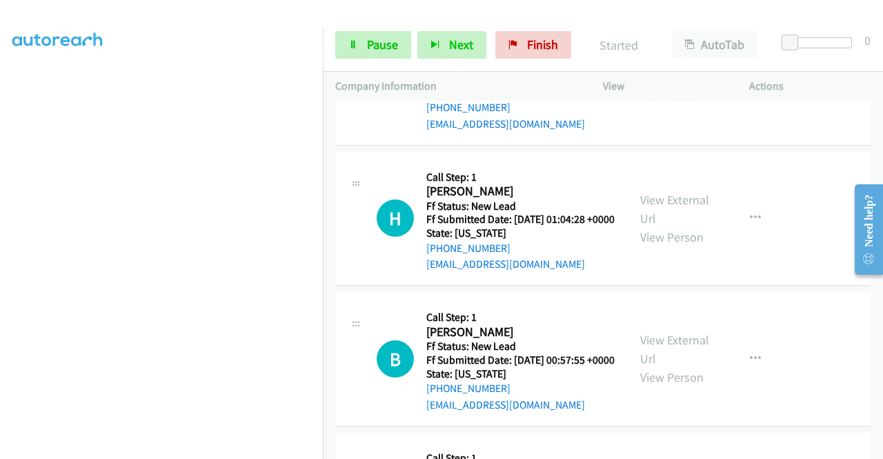
scroll to position [276, 0]
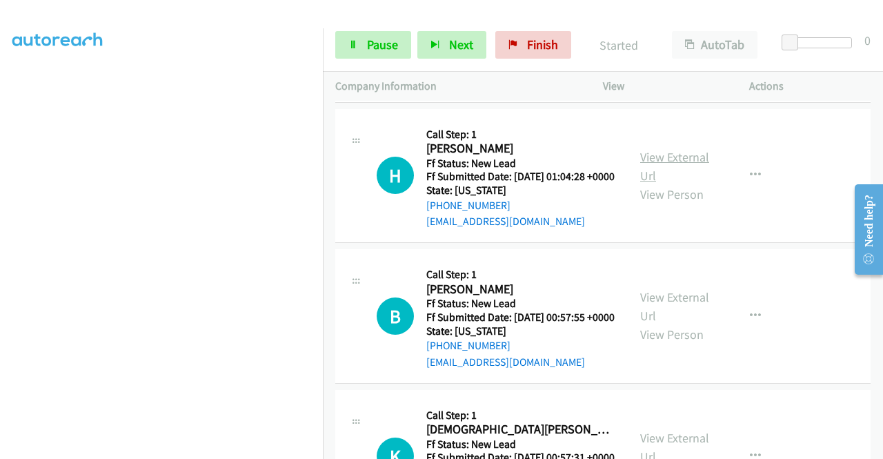
click at [673, 183] on link "View External Url" at bounding box center [674, 166] width 69 height 34
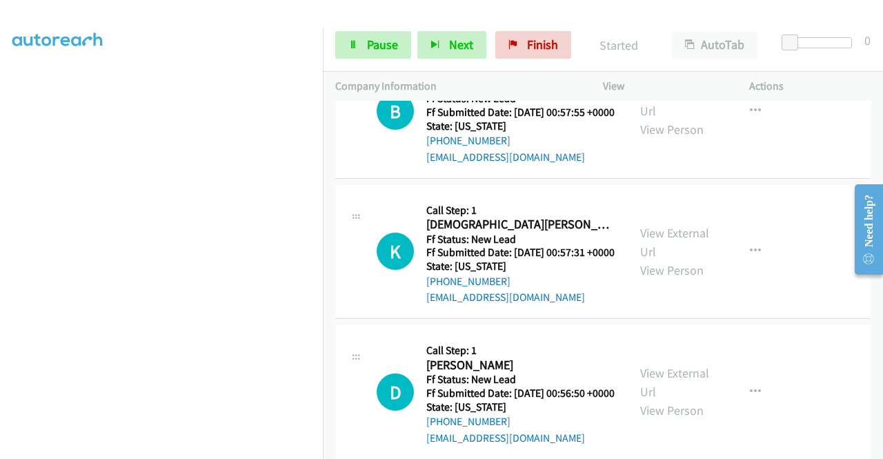
scroll to position [483, 0]
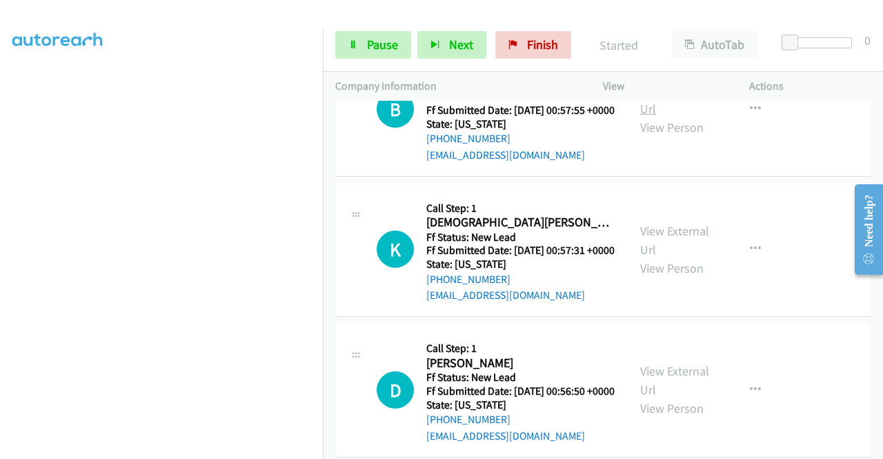
click at [680, 117] on link "View External Url" at bounding box center [674, 99] width 69 height 34
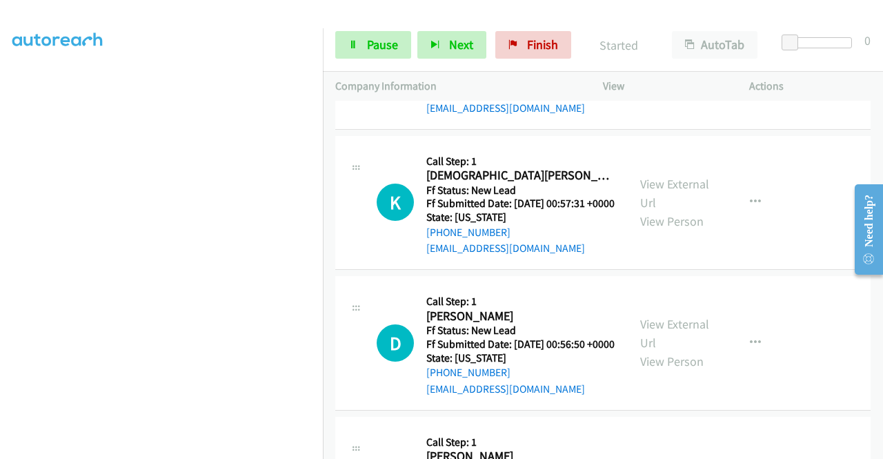
scroll to position [552, 0]
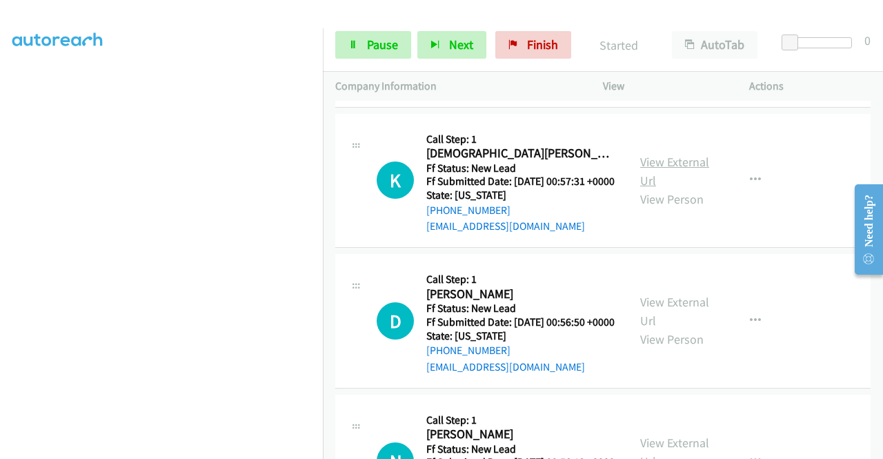
click at [671, 188] on link "View External Url" at bounding box center [674, 171] width 69 height 34
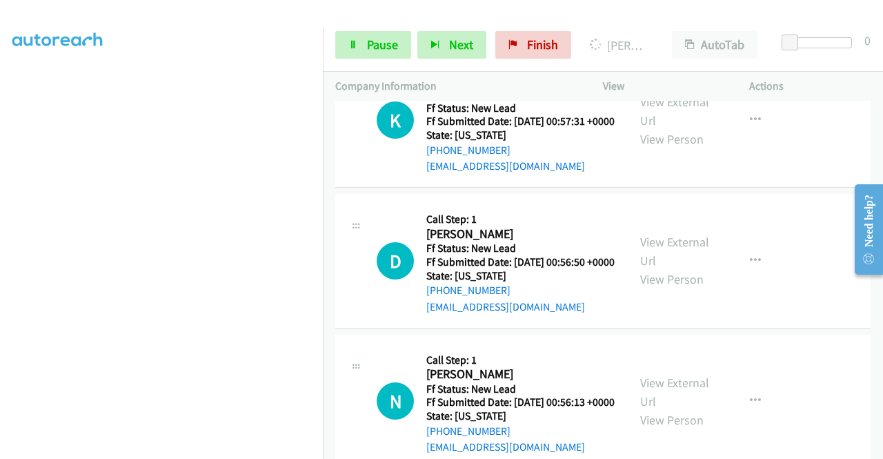
scroll to position [690, 0]
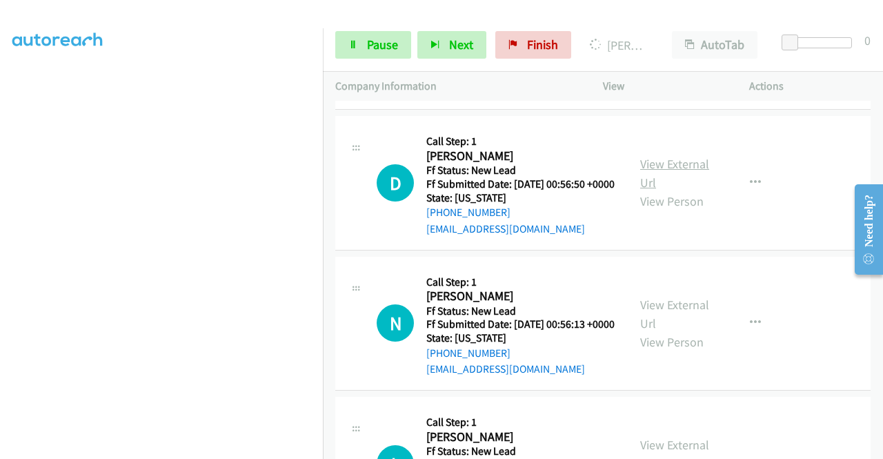
click at [665, 190] on link "View External Url" at bounding box center [674, 173] width 69 height 34
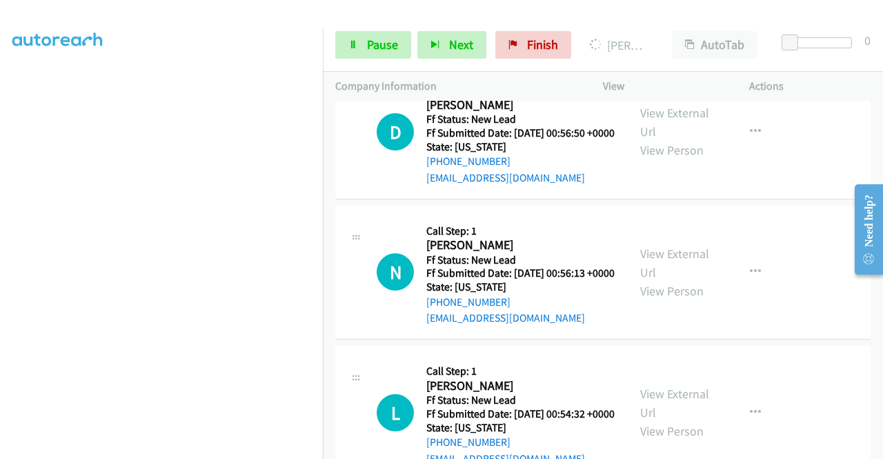
scroll to position [828, 0]
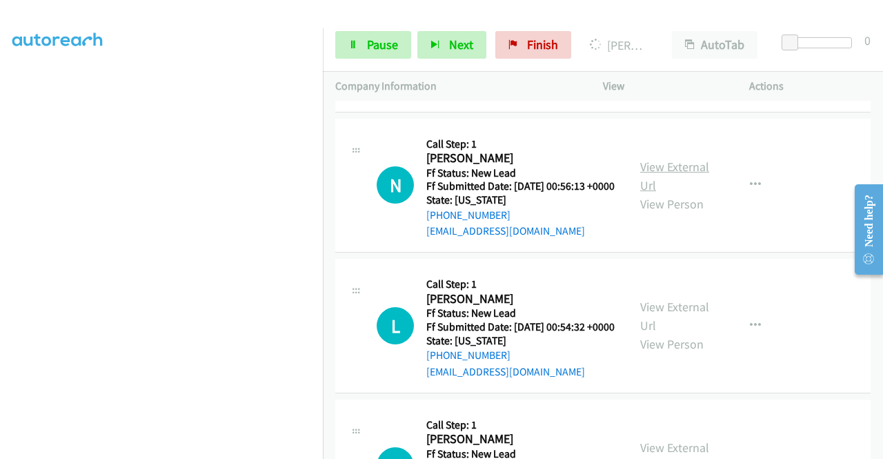
click at [659, 193] on link "View External Url" at bounding box center [674, 176] width 69 height 34
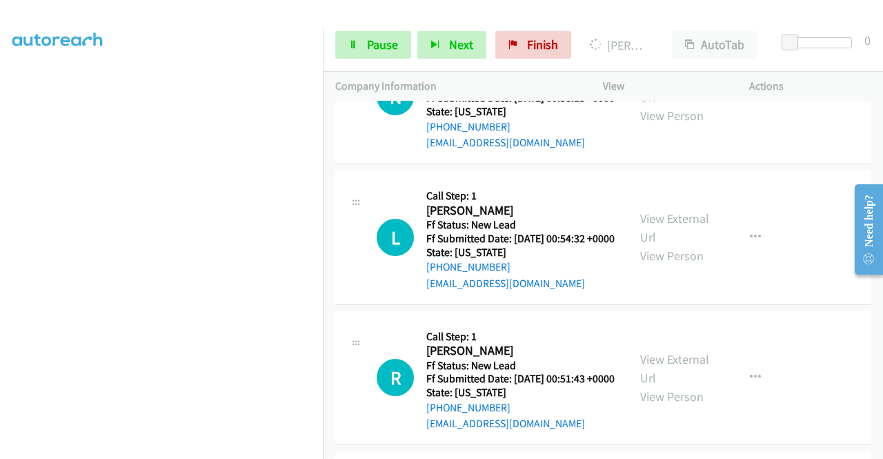
scroll to position [966, 0]
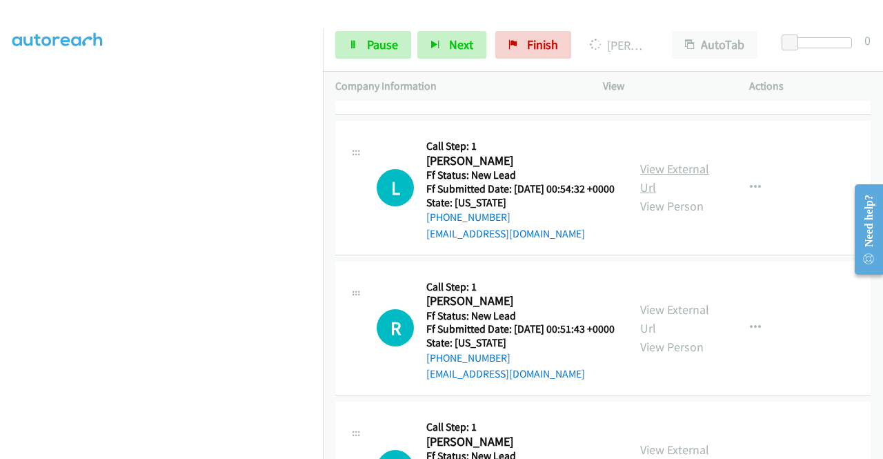
click at [655, 195] on link "View External Url" at bounding box center [674, 178] width 69 height 34
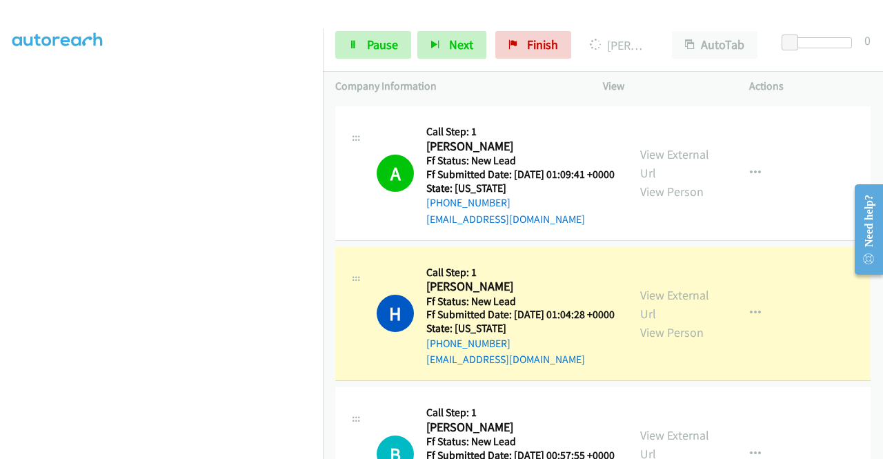
scroll to position [0, 0]
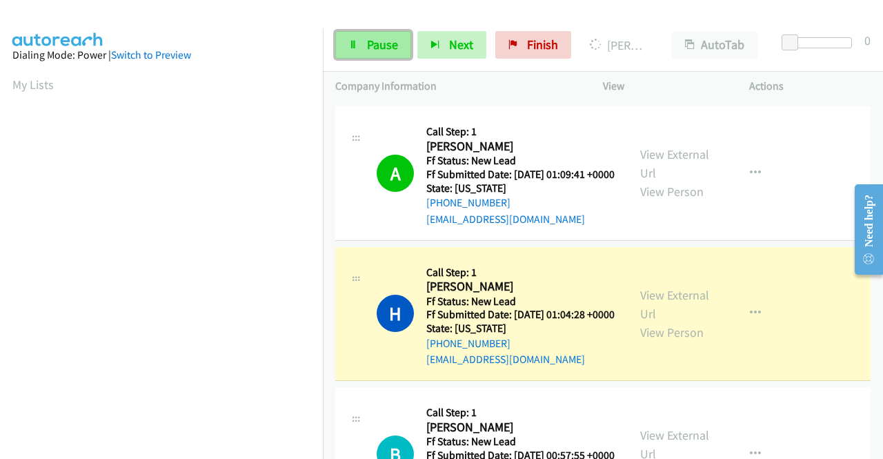
click at [372, 52] on link "Pause" at bounding box center [373, 45] width 76 height 28
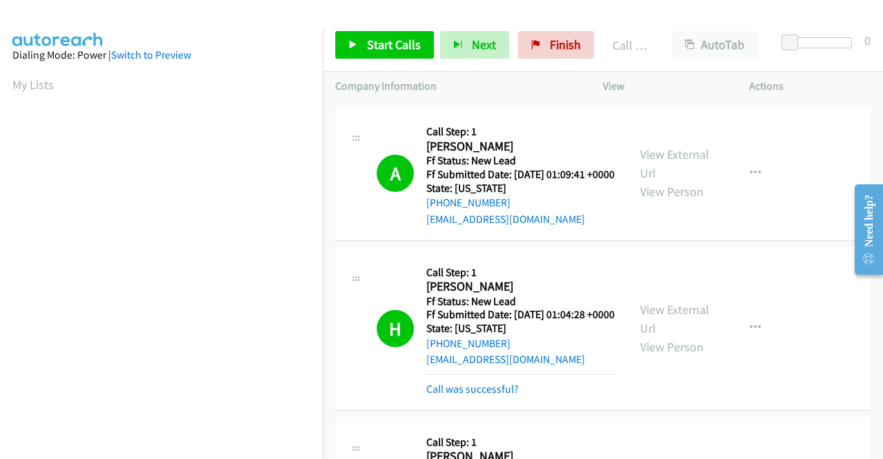
scroll to position [315, 0]
click at [497, 395] on link "Call was successful?" at bounding box center [472, 388] width 92 height 13
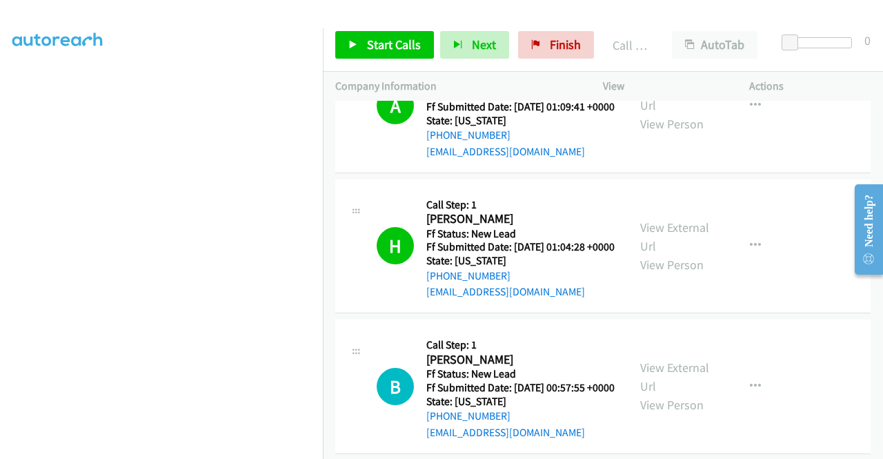
scroll to position [345, 0]
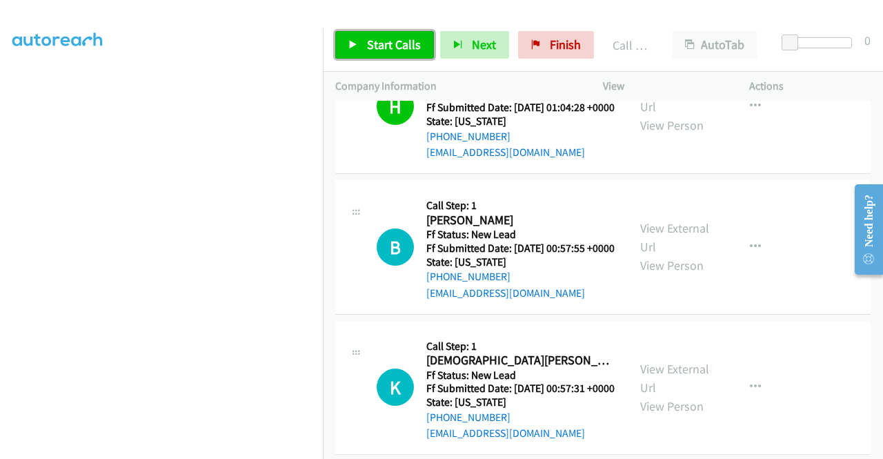
click at [368, 52] on link "Start Calls" at bounding box center [384, 45] width 99 height 28
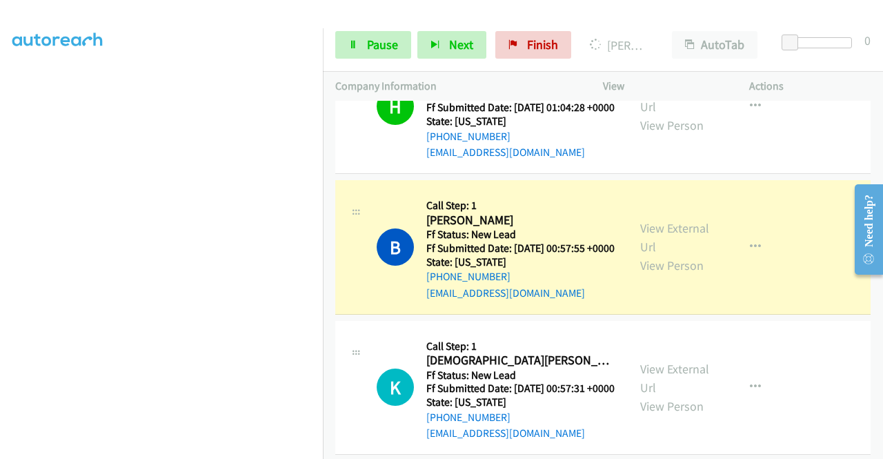
drag, startPoint x: 715, startPoint y: 215, endPoint x: 651, endPoint y: 441, distance: 235.2
click at [715, 177] on td "H Callback Scheduled Call Step: 1 Hanna Hammond America/Chicago Ff Status: New …" at bounding box center [603, 107] width 560 height 141
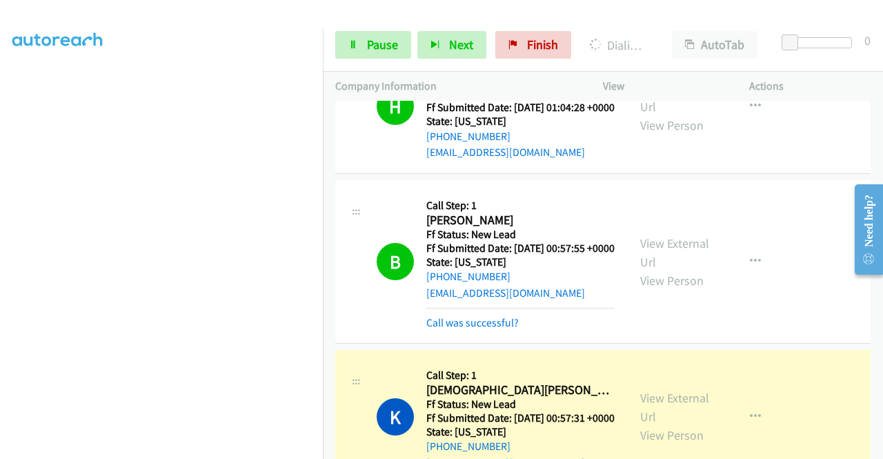
scroll to position [0, 0]
drag, startPoint x: 468, startPoint y: 379, endPoint x: 302, endPoint y: 262, distance: 203.4
click at [468, 329] on link "Call was successful?" at bounding box center [472, 322] width 92 height 13
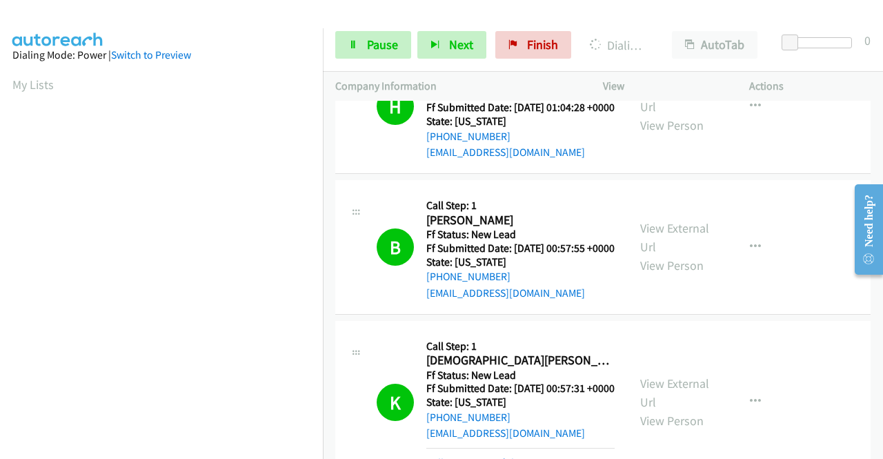
scroll to position [315, 0]
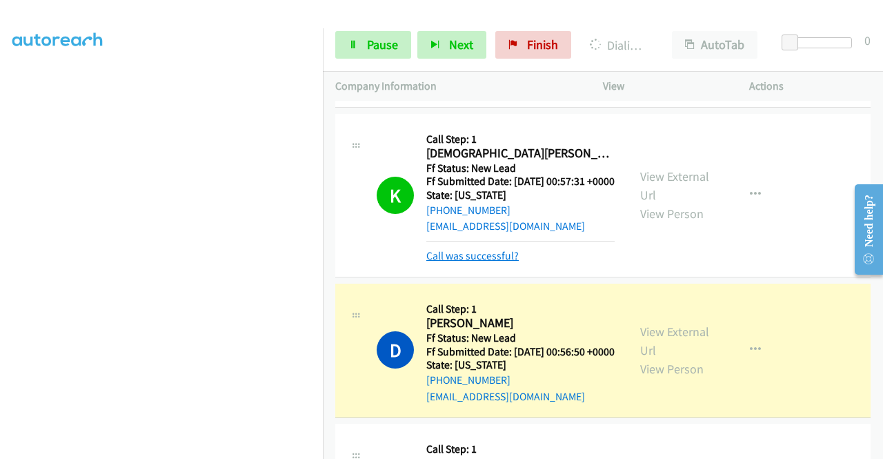
click at [494, 262] on link "Call was successful?" at bounding box center [472, 255] width 92 height 13
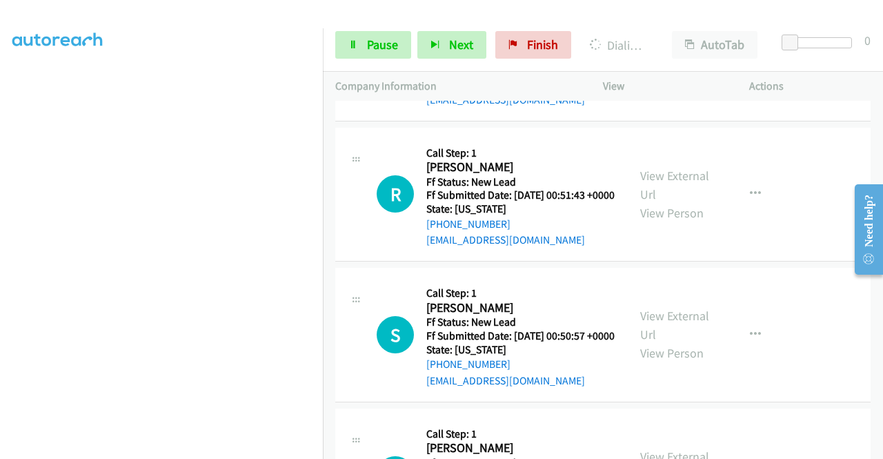
scroll to position [1104, 0]
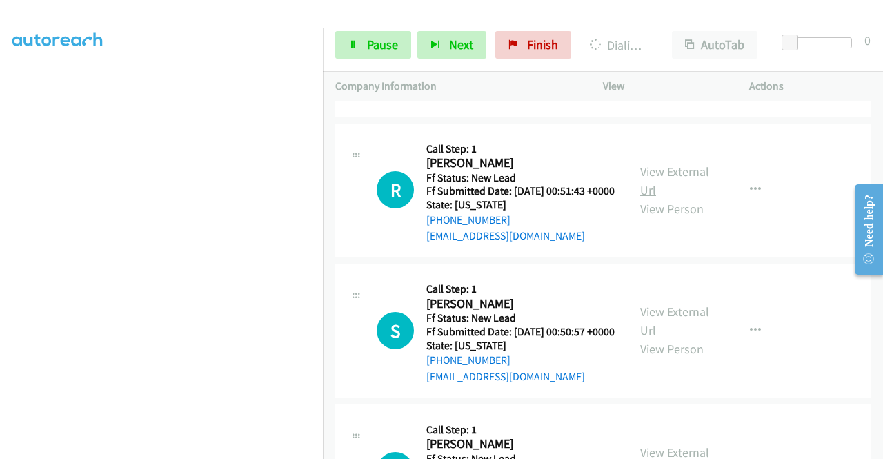
click at [687, 198] on link "View External Url" at bounding box center [674, 180] width 69 height 34
click at [684, 338] on link "View External Url" at bounding box center [674, 321] width 69 height 34
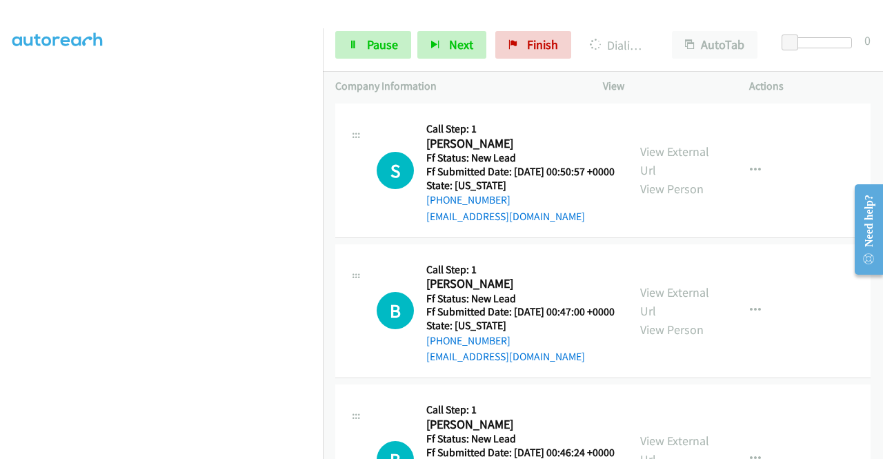
scroll to position [1380, 0]
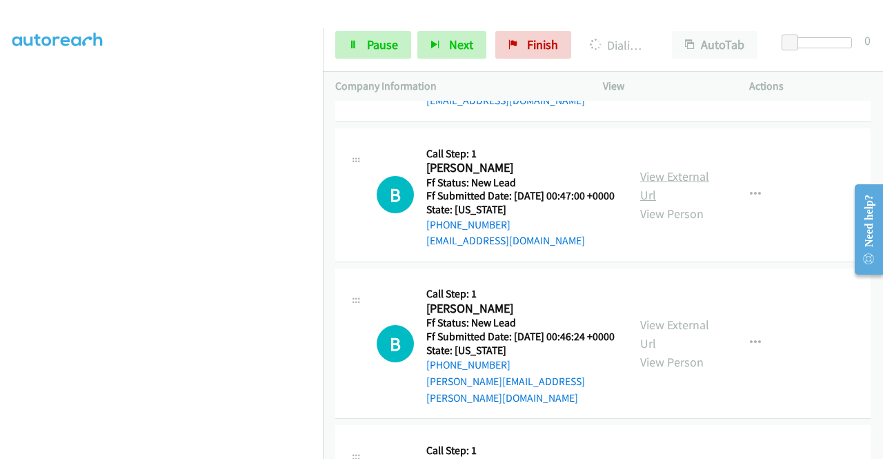
click at [666, 203] on link "View External Url" at bounding box center [674, 185] width 69 height 34
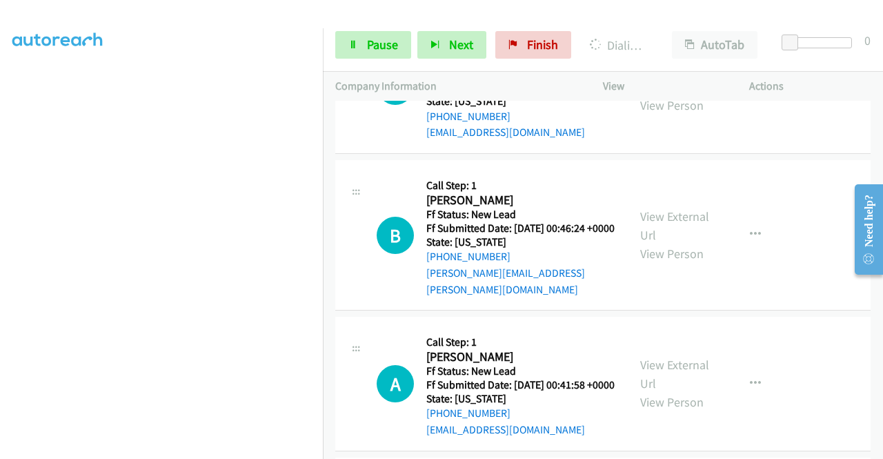
scroll to position [1518, 0]
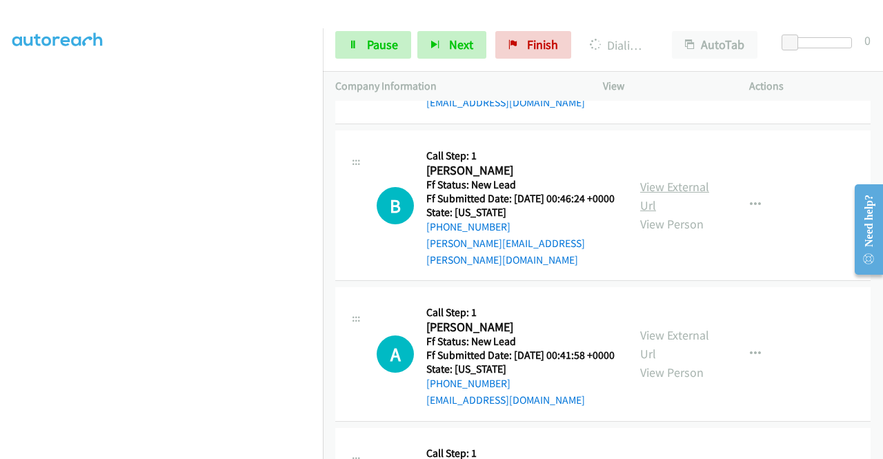
click at [665, 213] on link "View External Url" at bounding box center [674, 196] width 69 height 34
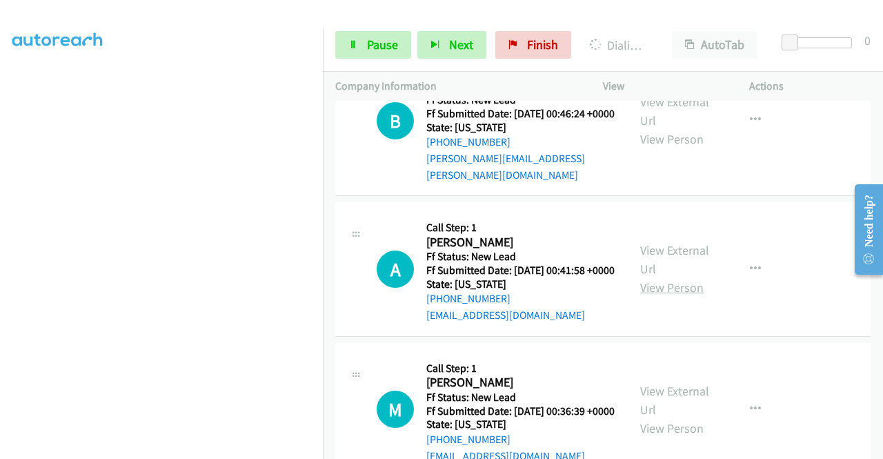
scroll to position [1656, 0]
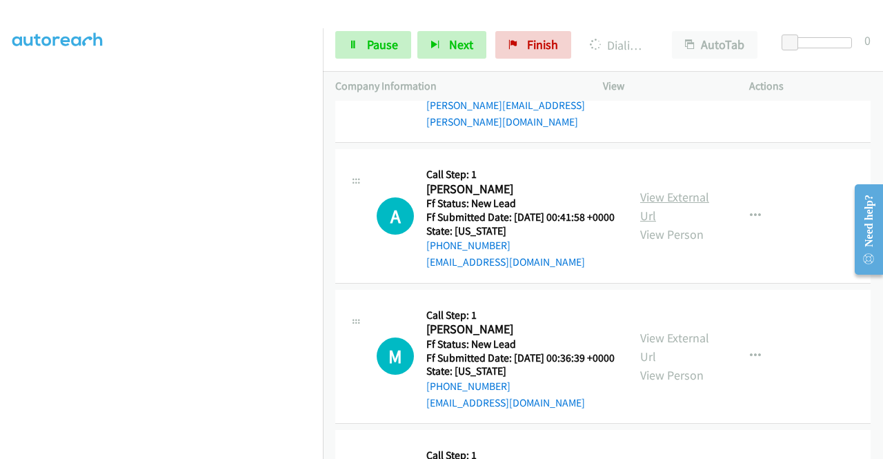
click at [673, 224] on link "View External Url" at bounding box center [674, 206] width 69 height 34
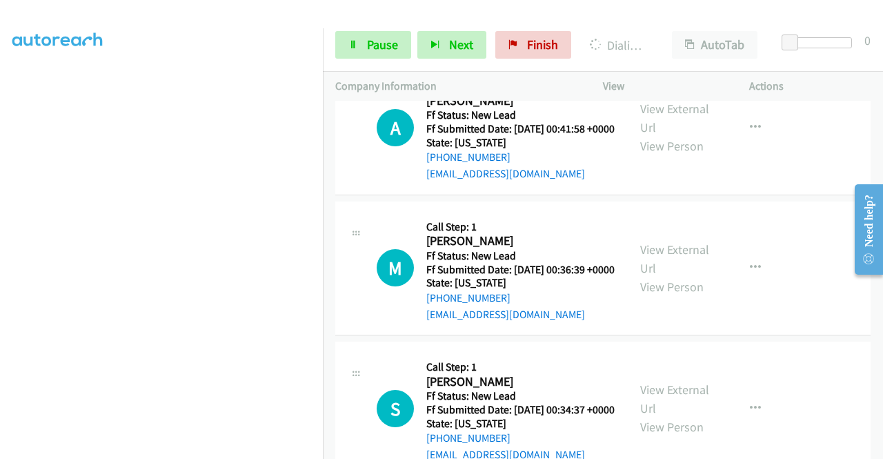
scroll to position [1794, 0]
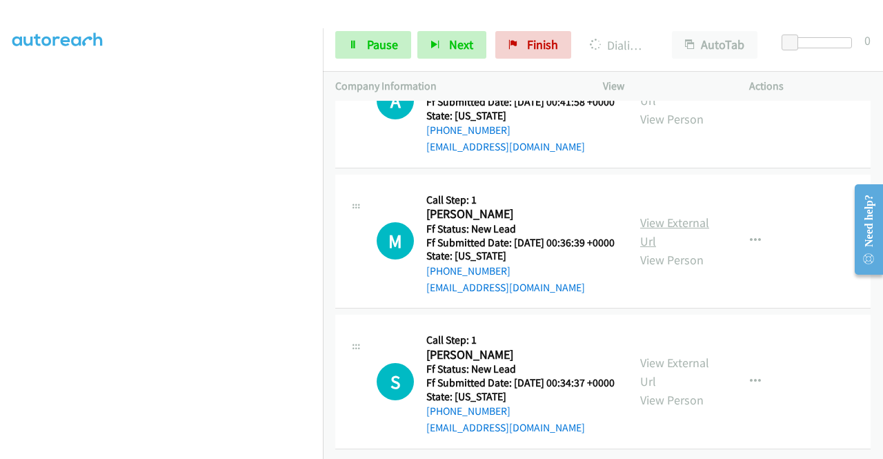
click at [651, 249] on link "View External Url" at bounding box center [674, 232] width 69 height 34
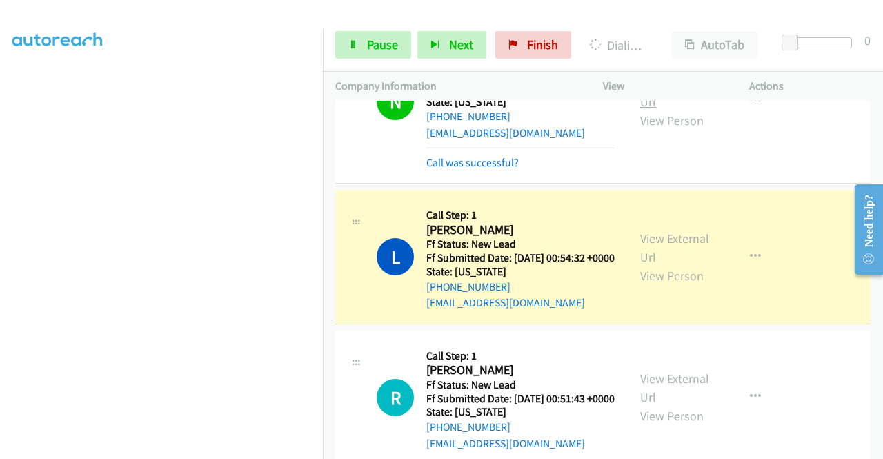
scroll to position [1024, 0]
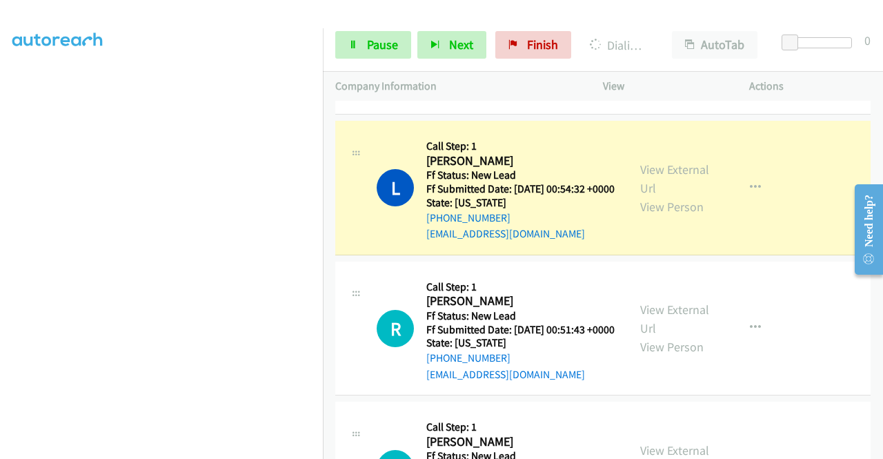
click at [482, 100] on link "Call was successful?" at bounding box center [472, 93] width 92 height 13
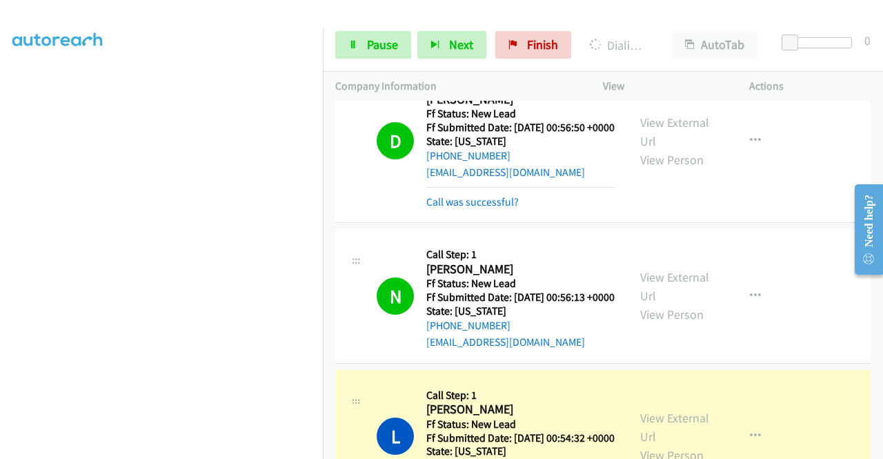
scroll to position [734, 0]
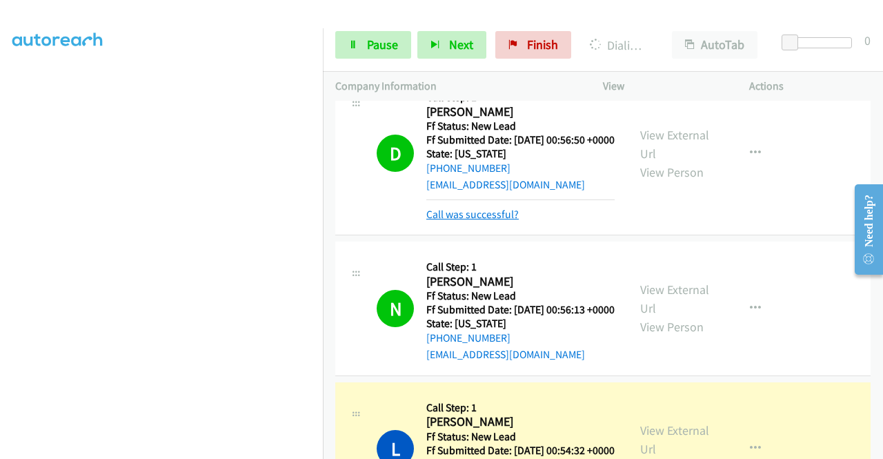
click at [513, 221] on link "Call was successful?" at bounding box center [472, 214] width 92 height 13
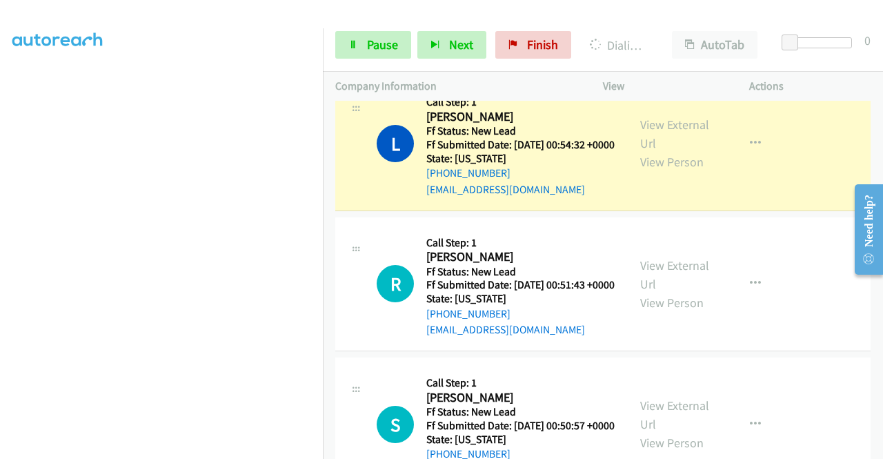
scroll to position [0, 0]
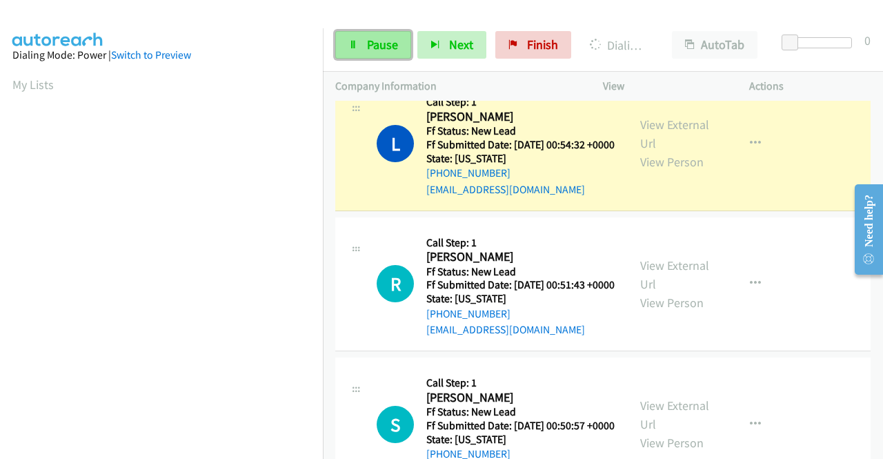
click at [375, 41] on span "Pause" at bounding box center [382, 45] width 31 height 16
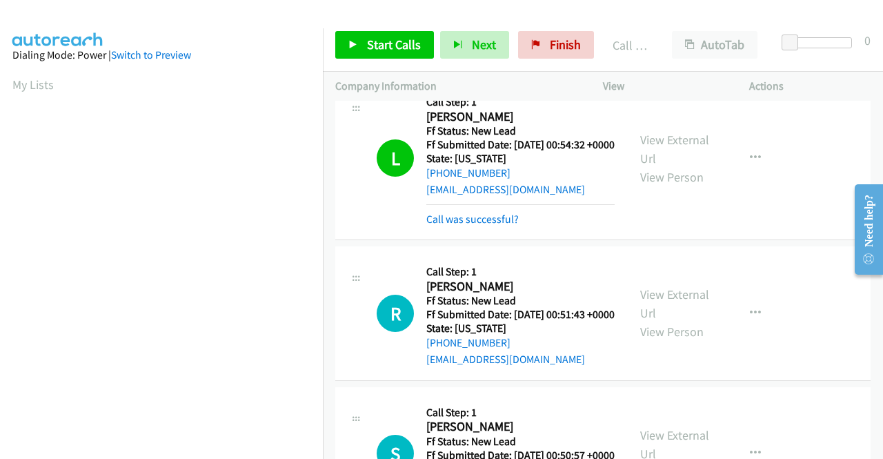
scroll to position [315, 0]
click at [492, 226] on link "Call was successful?" at bounding box center [472, 218] width 92 height 13
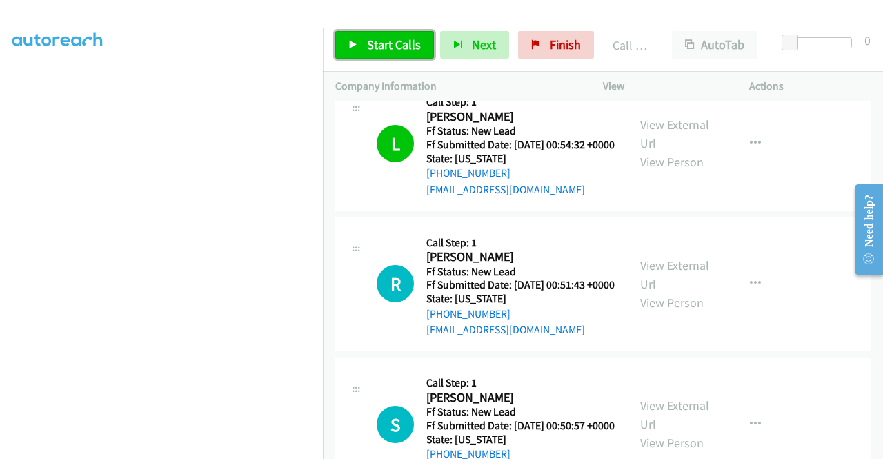
click at [384, 54] on link "Start Calls" at bounding box center [384, 45] width 99 height 28
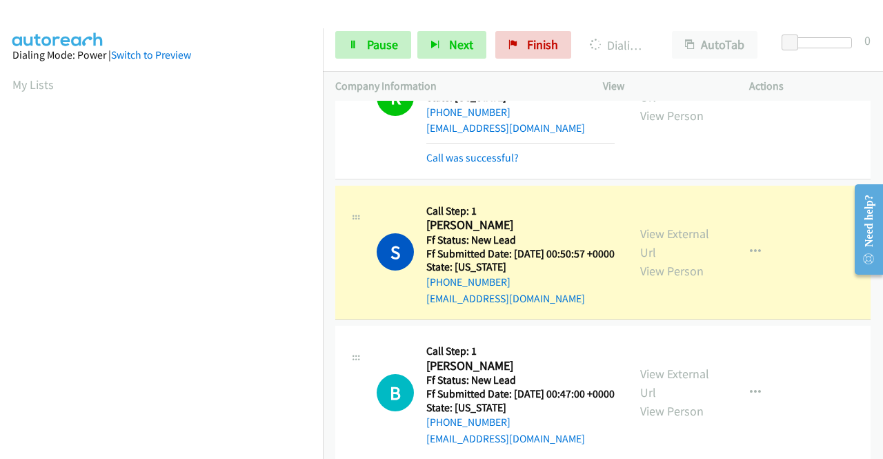
scroll to position [1217, 0]
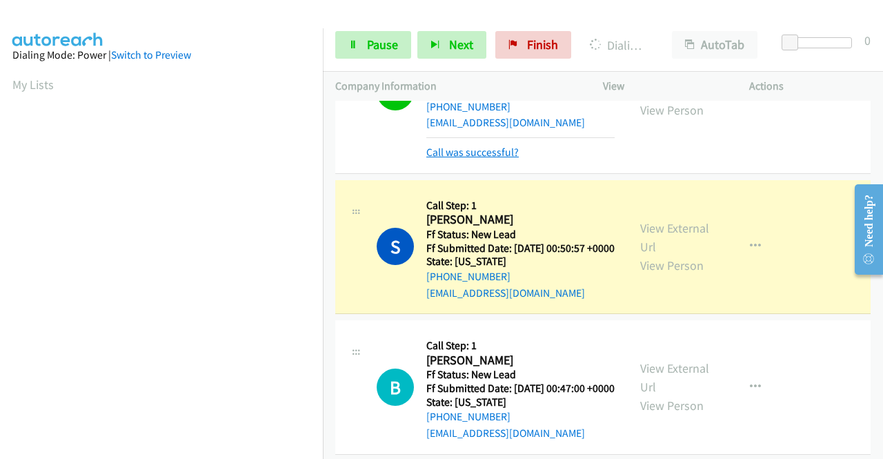
click at [484, 159] on link "Call was successful?" at bounding box center [472, 152] width 92 height 13
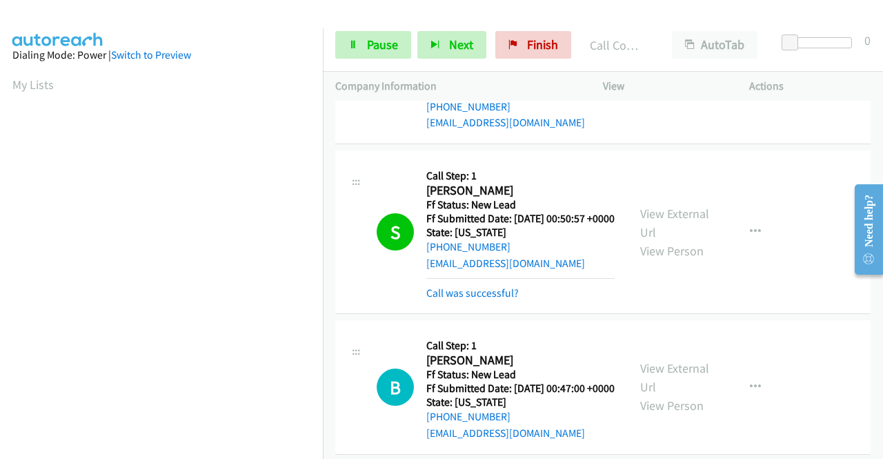
scroll to position [315, 0]
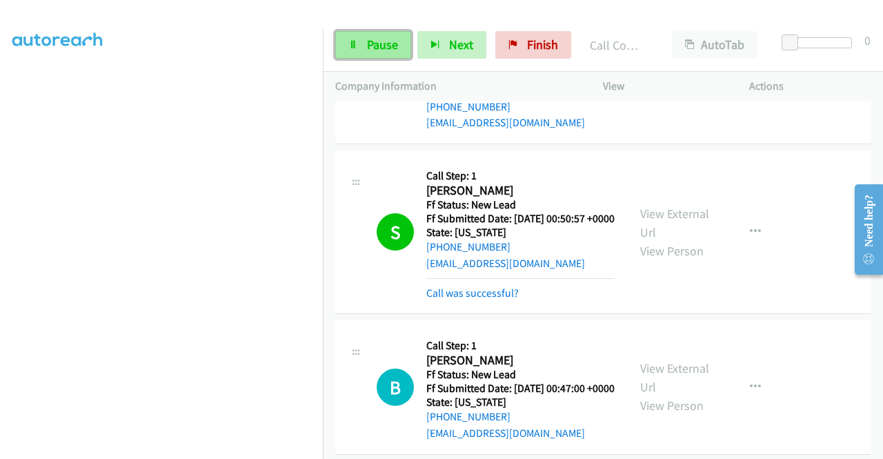
click at [359, 45] on link "Pause" at bounding box center [373, 45] width 76 height 28
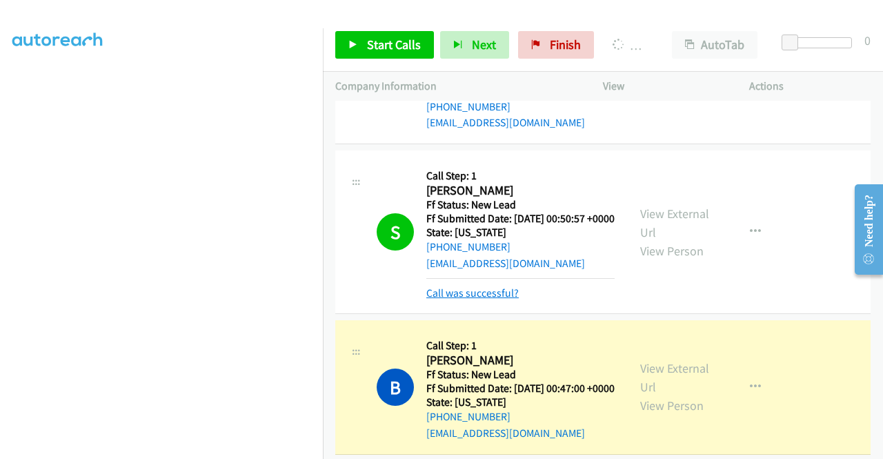
click at [504, 299] on link "Call was successful?" at bounding box center [472, 292] width 92 height 13
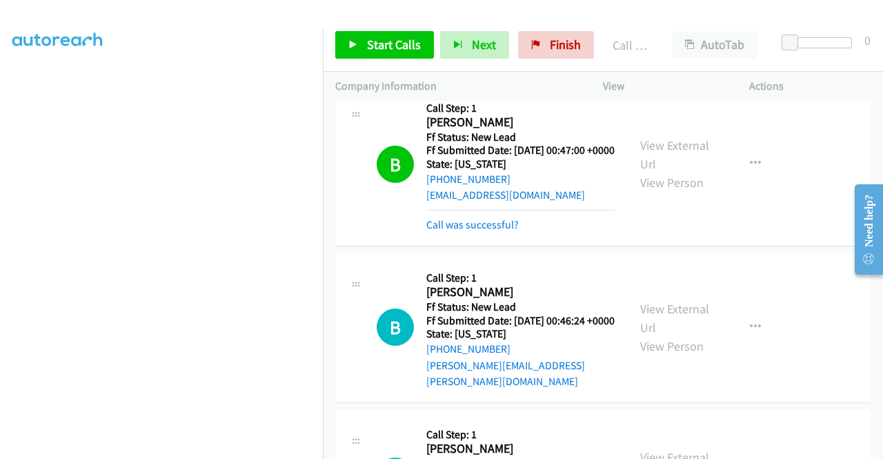
scroll to position [1493, 0]
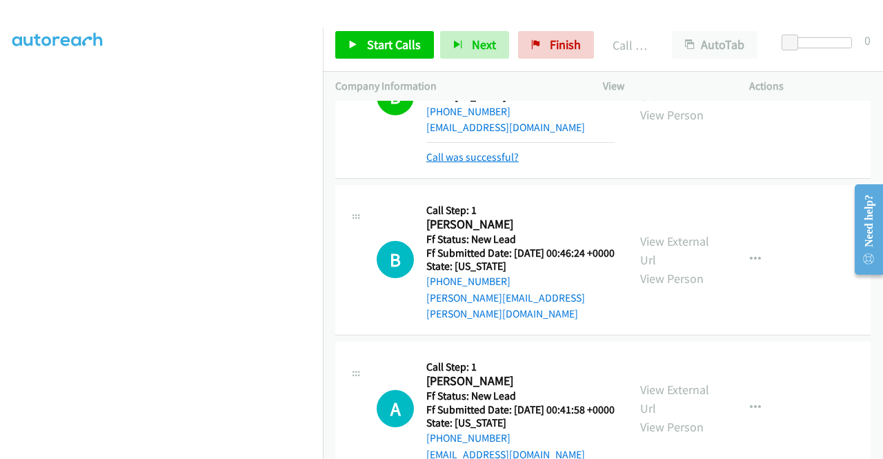
click at [497, 163] on link "Call was successful?" at bounding box center [472, 156] width 92 height 13
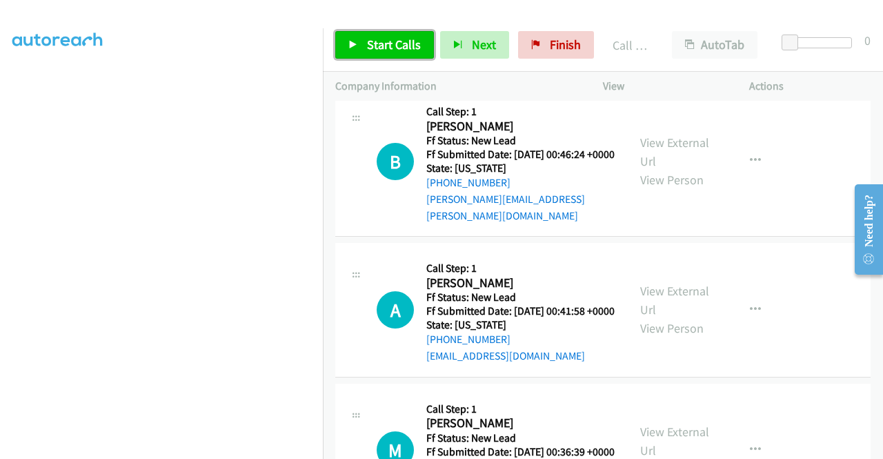
click at [387, 43] on span "Start Calls" at bounding box center [394, 45] width 54 height 16
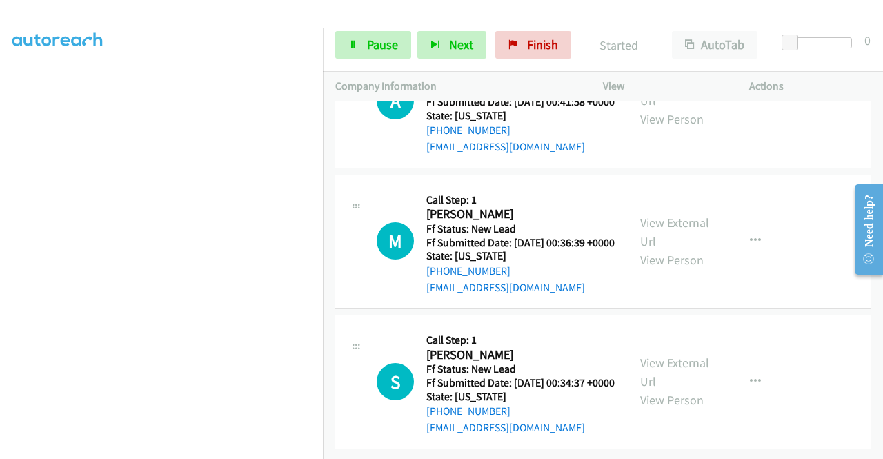
scroll to position [1965, 0]
click at [688, 355] on link "View External Url" at bounding box center [674, 372] width 69 height 34
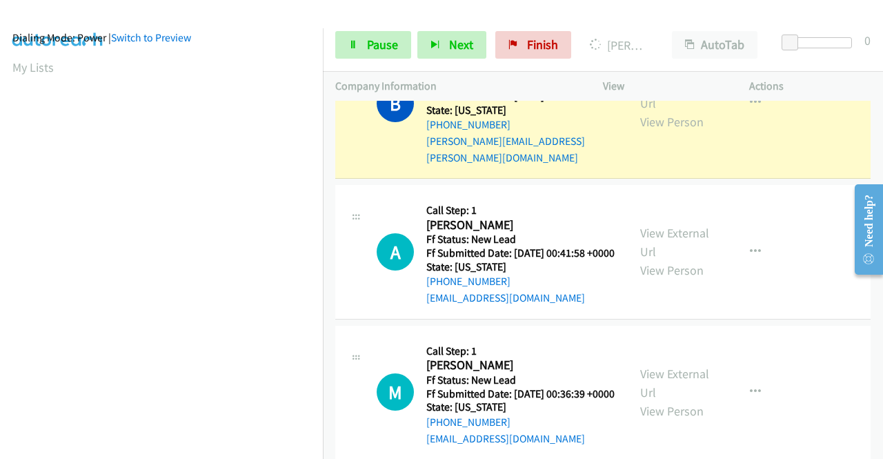
scroll to position [0, 0]
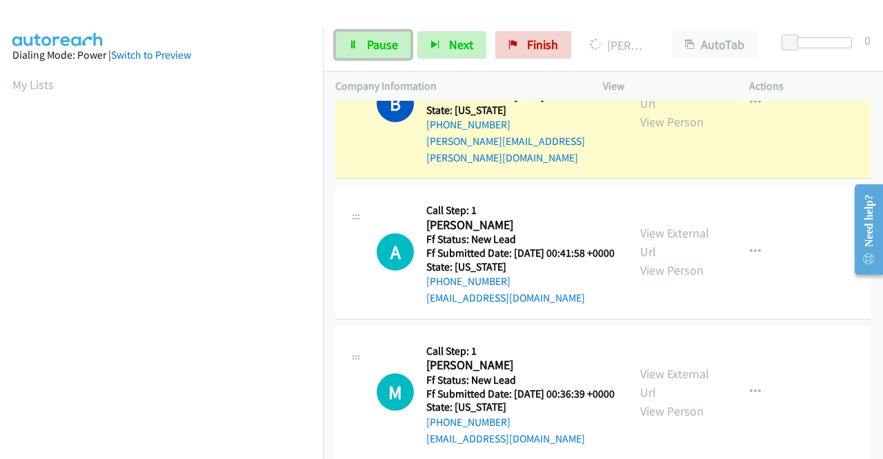
drag, startPoint x: 389, startPoint y: 51, endPoint x: 458, endPoint y: 19, distance: 76.2
click at [389, 51] on span "Pause" at bounding box center [382, 45] width 31 height 16
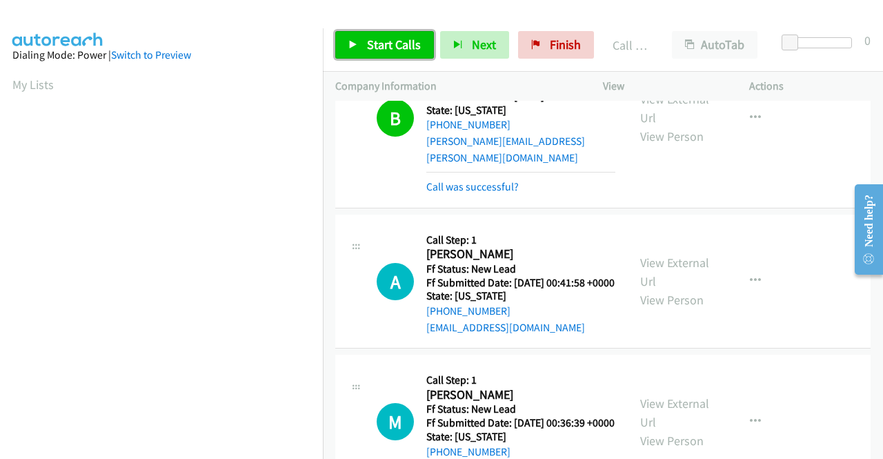
click at [368, 45] on span "Start Calls" at bounding box center [394, 45] width 54 height 16
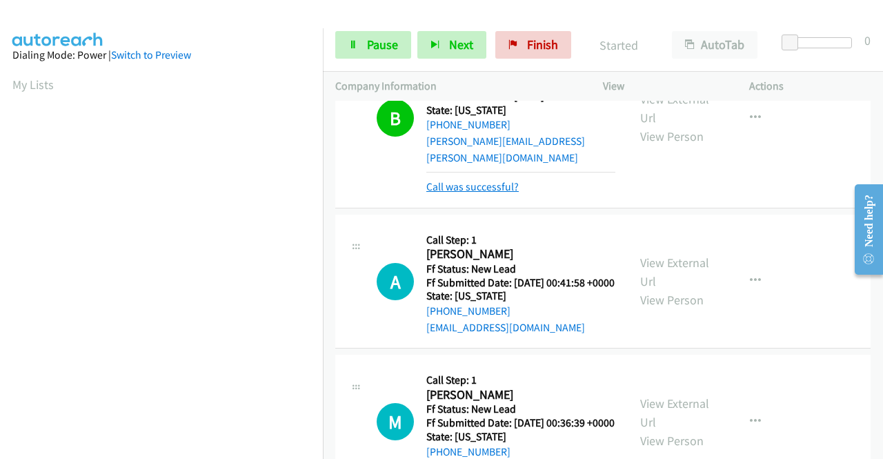
click at [468, 193] on link "Call was successful?" at bounding box center [472, 186] width 92 height 13
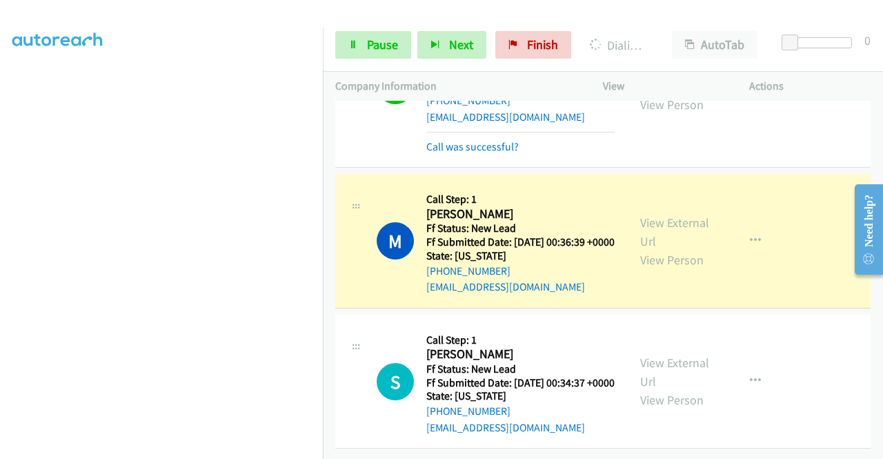
scroll to position [315, 0]
click at [473, 153] on link "Call was successful?" at bounding box center [472, 146] width 92 height 13
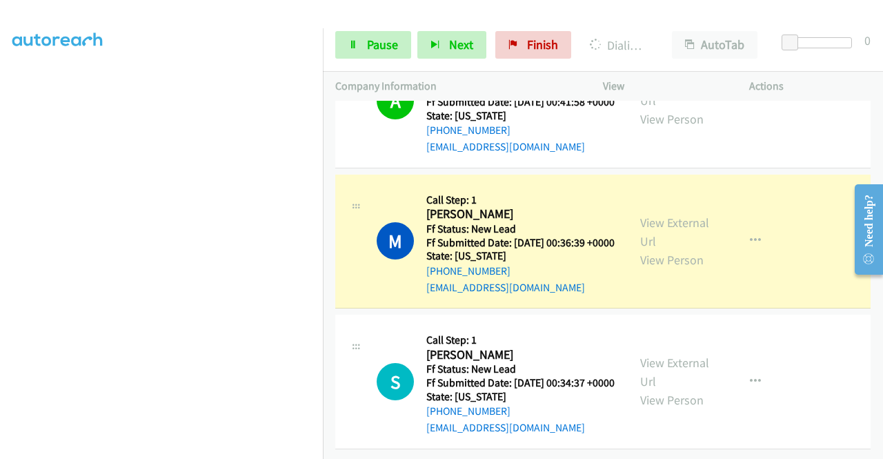
scroll to position [0, 0]
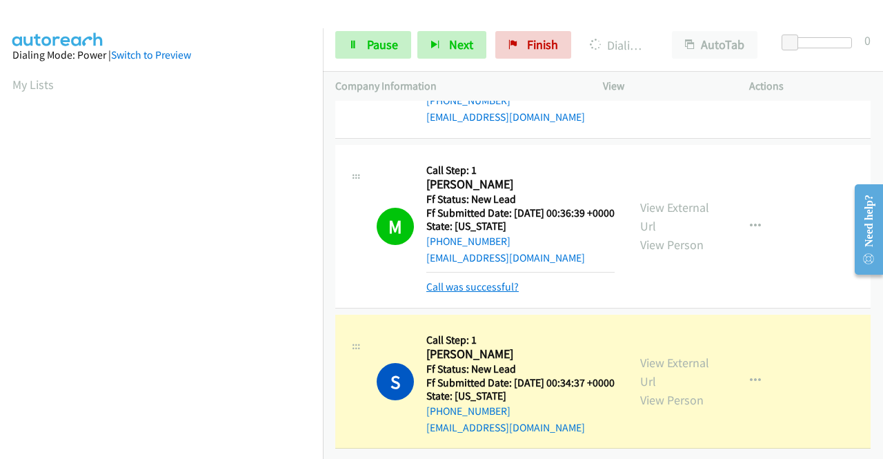
click at [495, 293] on link "Call was successful?" at bounding box center [472, 286] width 92 height 13
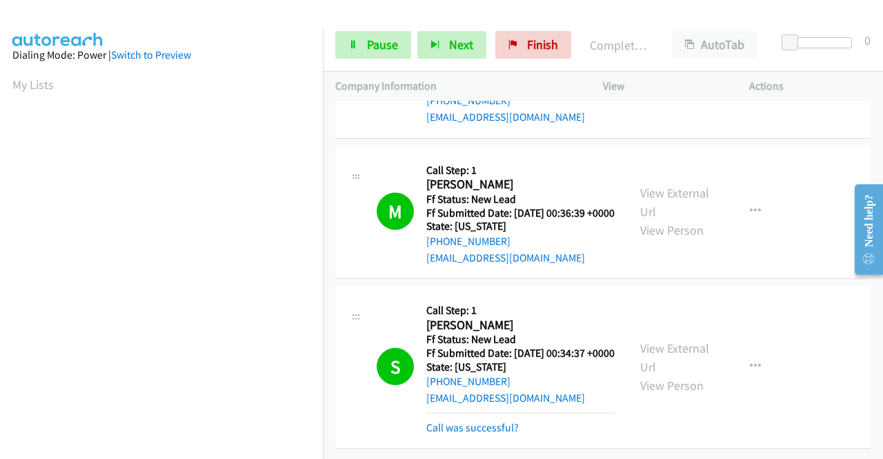
scroll to position [2057, 0]
click at [502, 421] on link "Call was successful?" at bounding box center [472, 427] width 92 height 13
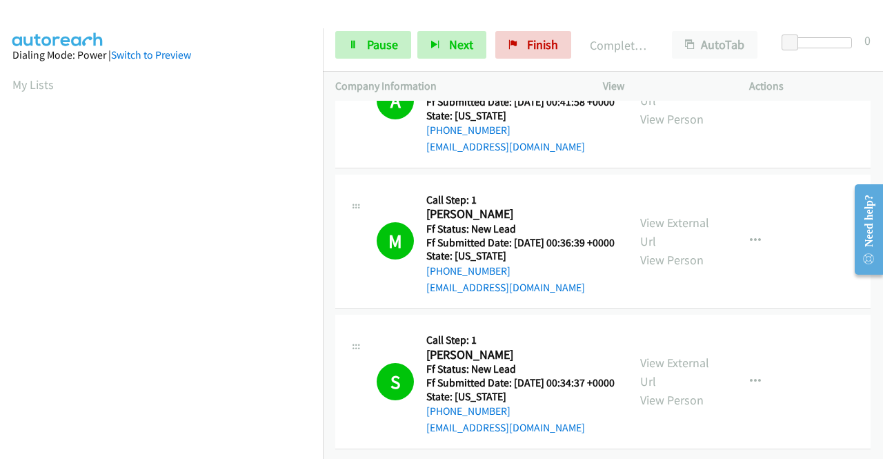
drag, startPoint x: 718, startPoint y: 281, endPoint x: 657, endPoint y: 266, distance: 63.4
click at [718, 281] on div "M Callback Scheduled Call Step: 1 Maggie Waxter America/New_York Ff Status: New…" at bounding box center [602, 242] width 535 height 135
click at [535, 38] on span "Finish" at bounding box center [542, 45] width 31 height 16
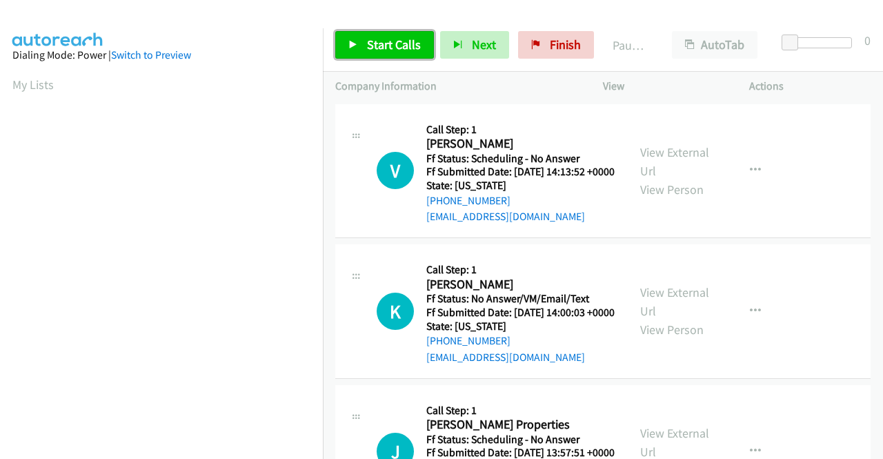
click at [413, 41] on span "Start Calls" at bounding box center [394, 45] width 54 height 16
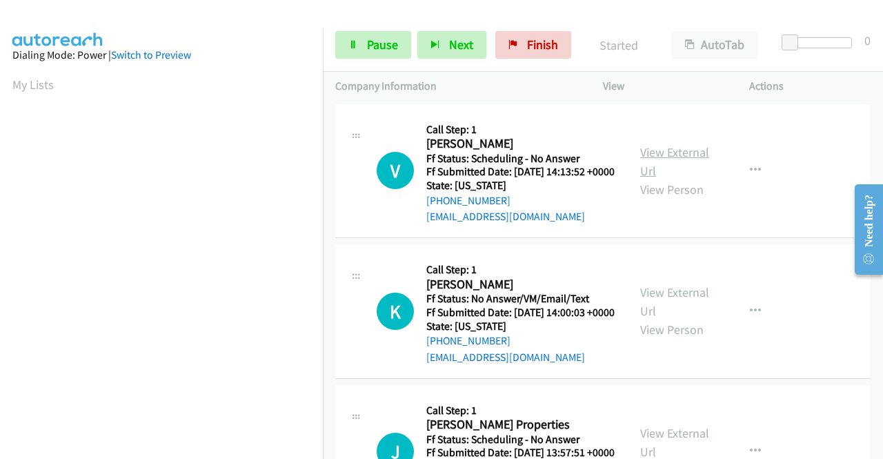
click at [680, 159] on link "View External Url" at bounding box center [674, 161] width 69 height 34
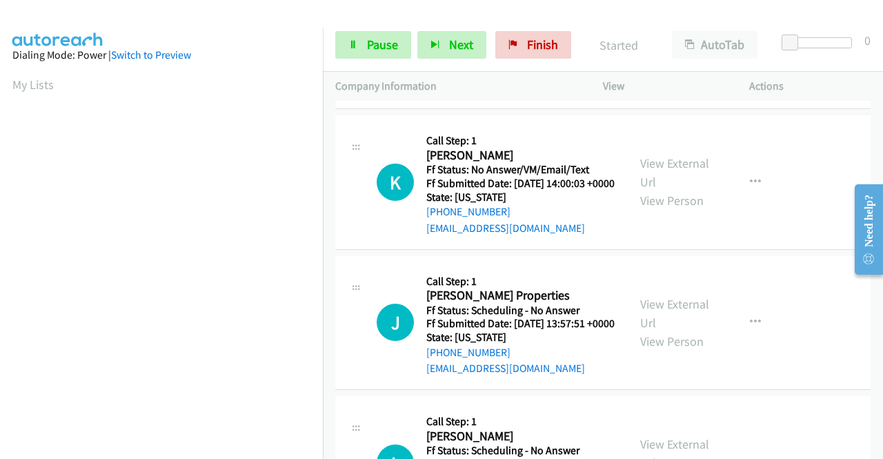
scroll to position [138, 0]
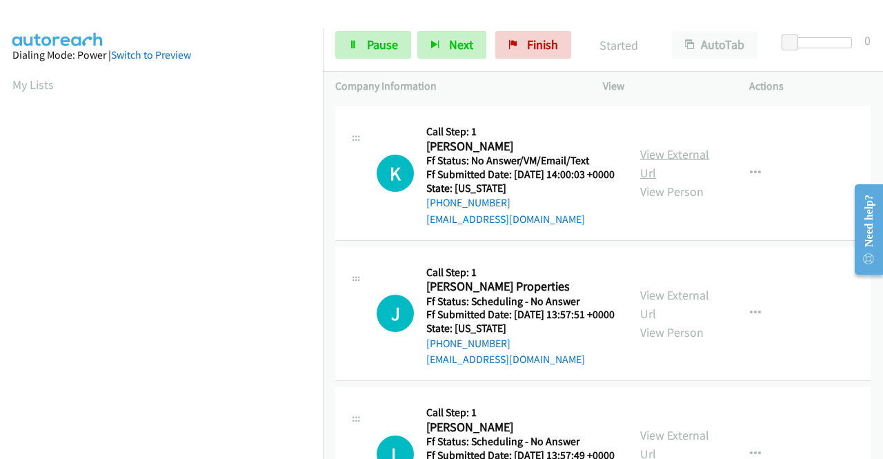
click at [677, 171] on link "View External Url" at bounding box center [674, 163] width 69 height 34
click at [662, 321] on link "View External Url" at bounding box center [674, 304] width 69 height 34
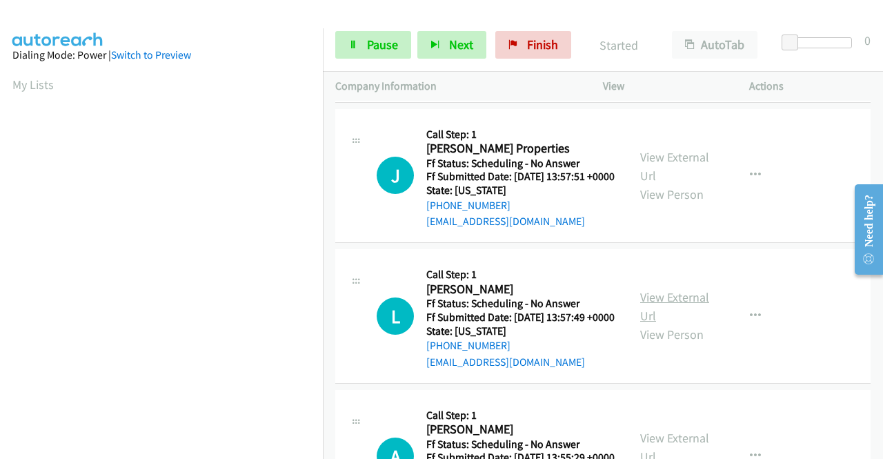
click at [671, 324] on link "View External Url" at bounding box center [674, 306] width 69 height 34
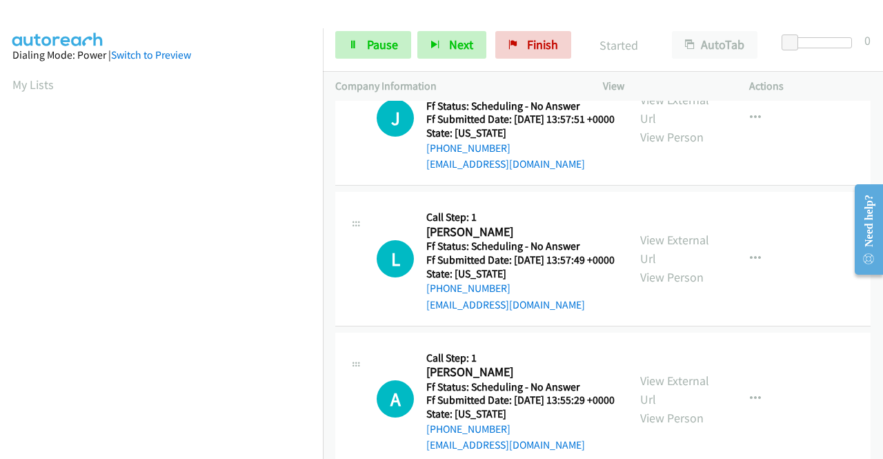
scroll to position [414, 0]
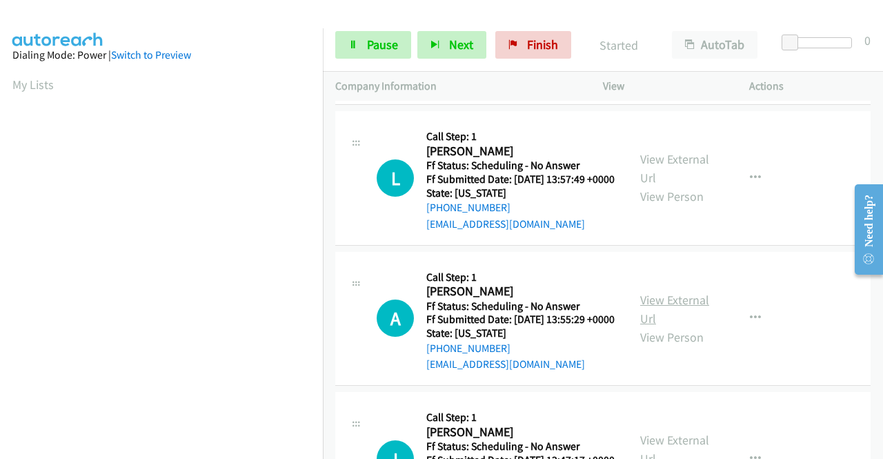
click at [671, 326] on link "View External Url" at bounding box center [674, 309] width 69 height 34
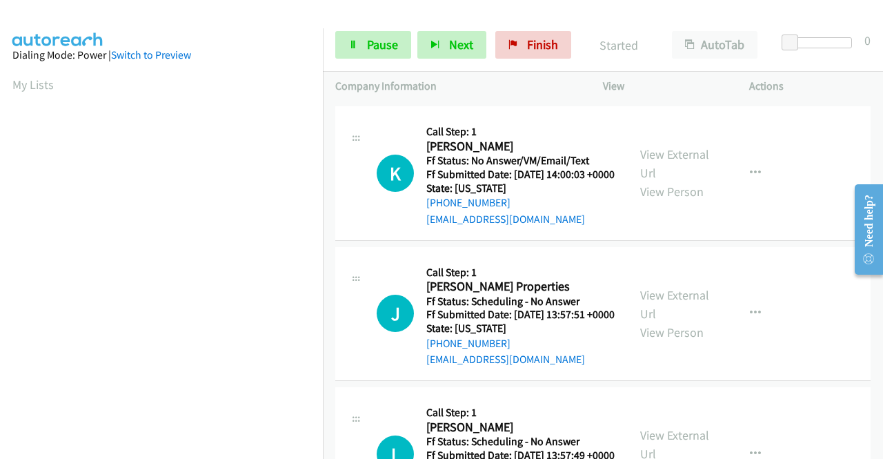
scroll to position [0, 0]
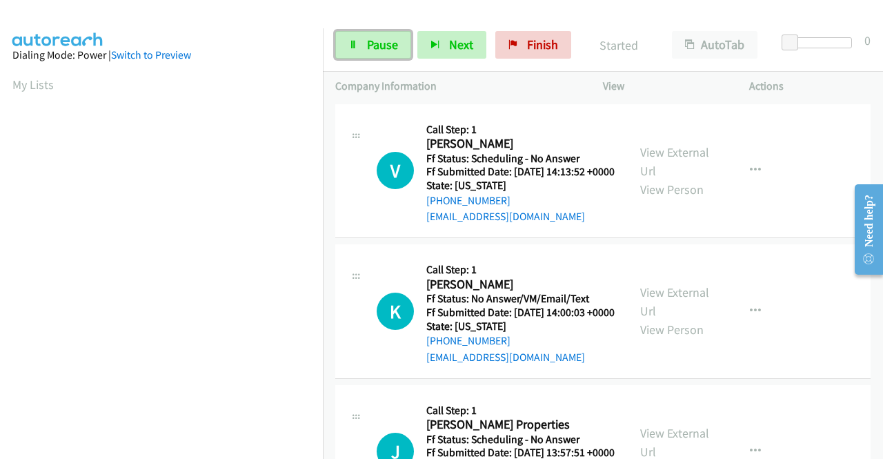
drag, startPoint x: 350, startPoint y: 41, endPoint x: 327, endPoint y: 54, distance: 26.9
click at [350, 41] on icon at bounding box center [353, 46] width 10 height 10
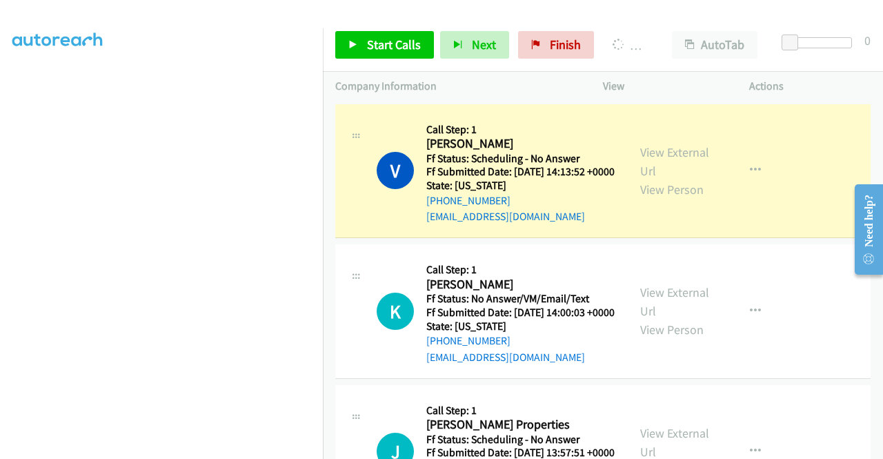
scroll to position [315, 0]
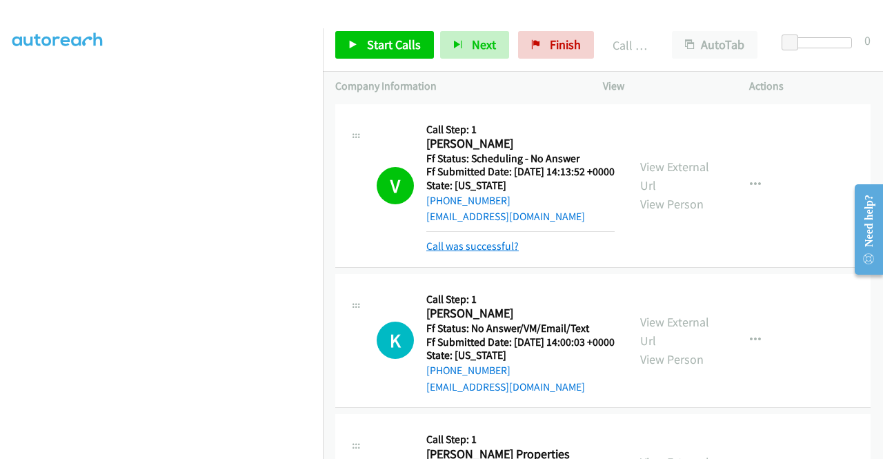
click at [458, 252] on link "Call was successful?" at bounding box center [472, 245] width 92 height 13
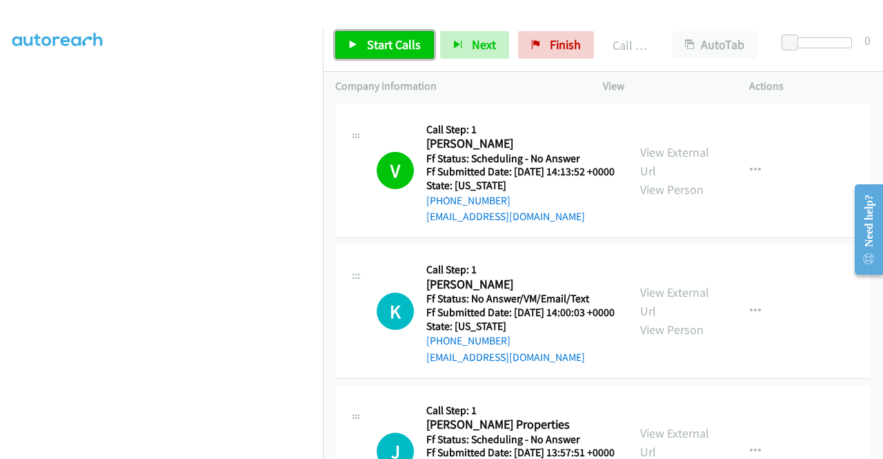
click at [386, 39] on span "Start Calls" at bounding box center [394, 45] width 54 height 16
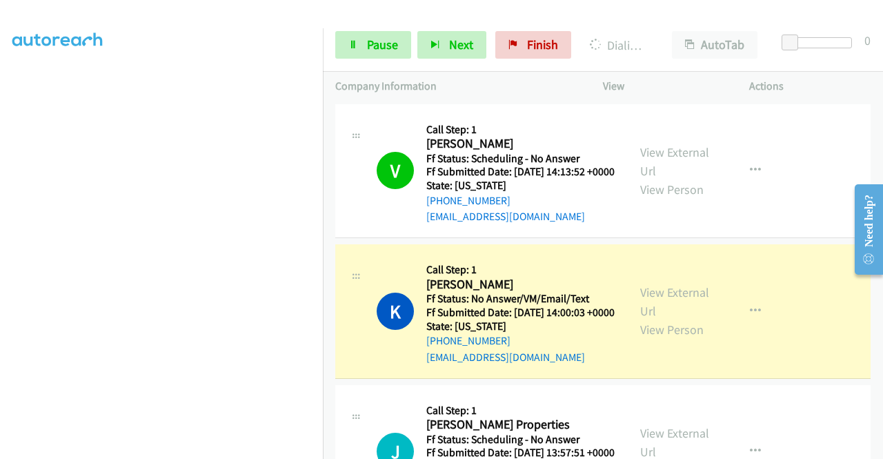
scroll to position [0, 0]
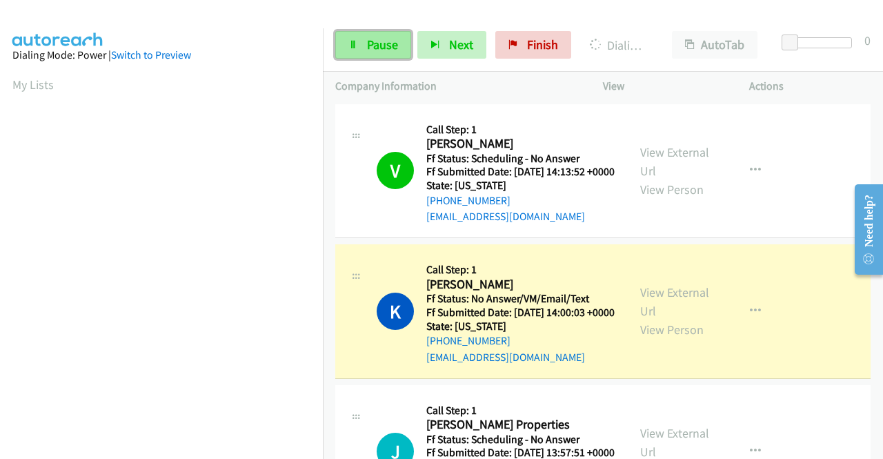
click at [372, 43] on span "Pause" at bounding box center [382, 45] width 31 height 16
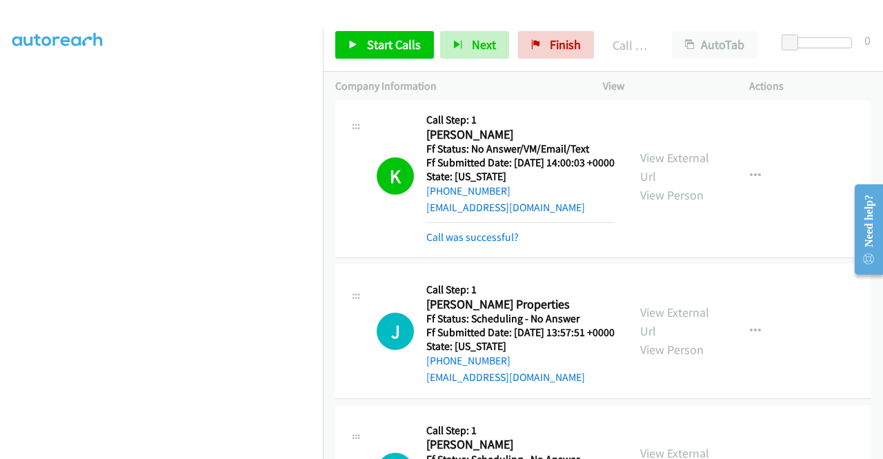
scroll to position [138, 0]
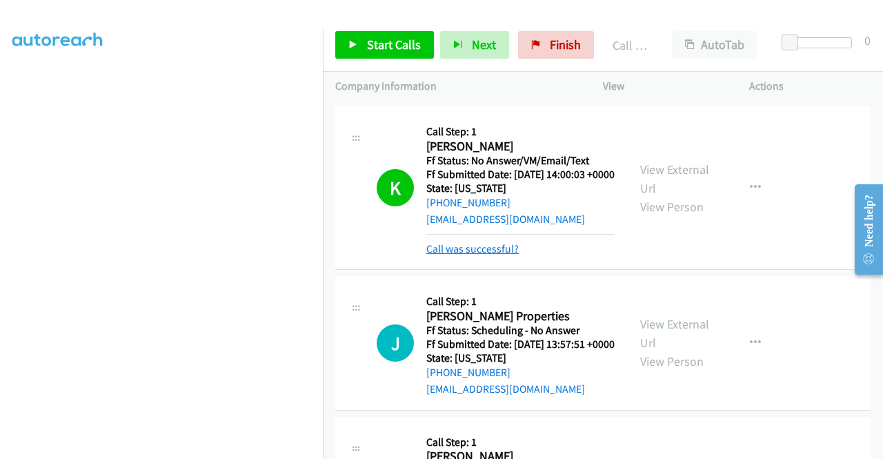
click at [510, 255] on link "Call was successful?" at bounding box center [472, 248] width 92 height 13
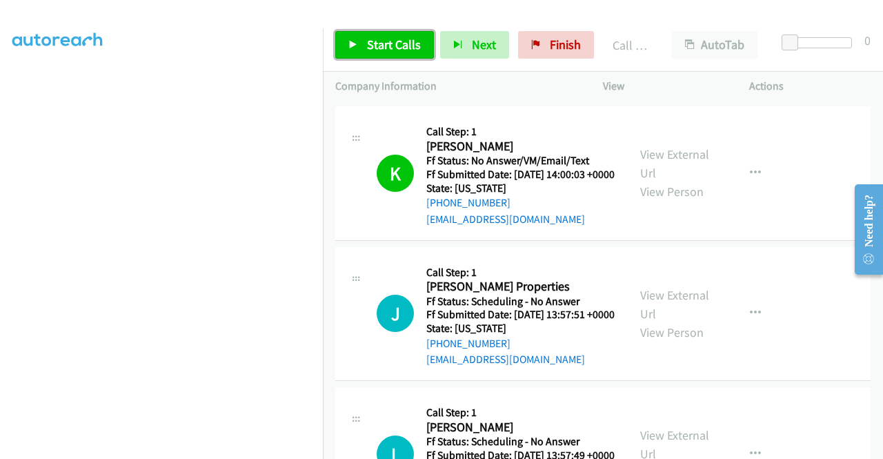
click at [397, 41] on span "Start Calls" at bounding box center [394, 45] width 54 height 16
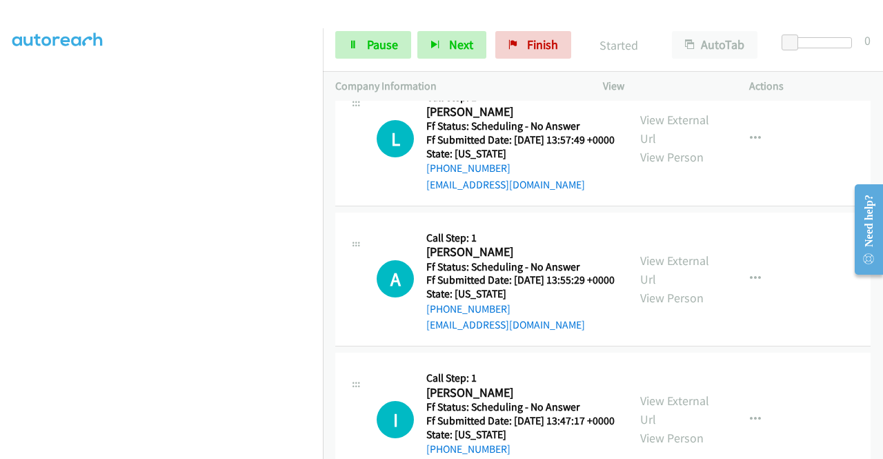
scroll to position [483, 0]
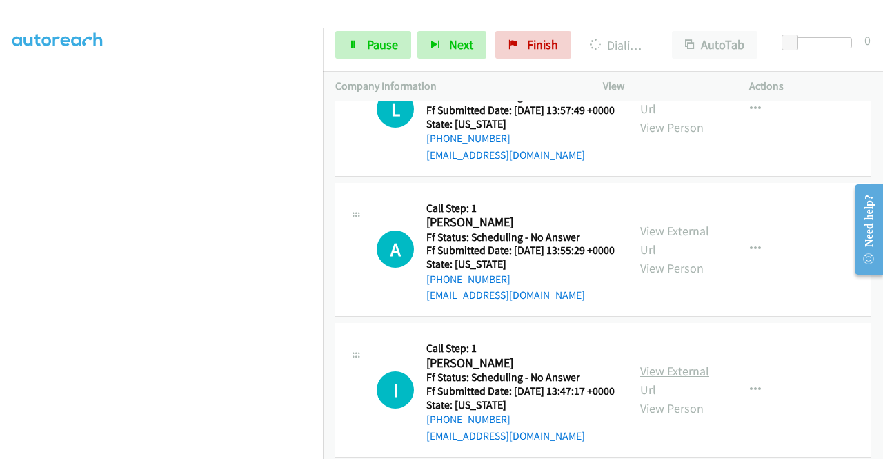
click at [673, 397] on link "View External Url" at bounding box center [674, 380] width 69 height 34
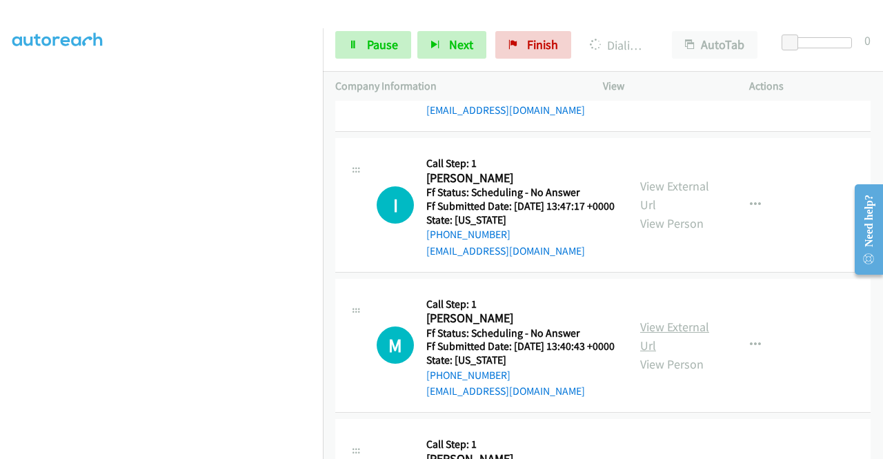
scroll to position [690, 0]
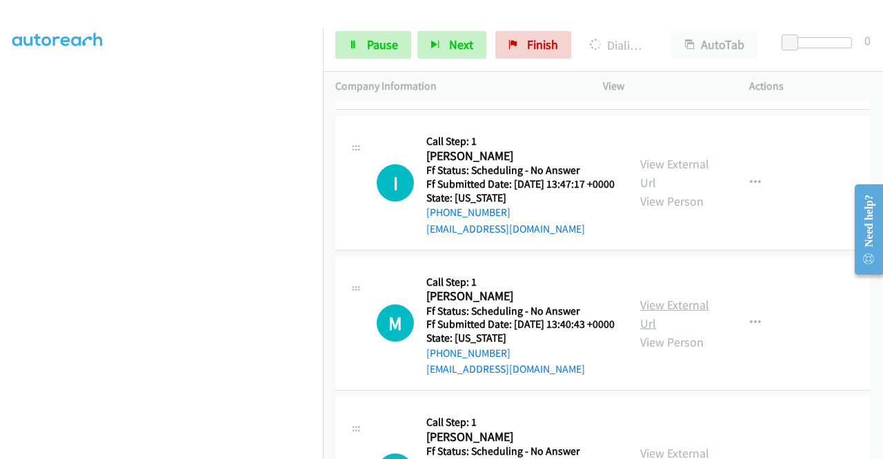
click at [677, 331] on link "View External Url" at bounding box center [674, 314] width 69 height 34
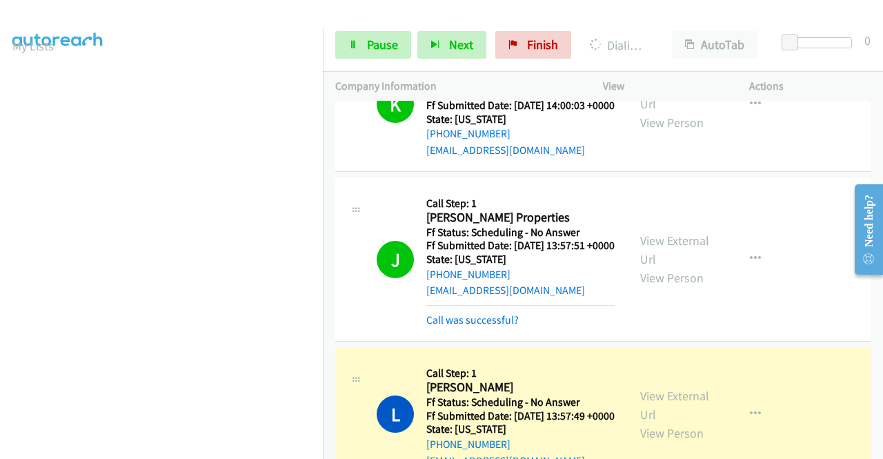
scroll to position [315, 0]
click at [506, 326] on link "Call was successful?" at bounding box center [472, 319] width 92 height 13
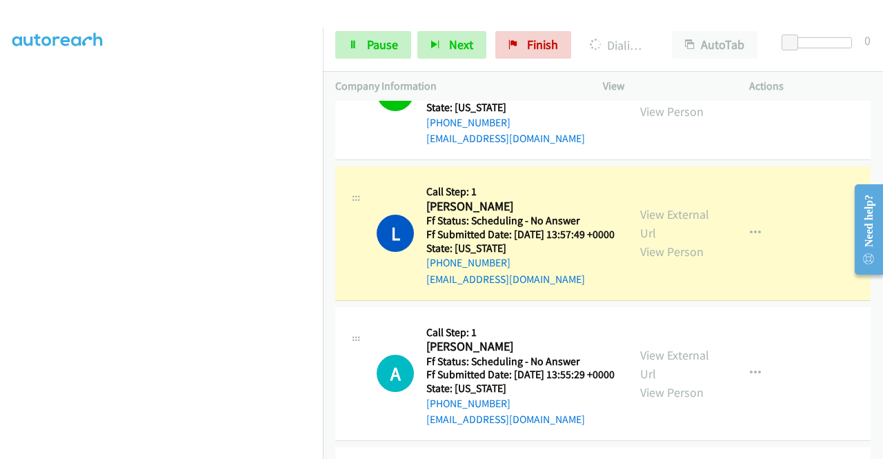
scroll to position [414, 0]
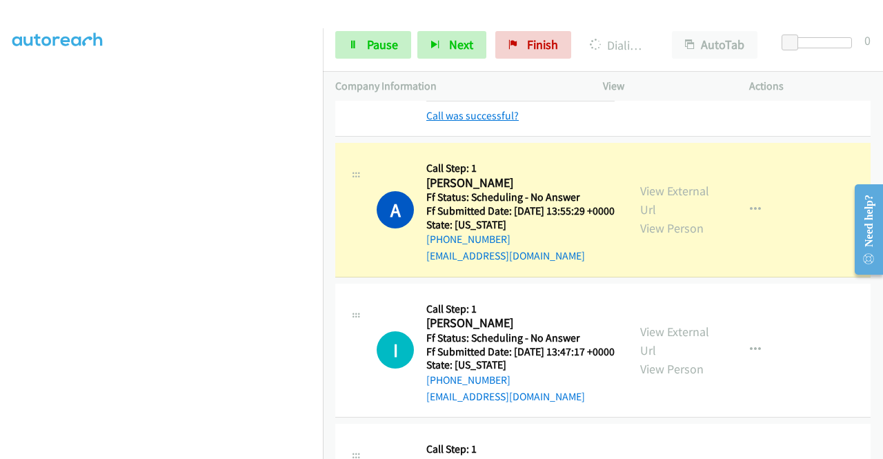
click at [483, 122] on link "Call was successful?" at bounding box center [472, 115] width 92 height 13
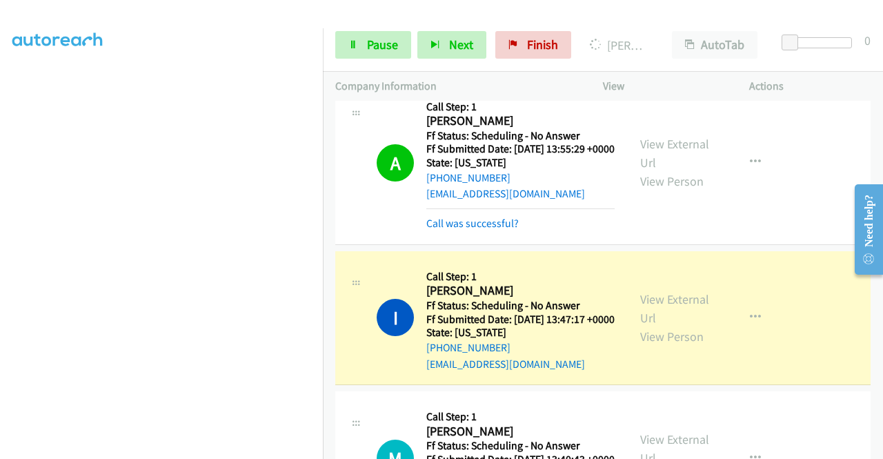
scroll to position [606, 0]
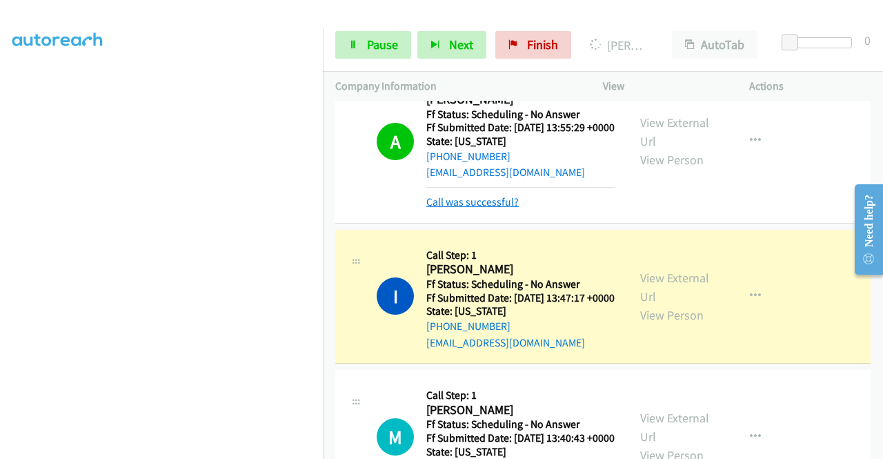
click at [497, 208] on link "Call was successful?" at bounding box center [472, 201] width 92 height 13
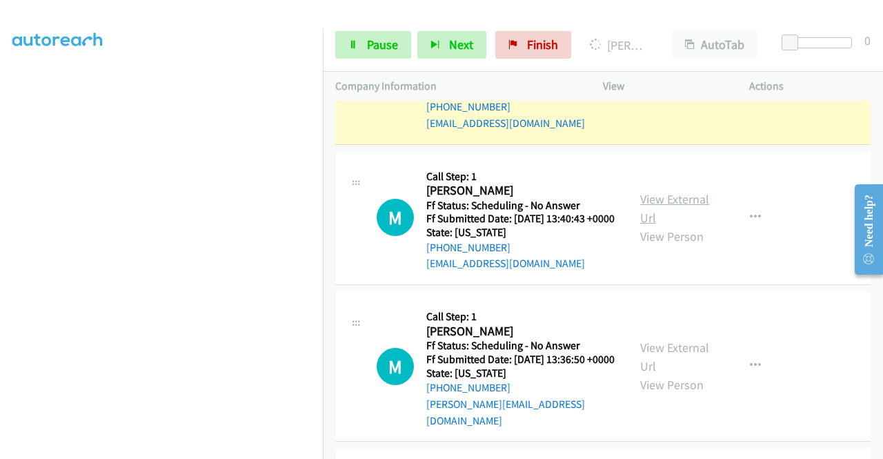
scroll to position [813, 0]
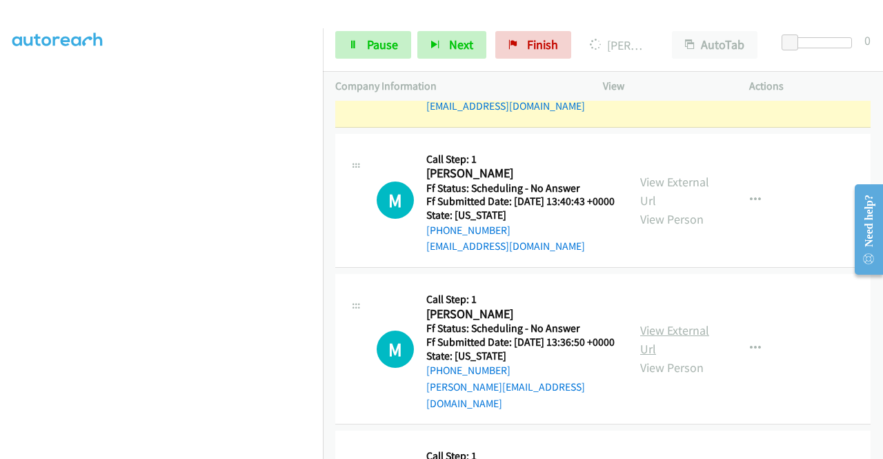
click at [688, 357] on link "View External Url" at bounding box center [674, 339] width 69 height 34
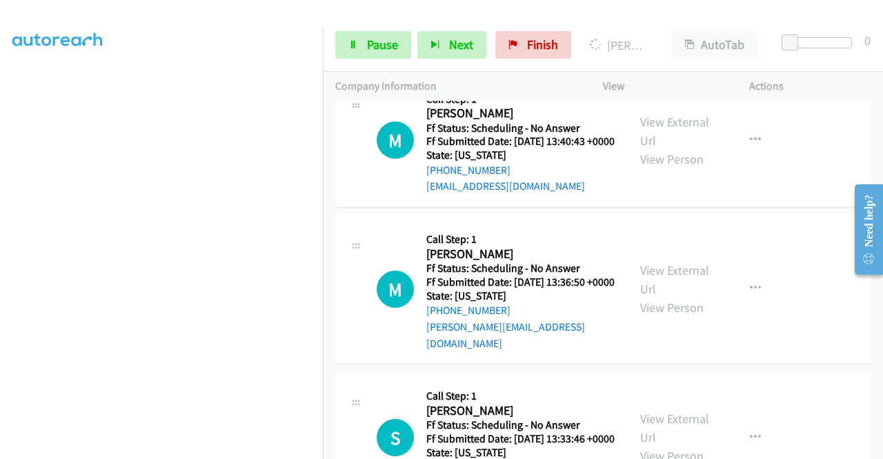
scroll to position [951, 0]
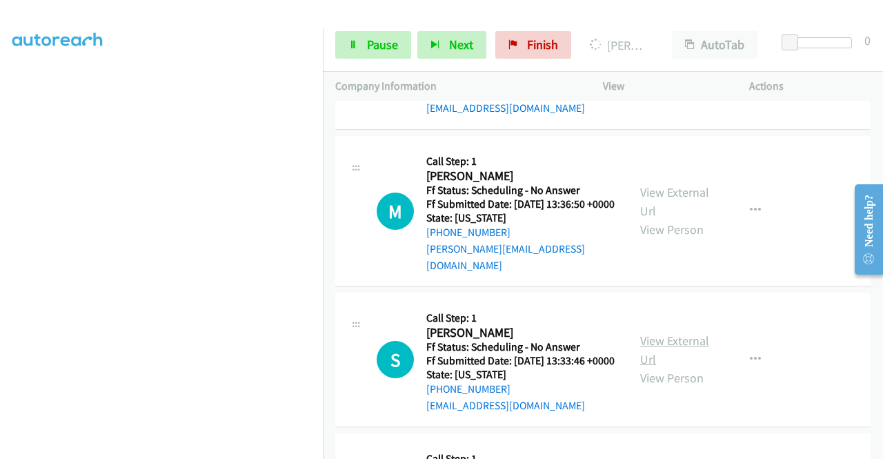
click at [664, 367] on link "View External Url" at bounding box center [674, 350] width 69 height 34
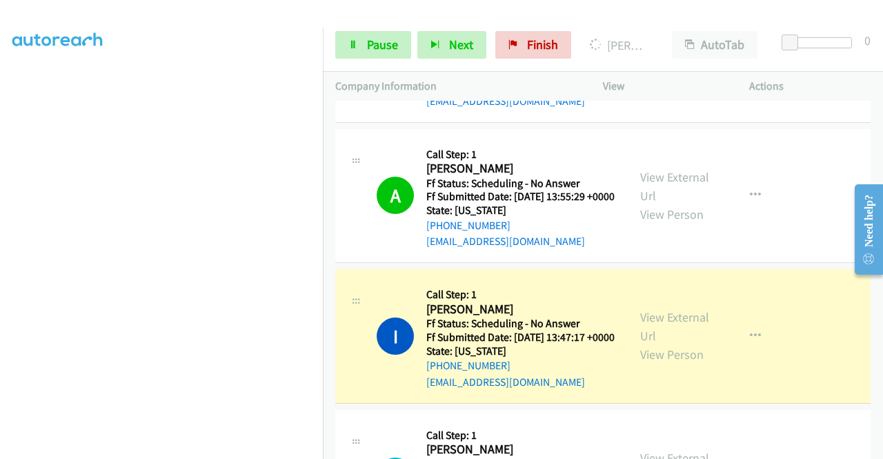
scroll to position [39, 0]
click at [739, 179] on td "A Callback Scheduled Call Step: 1 [PERSON_NAME] America/New_York Ff Status: Sch…" at bounding box center [603, 196] width 560 height 141
click at [367, 47] on span "Pause" at bounding box center [382, 45] width 31 height 16
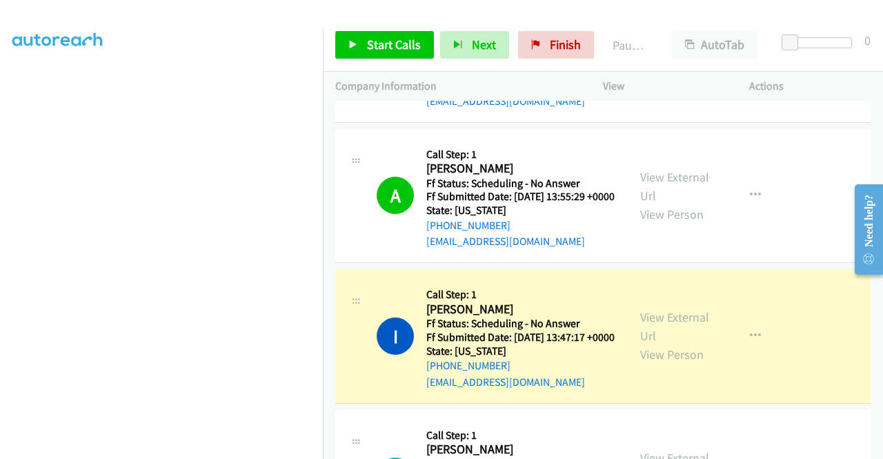
scroll to position [0, 0]
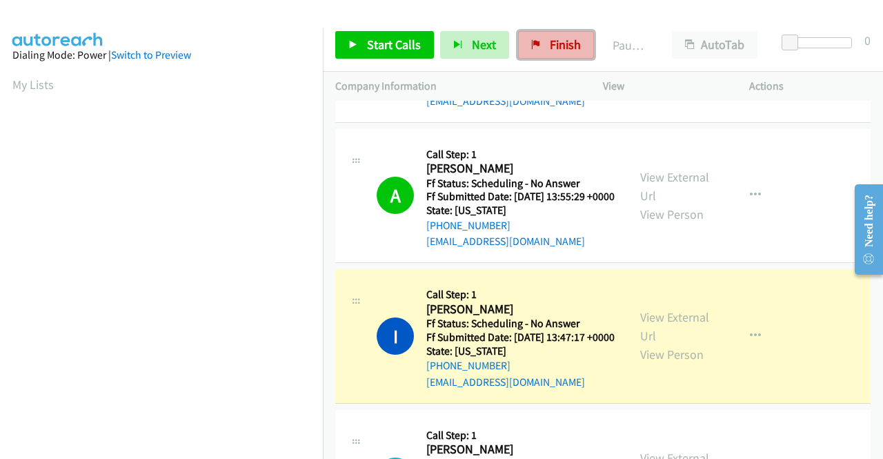
click at [550, 45] on span "Finish" at bounding box center [565, 45] width 31 height 16
